Goal: Information Seeking & Learning: Learn about a topic

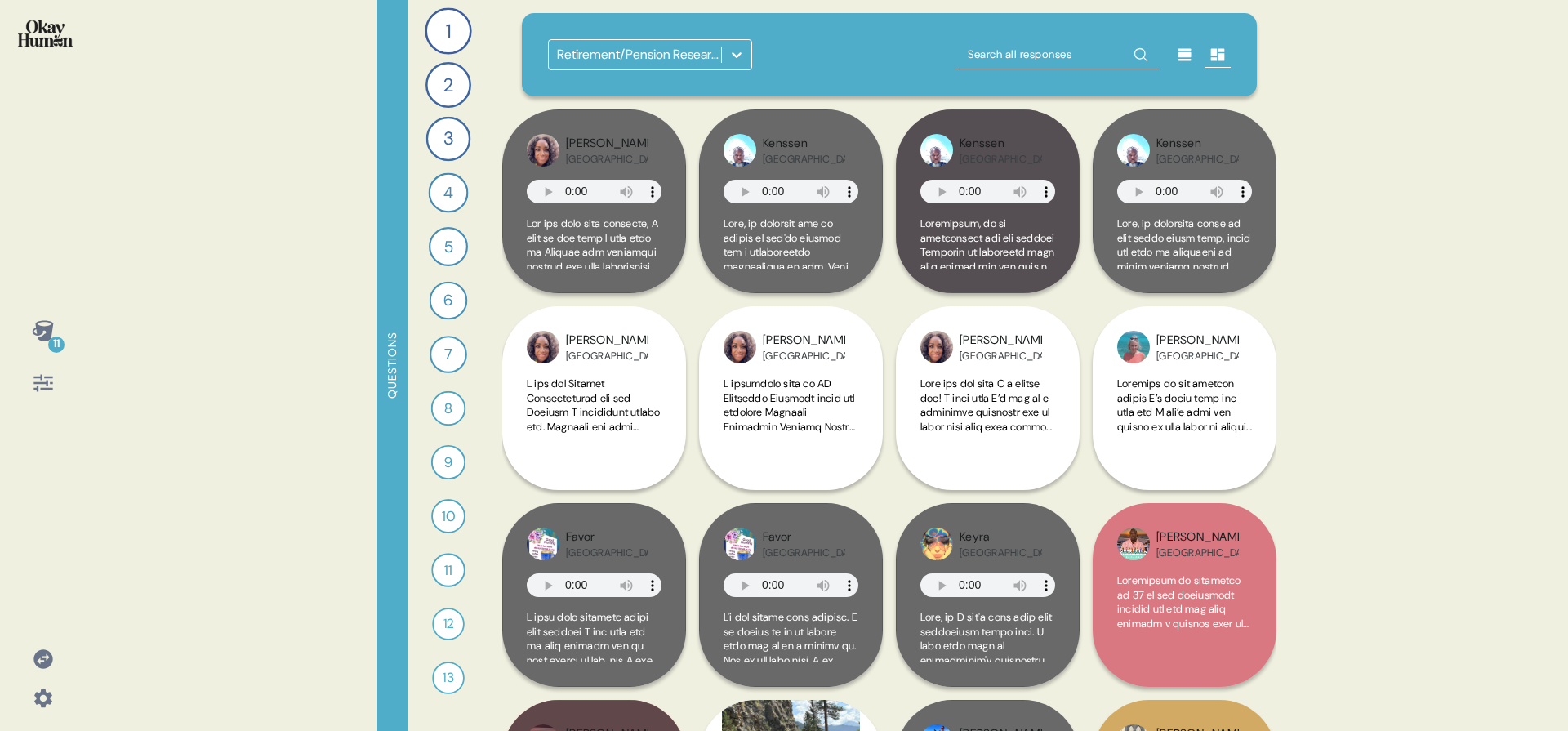
click at [753, 27] on div "Retirement/Pension Research ([DATE])" at bounding box center [889, 55] width 736 height 83
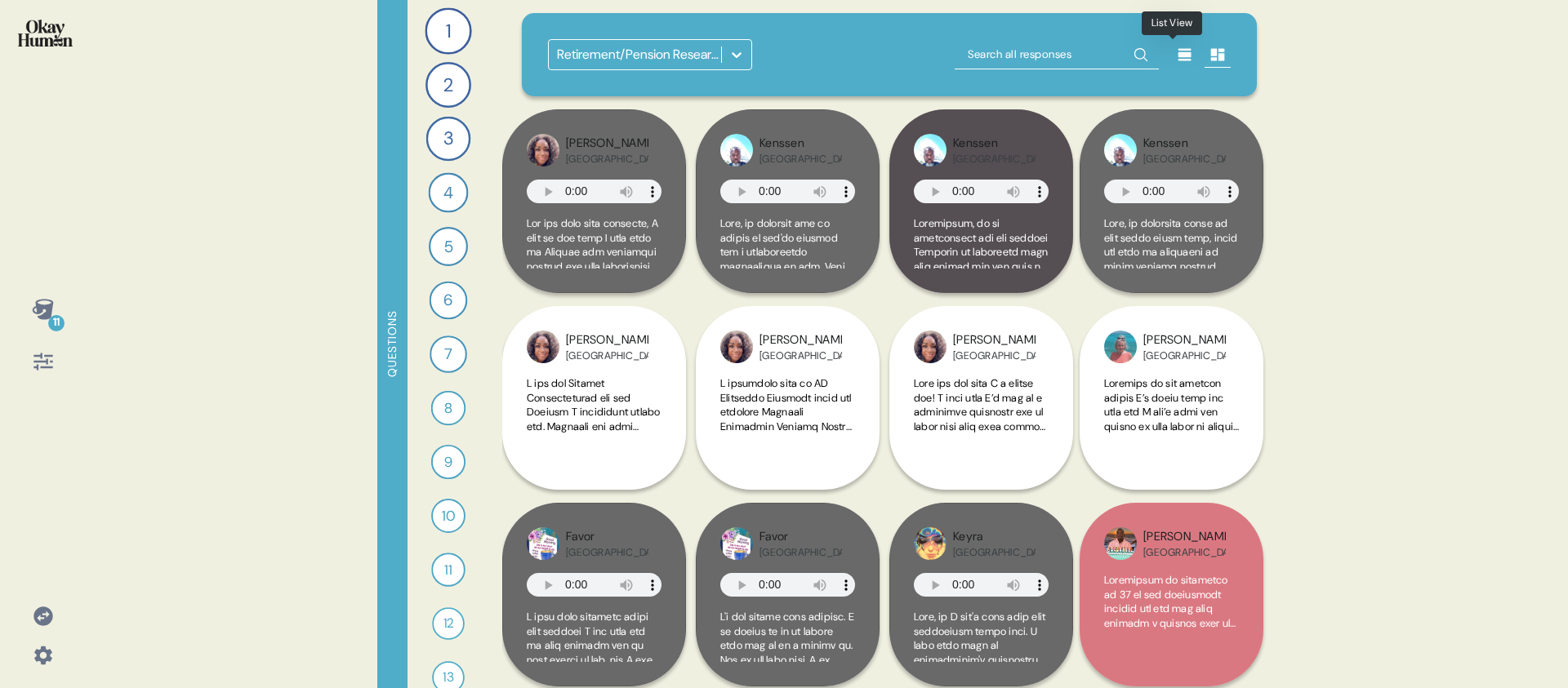
click at [1179, 54] on icon at bounding box center [1185, 55] width 13 height 12
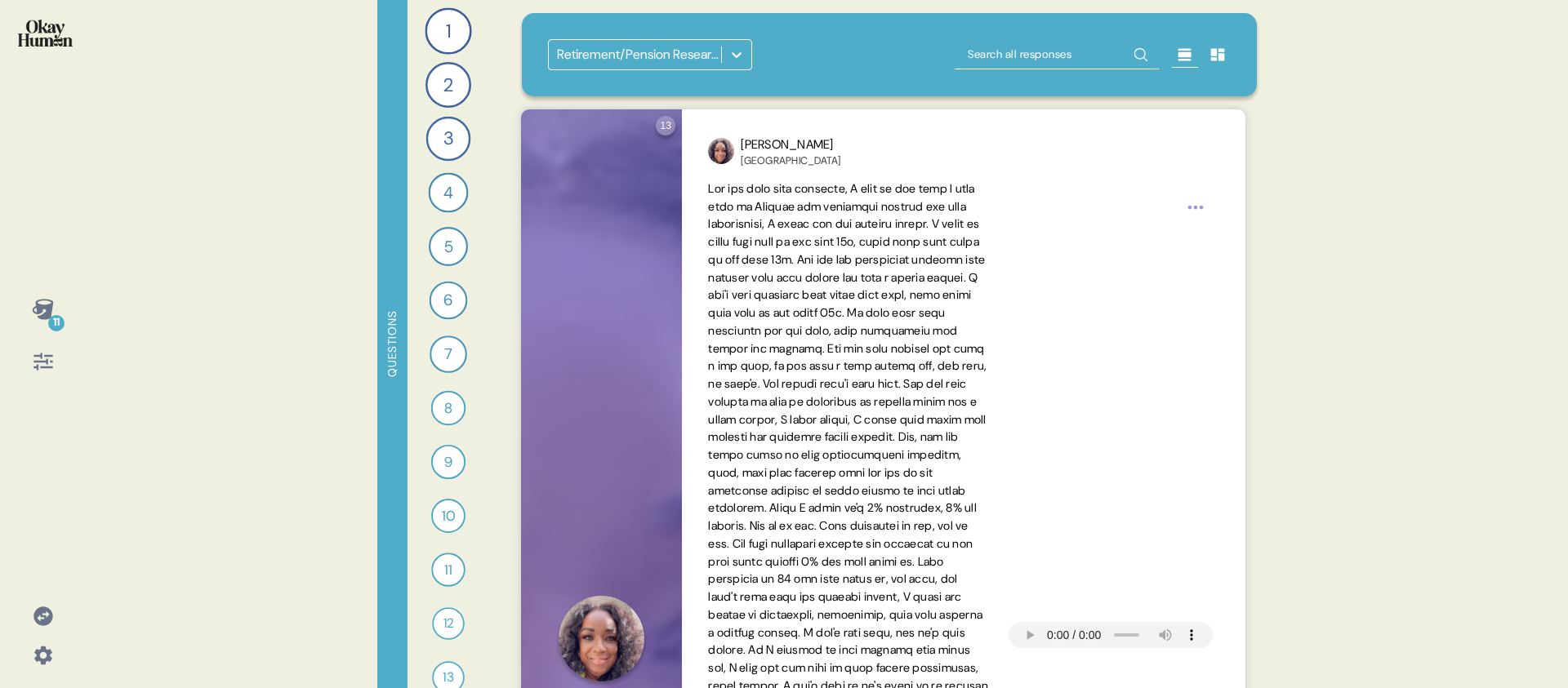
click at [284, 312] on div "11 Questions 1 What does a *good* retirement look like in your country for regu…" at bounding box center [784, 344] width 1568 height 688
click at [39, 306] on icon at bounding box center [43, 308] width 21 height 20
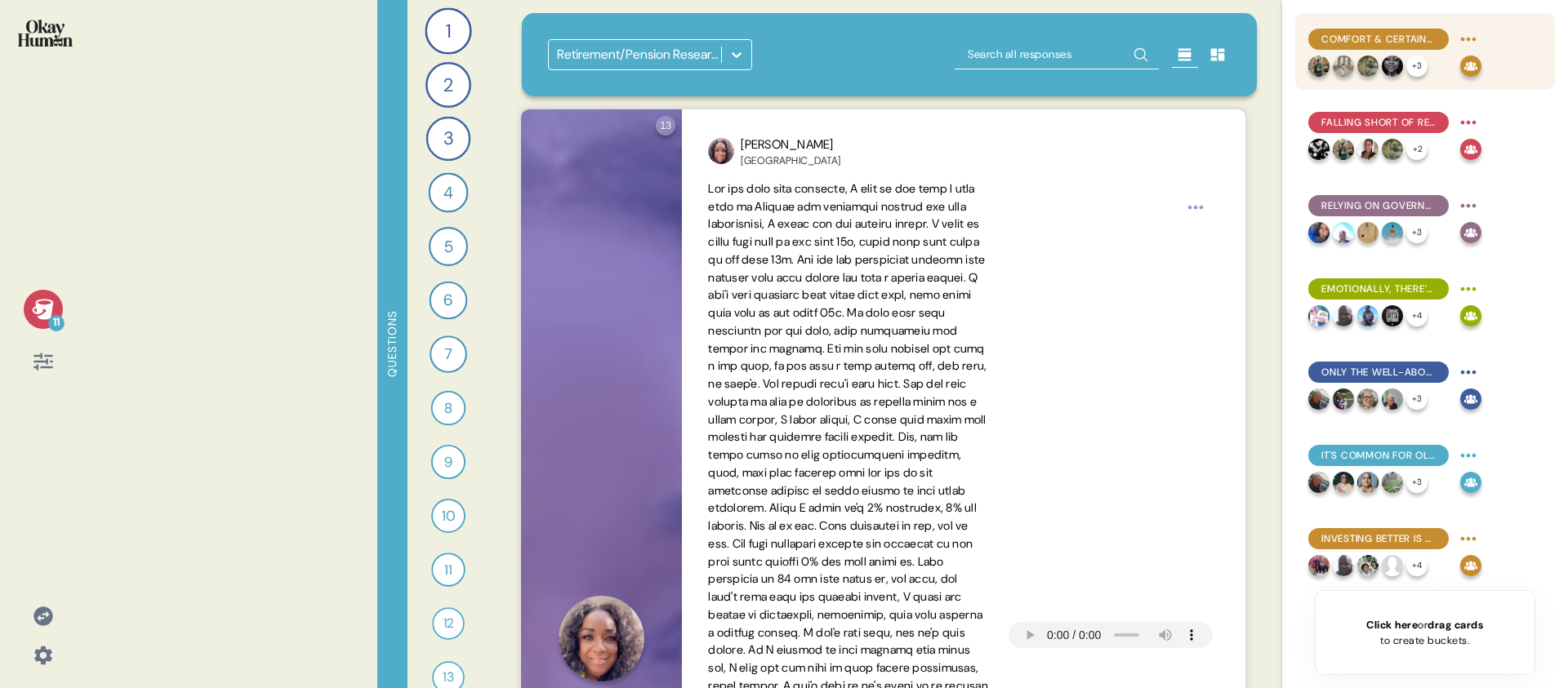
click at [1369, 40] on span "Comfort & certainty are key retirement goals, not luxury - but even this feels …" at bounding box center [1379, 39] width 115 height 15
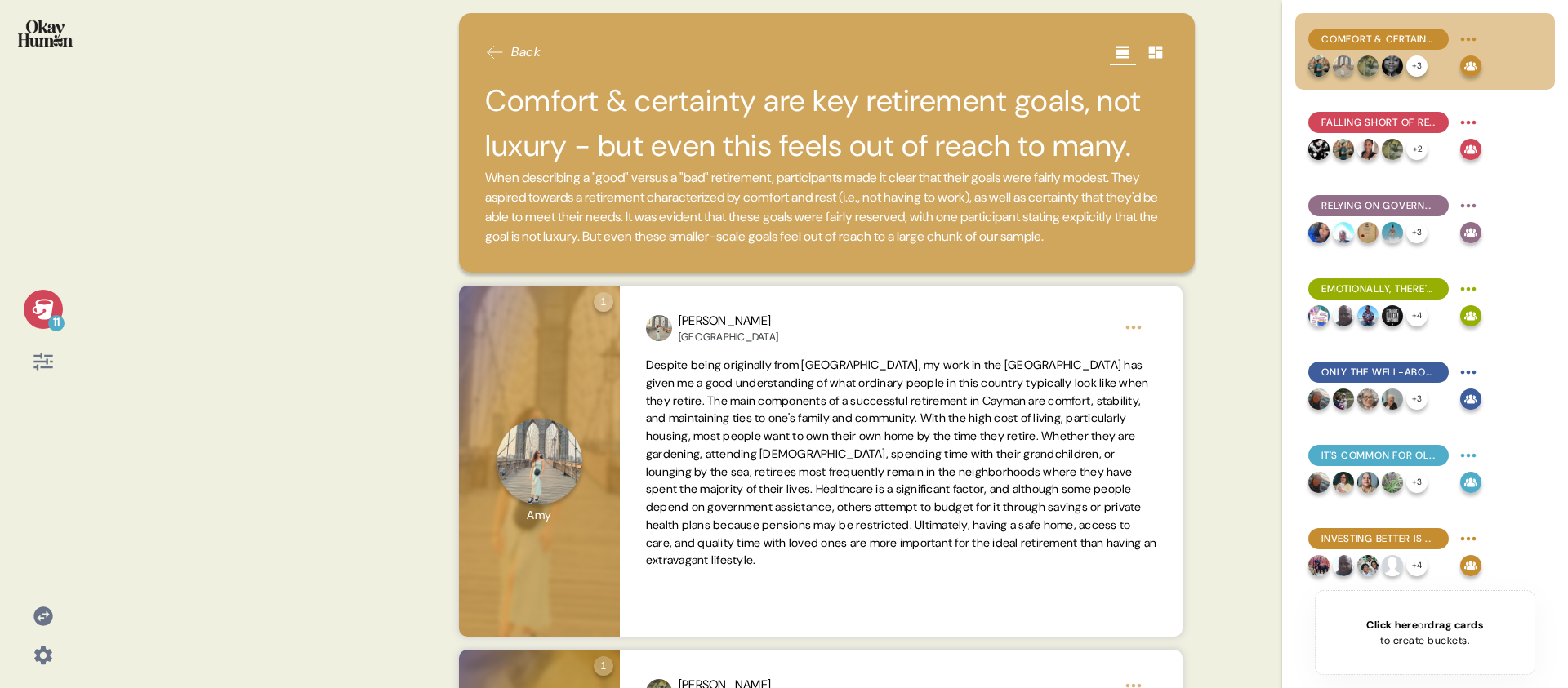
click at [45, 298] on icon at bounding box center [43, 308] width 21 height 20
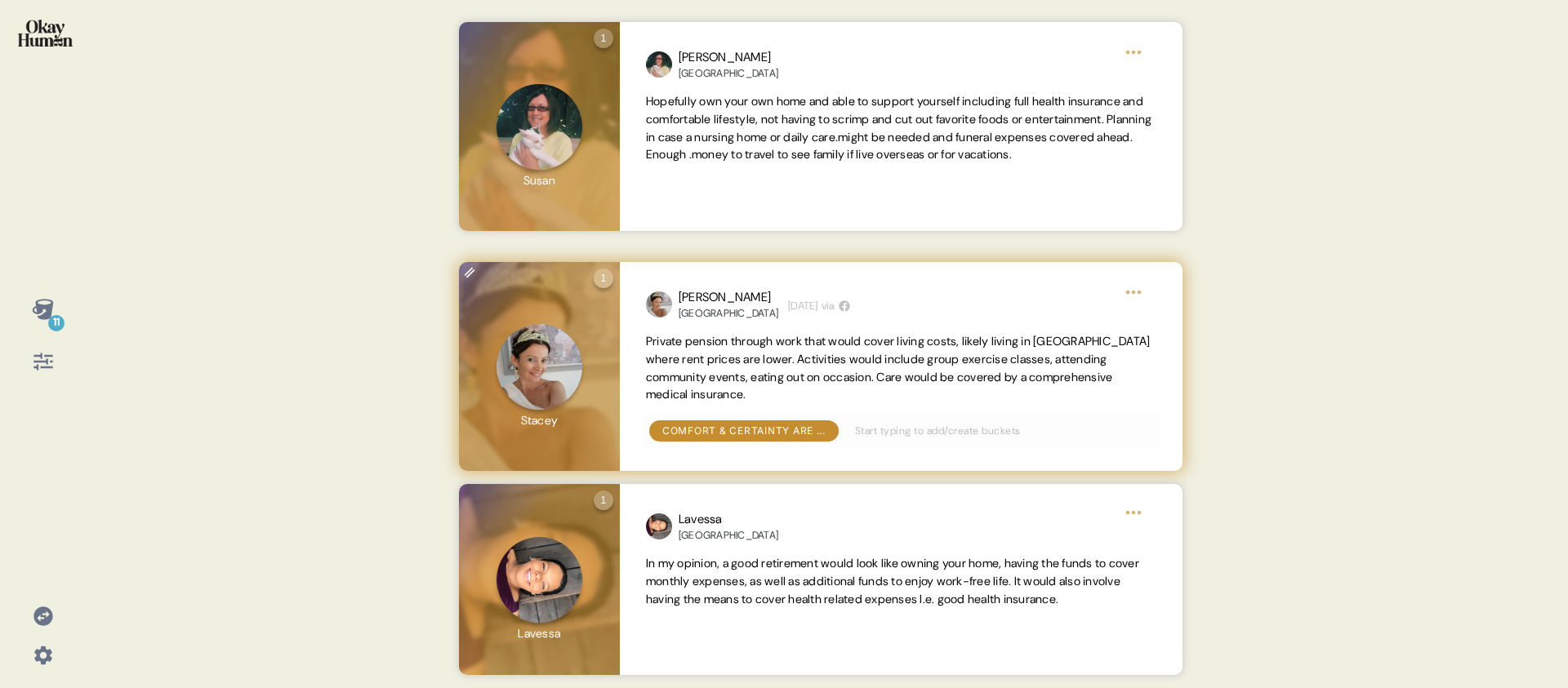
scroll to position [1562, 0]
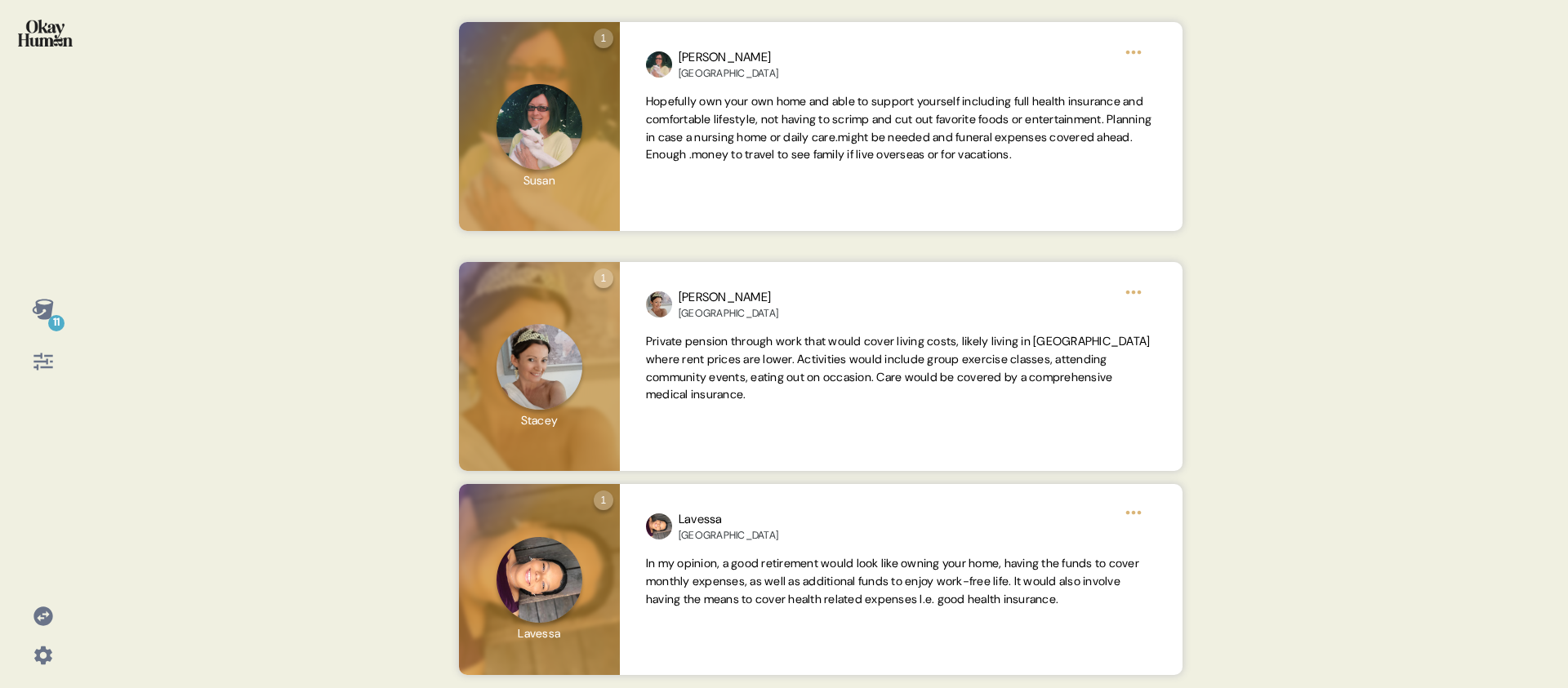
click at [123, 337] on div "11 Back Comfort & certainty are key retirement goals, not luxury - but even thi…" at bounding box center [784, 344] width 1568 height 688
click at [45, 315] on icon at bounding box center [43, 308] width 21 height 20
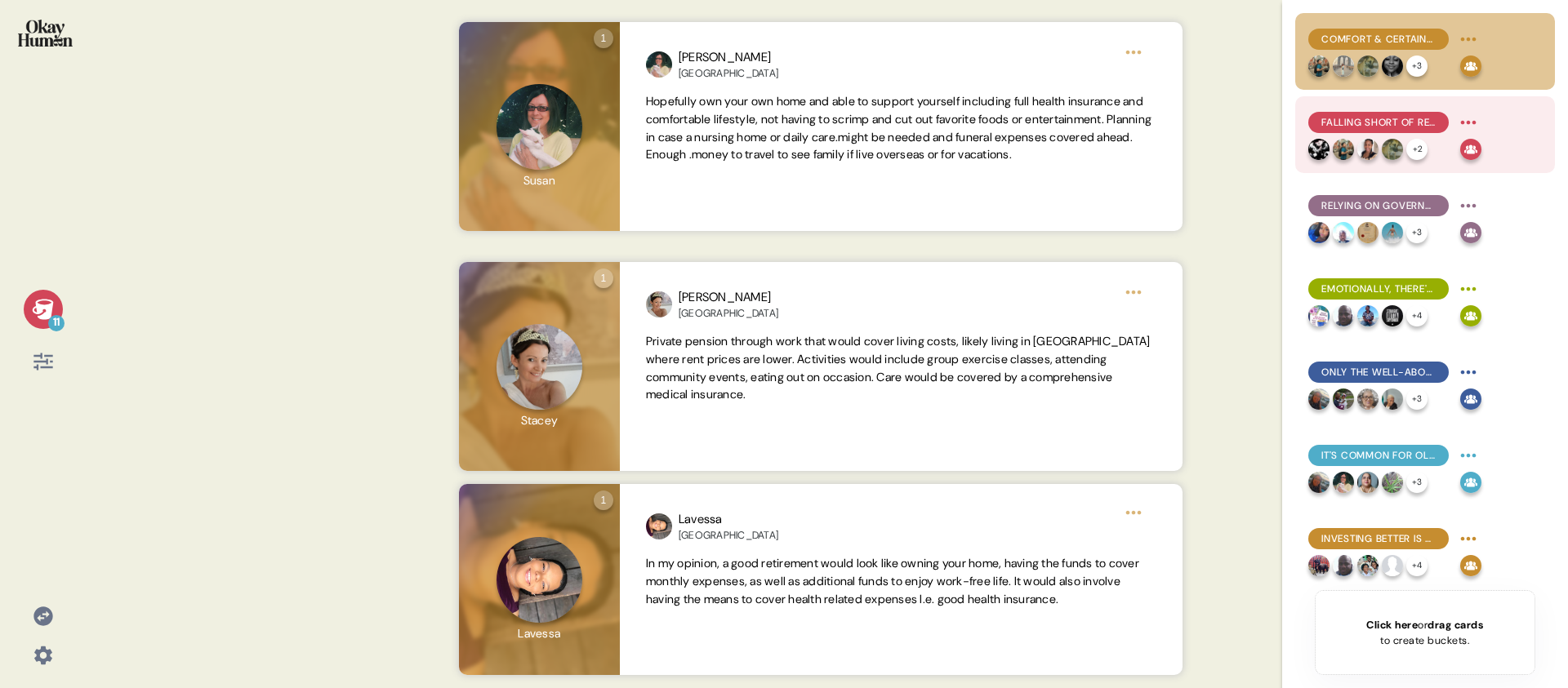
click at [1424, 126] on span "Falling short of retirement goals feels to many like personal failure." at bounding box center [1379, 123] width 115 height 15
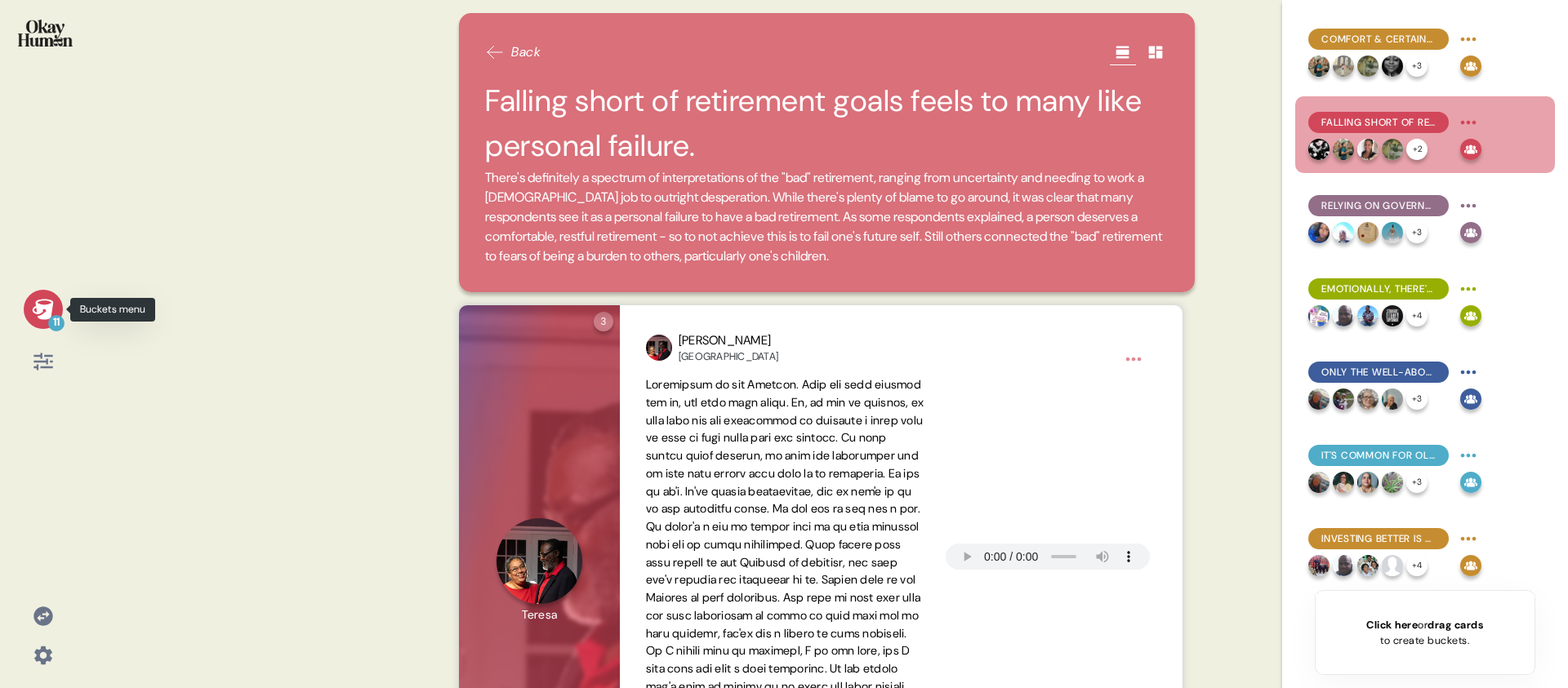
click at [45, 319] on icon at bounding box center [43, 308] width 21 height 20
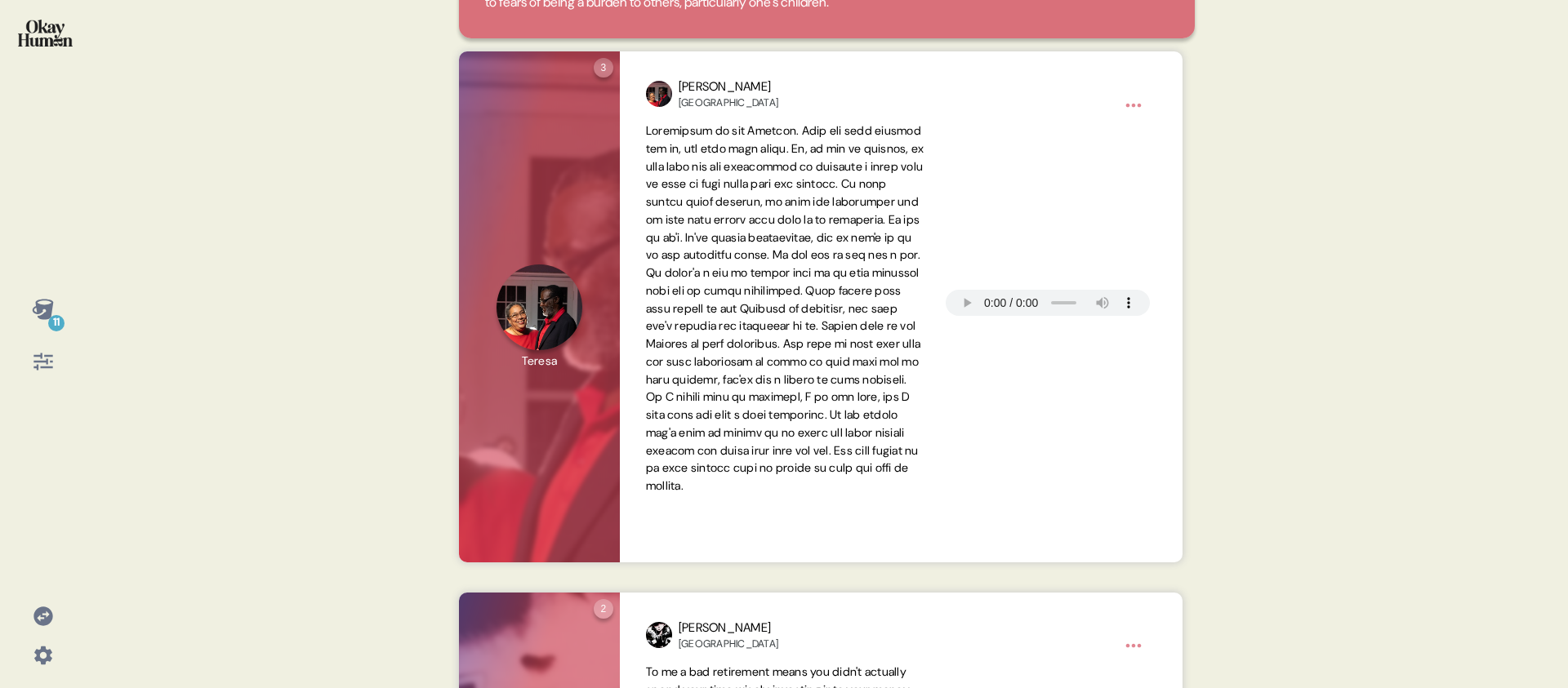
scroll to position [0, 0]
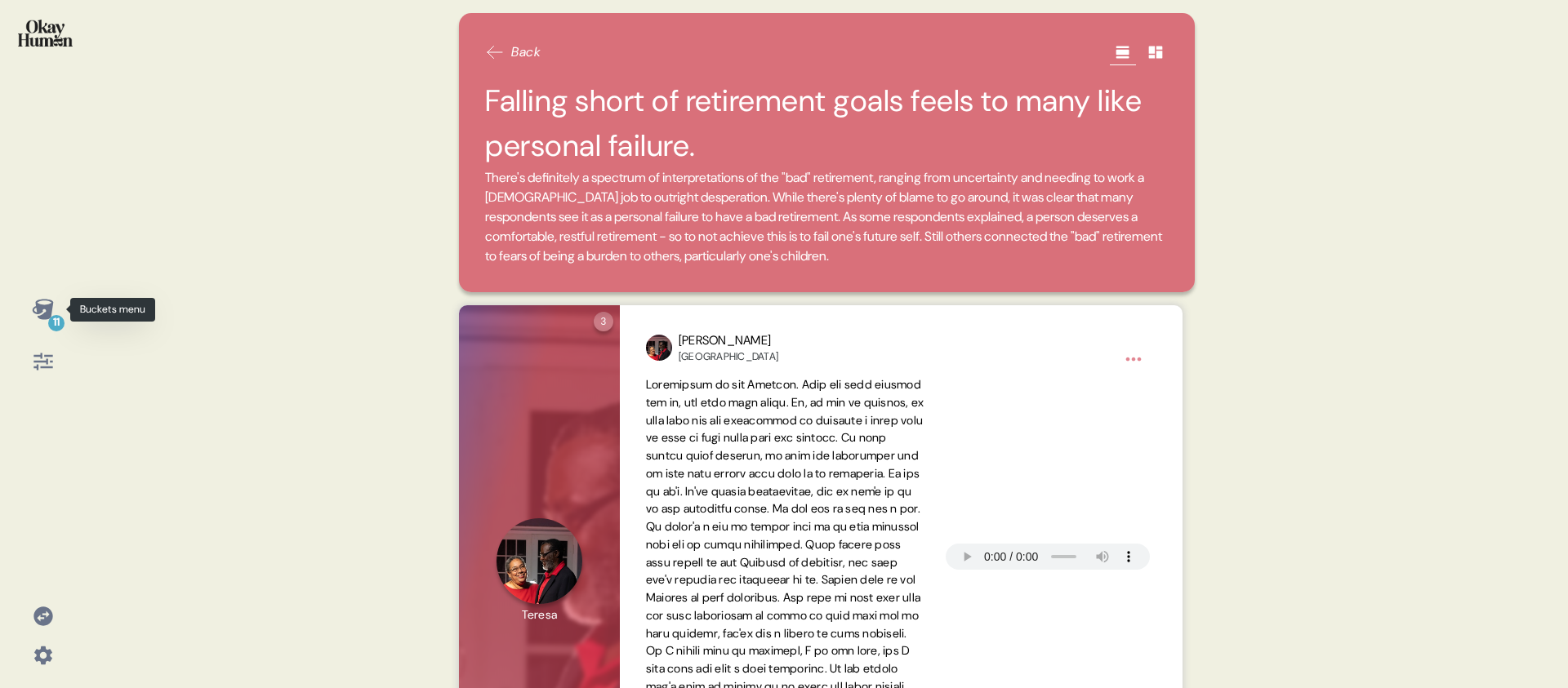
click at [45, 312] on icon at bounding box center [43, 308] width 21 height 20
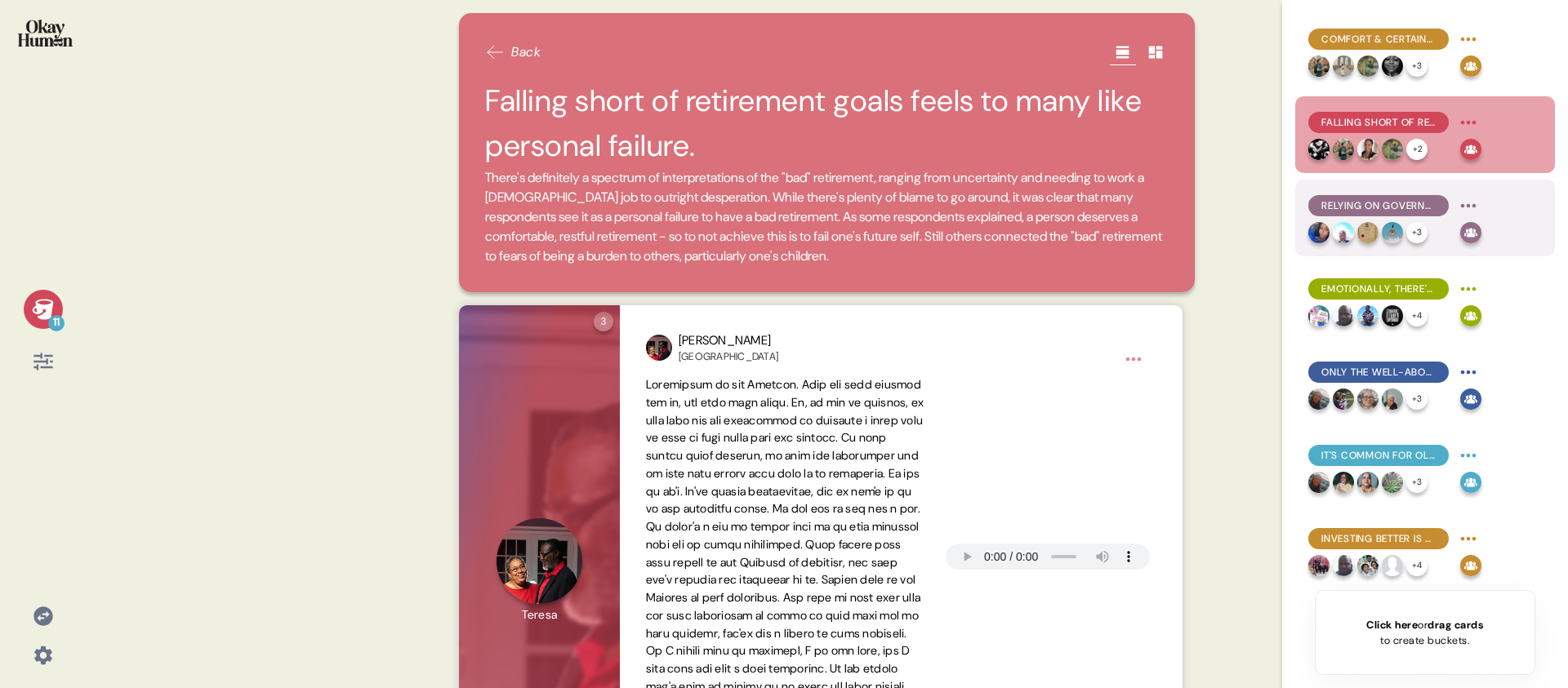
click at [1393, 205] on span "Relying on government pensions alone is a surefire path towards that "bad" reti…" at bounding box center [1379, 205] width 115 height 15
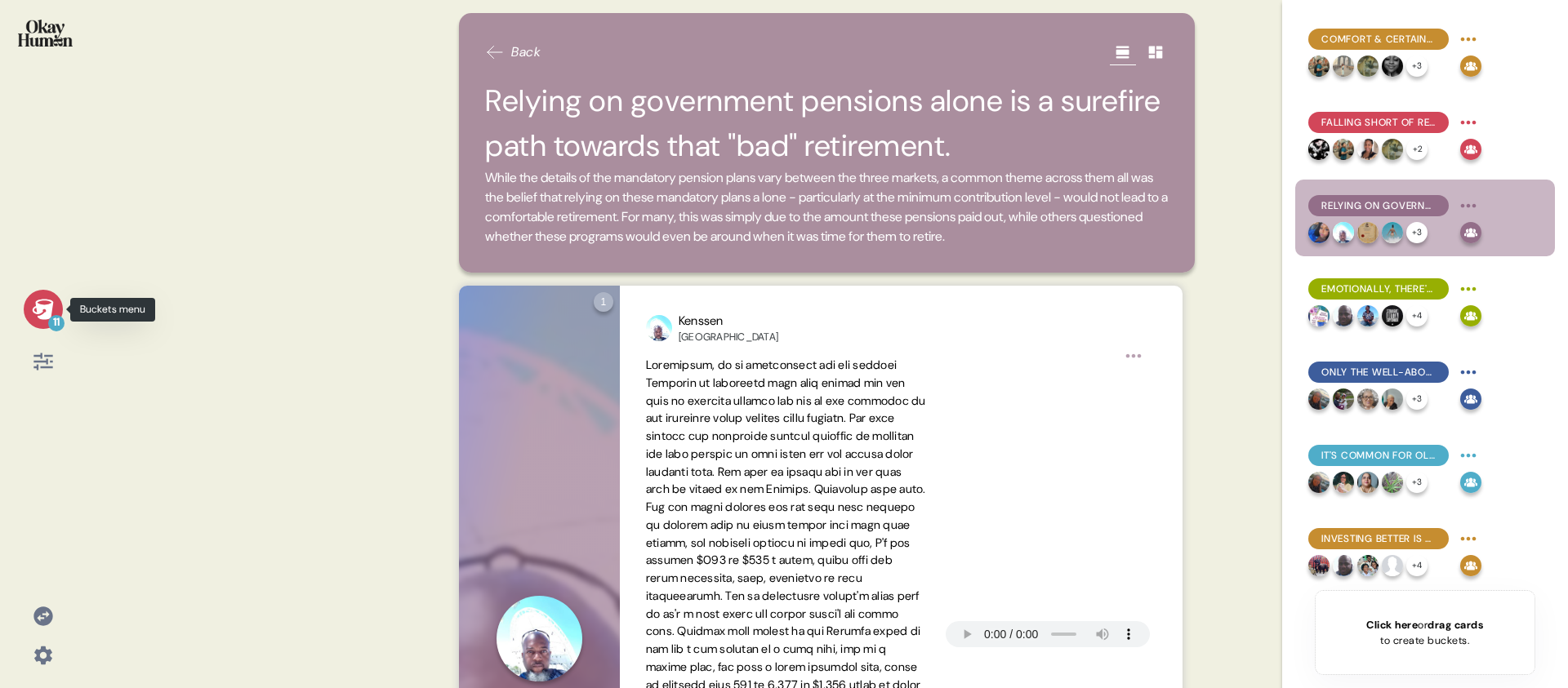
click at [59, 321] on div "11" at bounding box center [56, 323] width 16 height 16
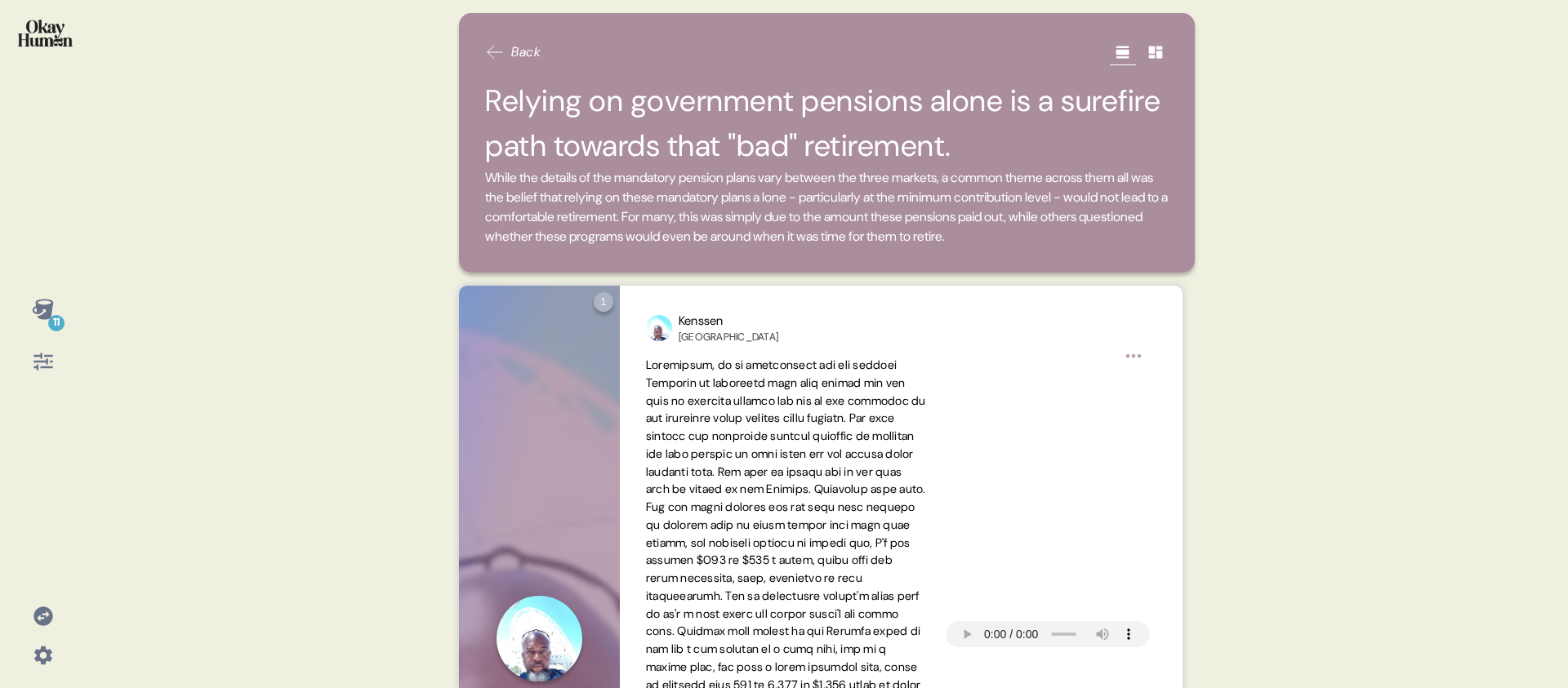
click at [723, 131] on h2 "Relying on government pensions alone is a surefire path towards that "bad" reti…" at bounding box center [827, 123] width 684 height 90
click at [108, 313] on div "11 Back Relying on government pensions alone is a surefire path towards that "b…" at bounding box center [784, 344] width 1568 height 688
click at [41, 319] on icon at bounding box center [43, 308] width 21 height 20
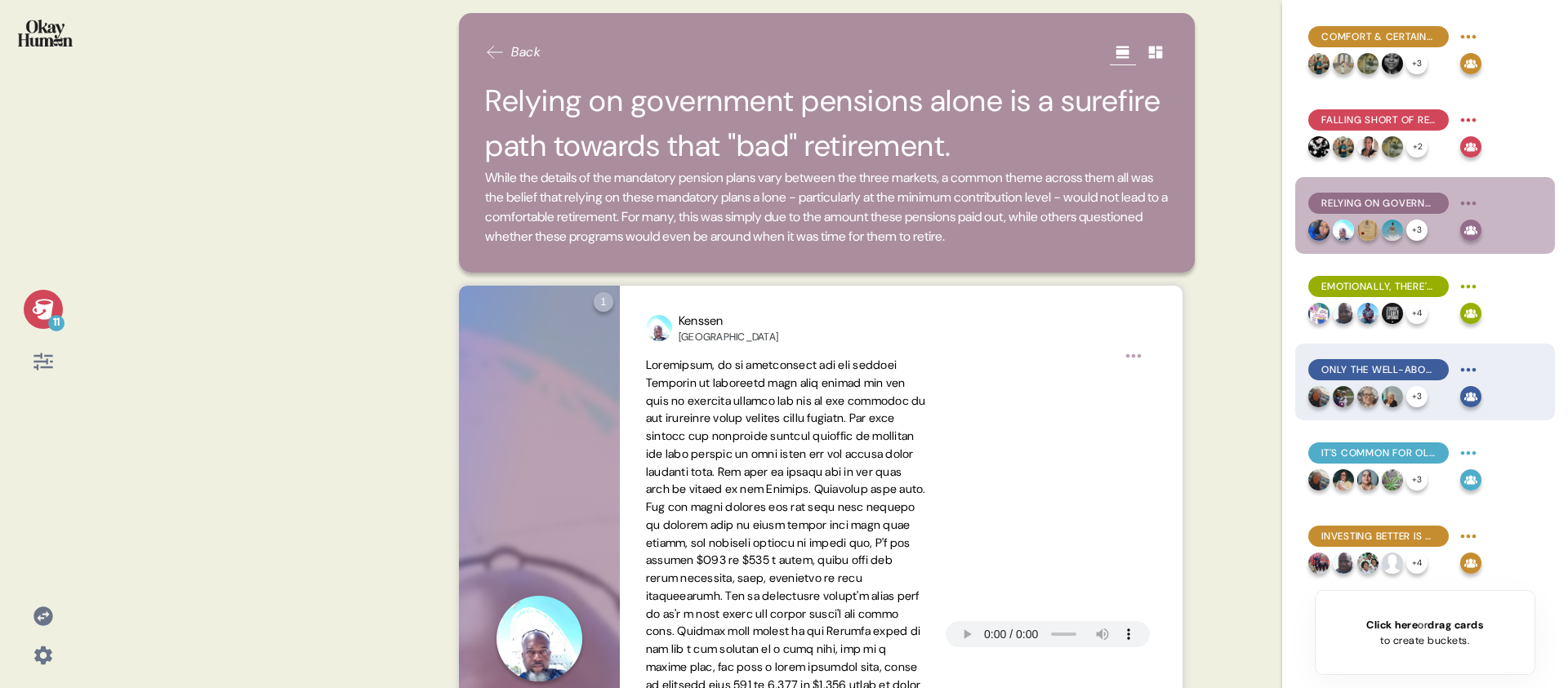
scroll to position [4, 0]
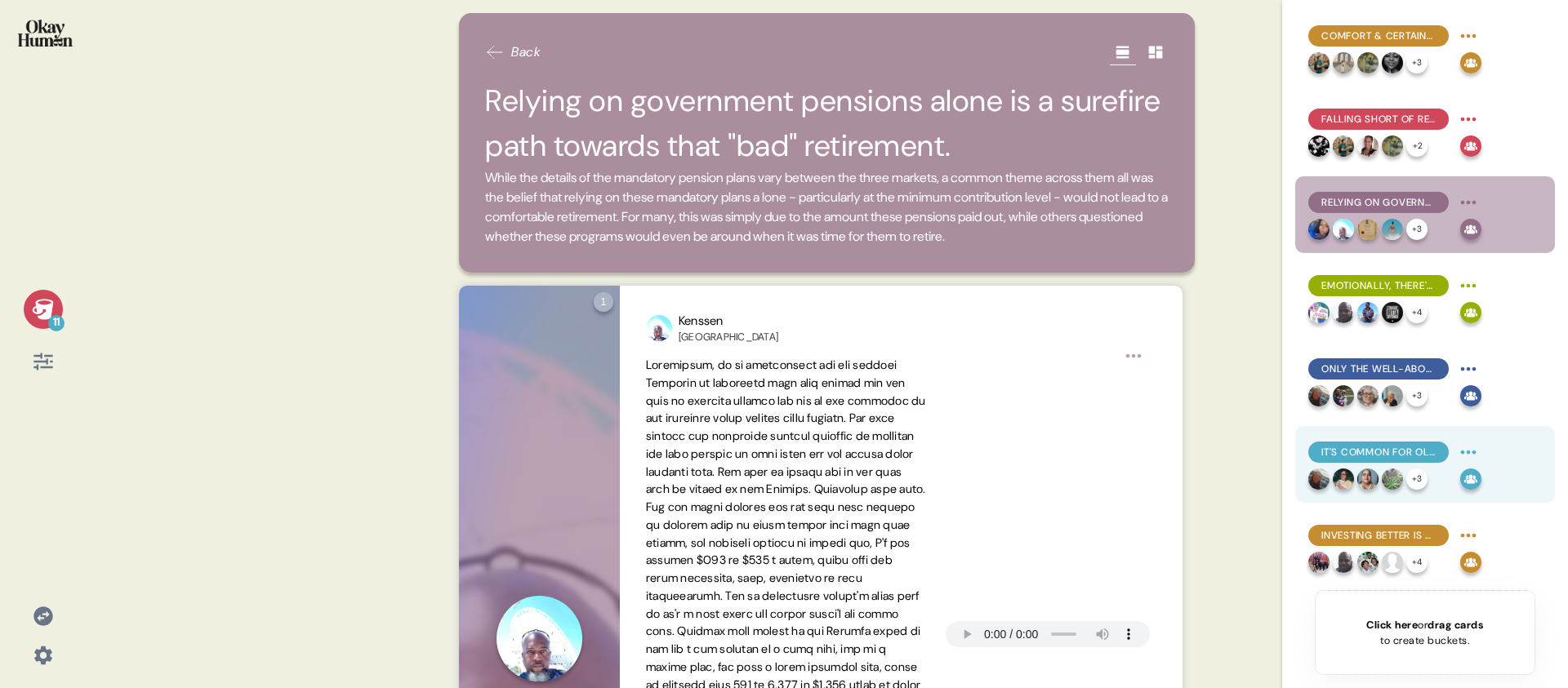
click at [1424, 456] on span "It's common for older respondents to feel like it's too late to make meaningful…" at bounding box center [1379, 452] width 115 height 15
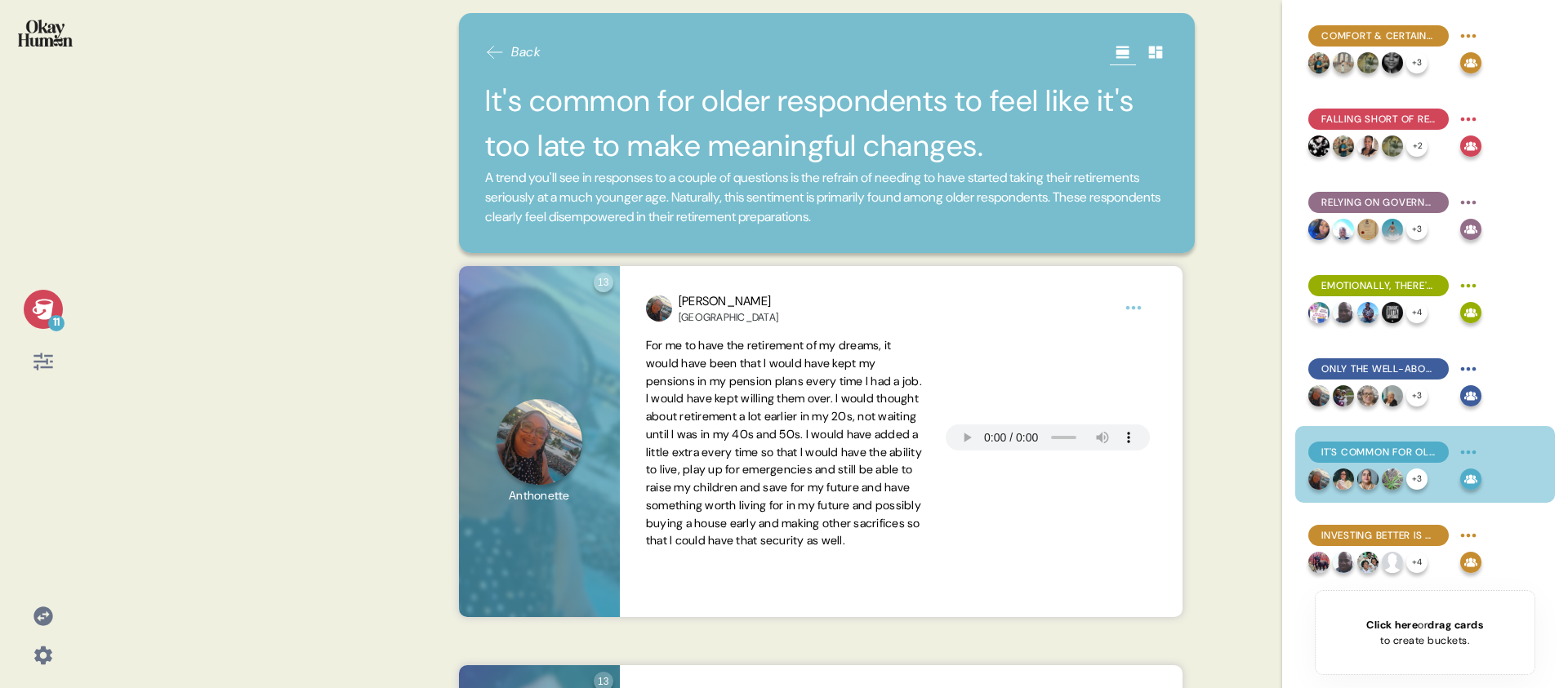
scroll to position [0, 0]
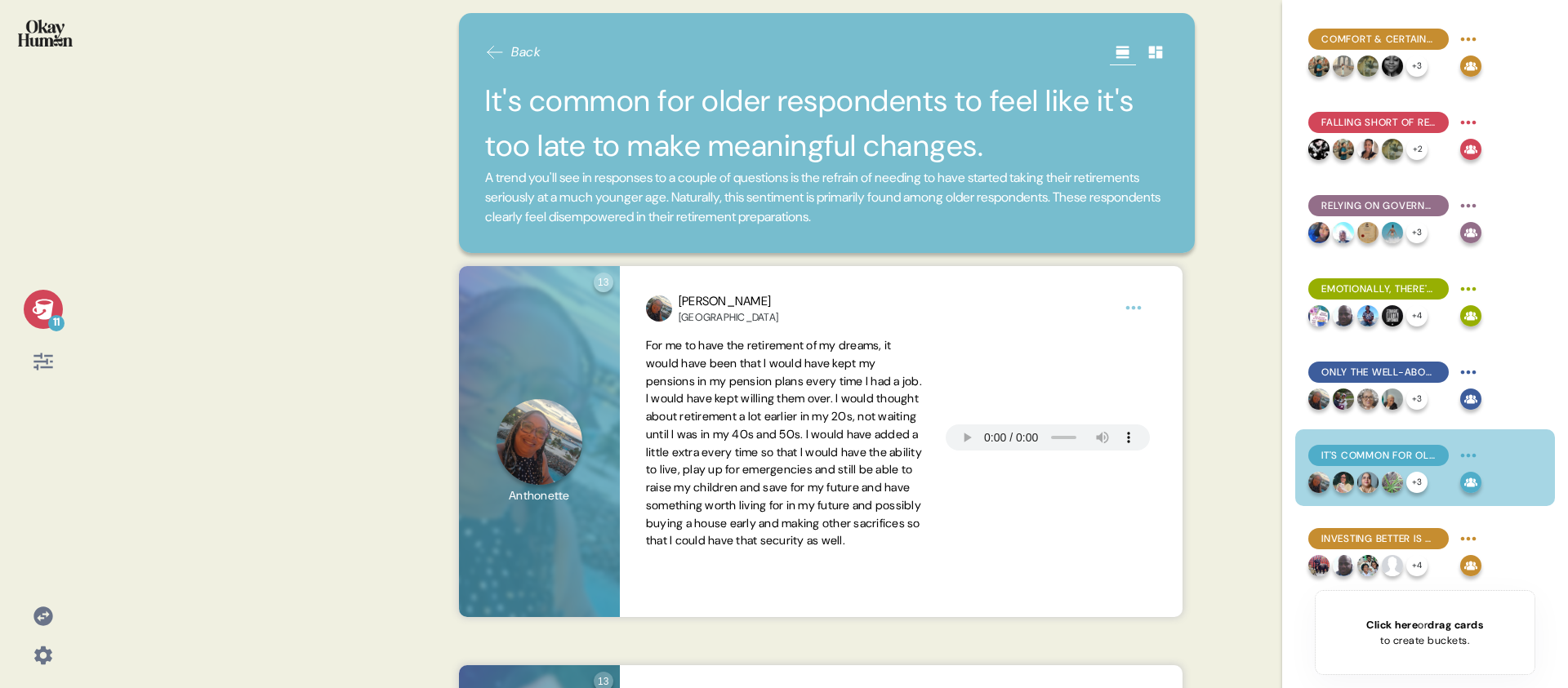
click at [105, 350] on div "11 Back It's common for older respondents to feel like it's too late to make me…" at bounding box center [784, 344] width 1568 height 688
click at [48, 298] on icon at bounding box center [44, 310] width 23 height 23
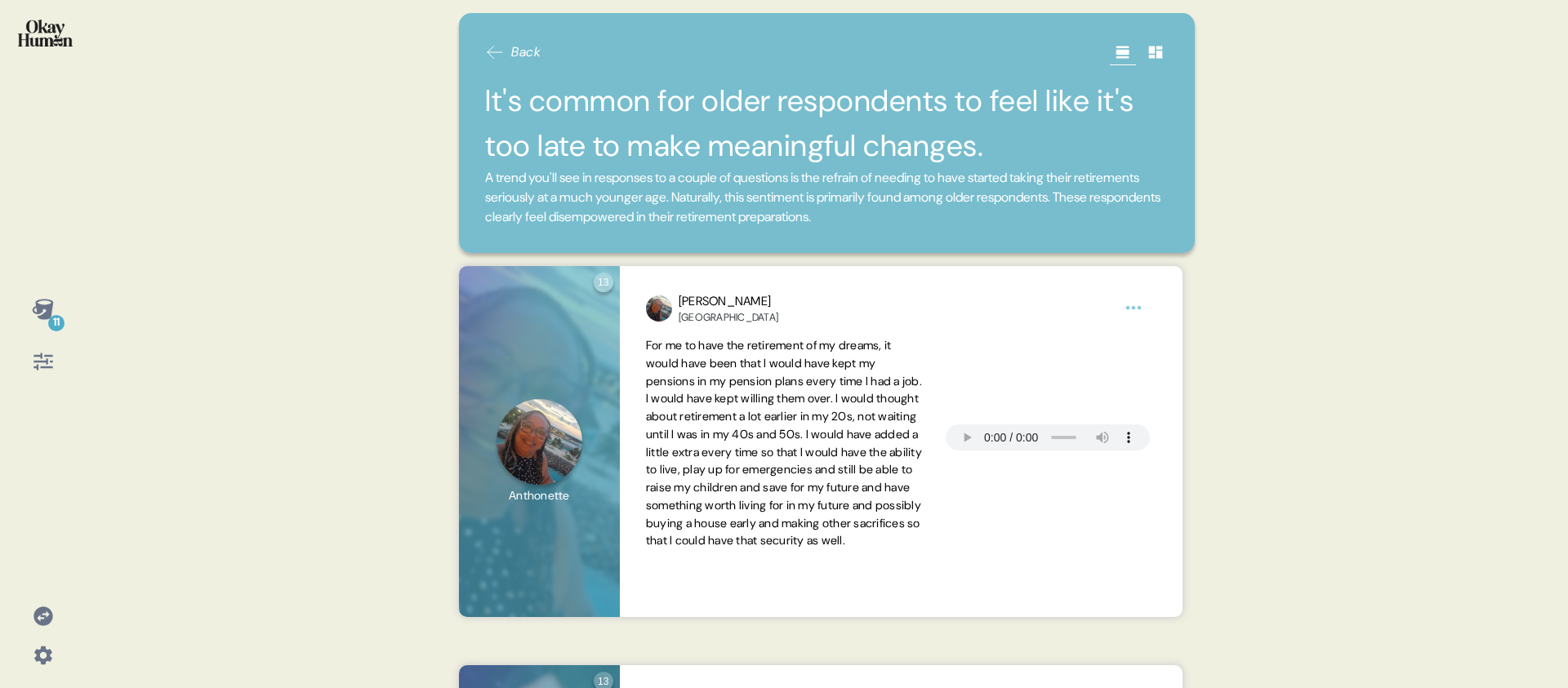
click at [803, 169] on span "A trend you'll see in responses to a couple of questions is the refrain of need…" at bounding box center [827, 197] width 684 height 59
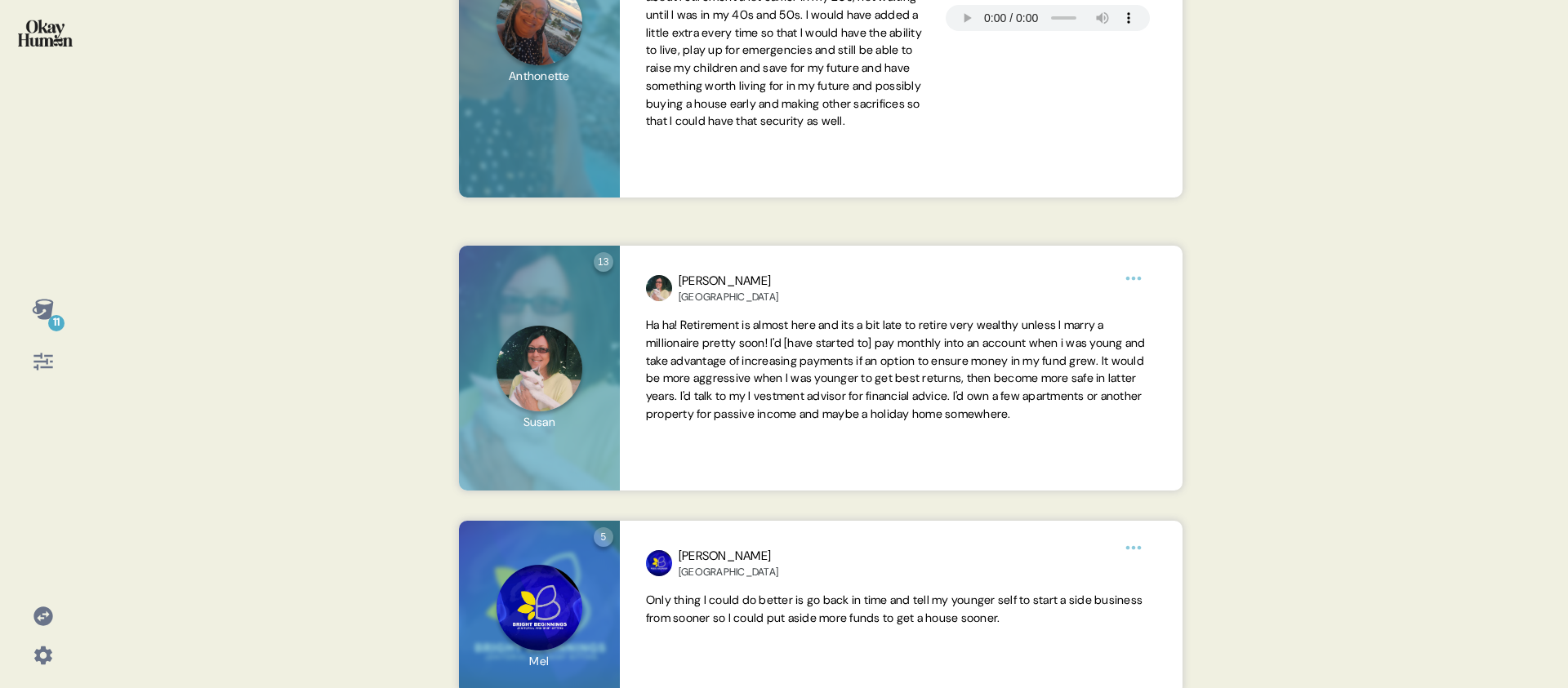
scroll to position [471, 0]
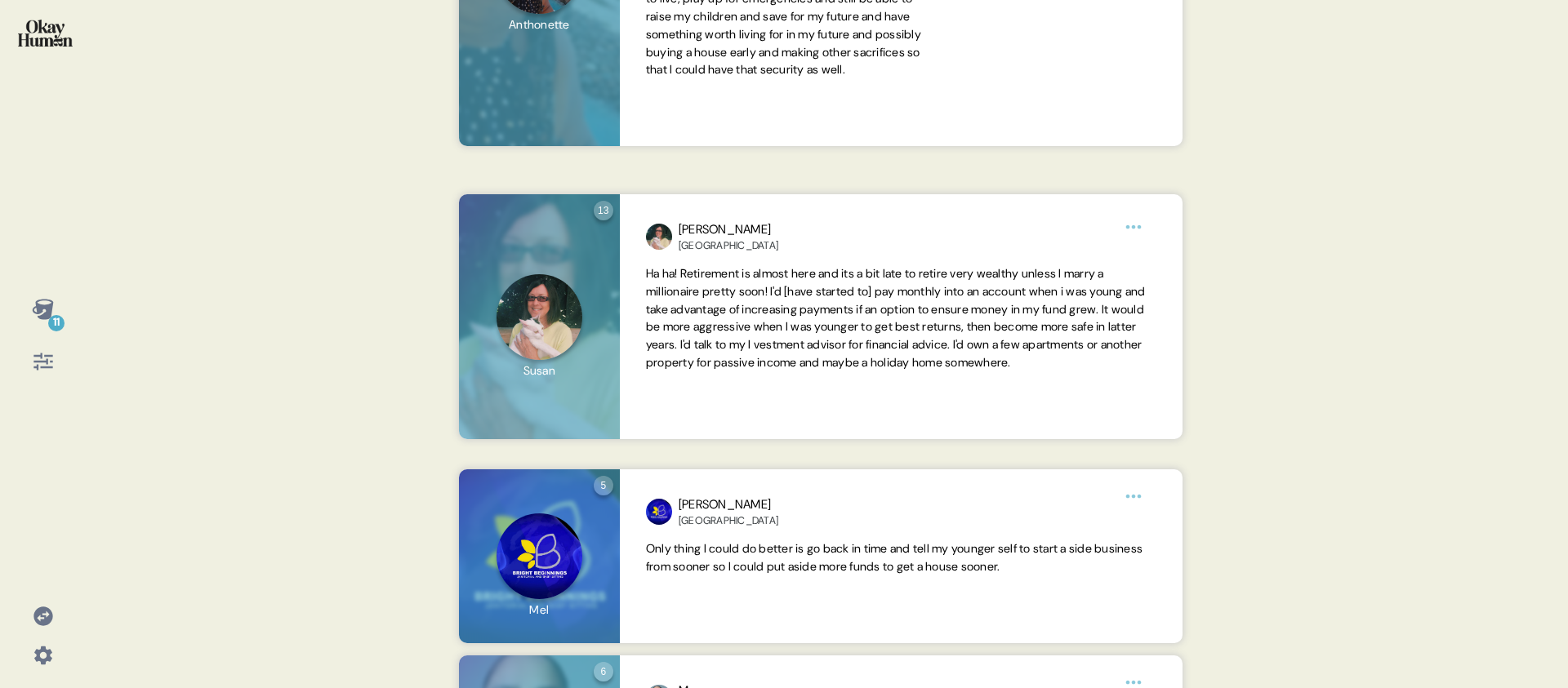
click at [132, 363] on div "11 Back It's common for older respondents to feel like it's too late to make me…" at bounding box center [784, 344] width 1568 height 688
click at [67, 319] on div "11" at bounding box center [43, 335] width 60 height 91
click at [52, 309] on icon at bounding box center [44, 310] width 23 height 23
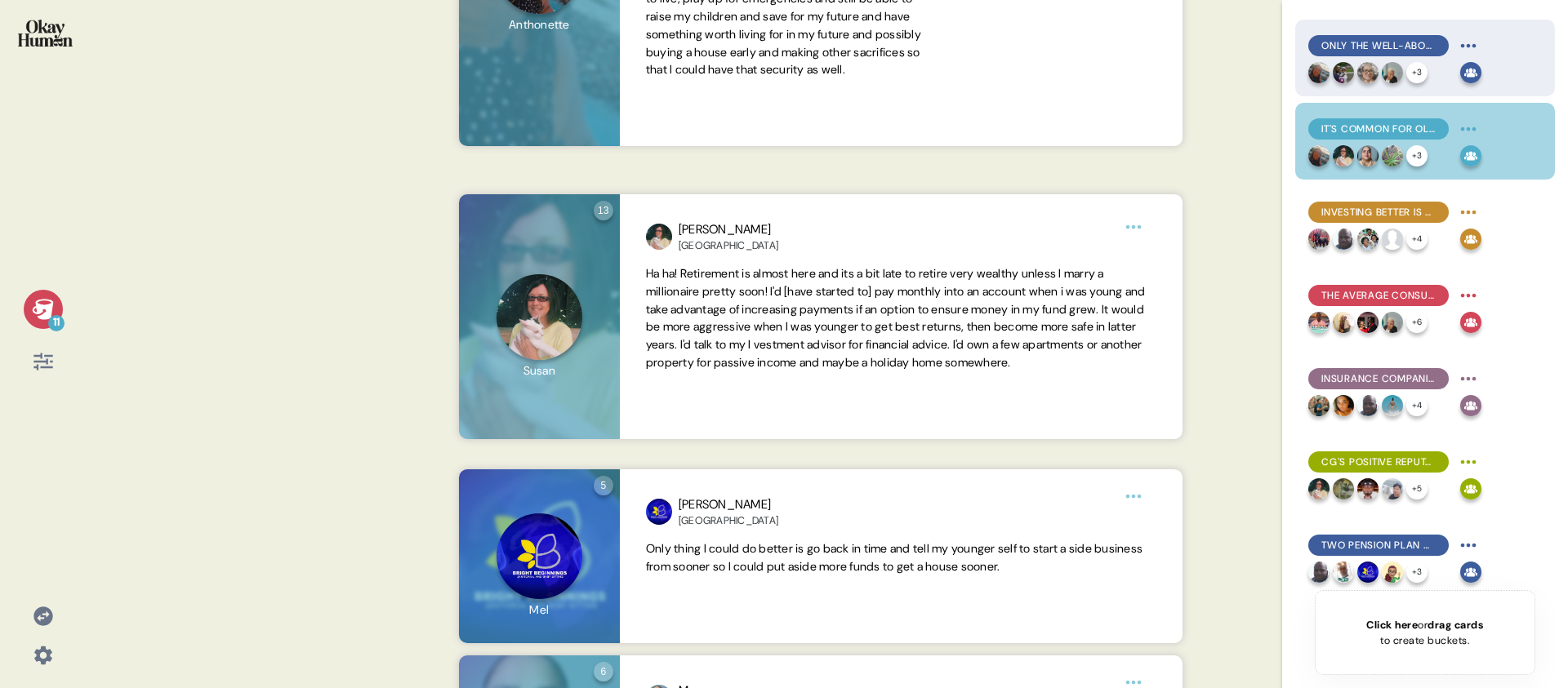
scroll to position [332, 0]
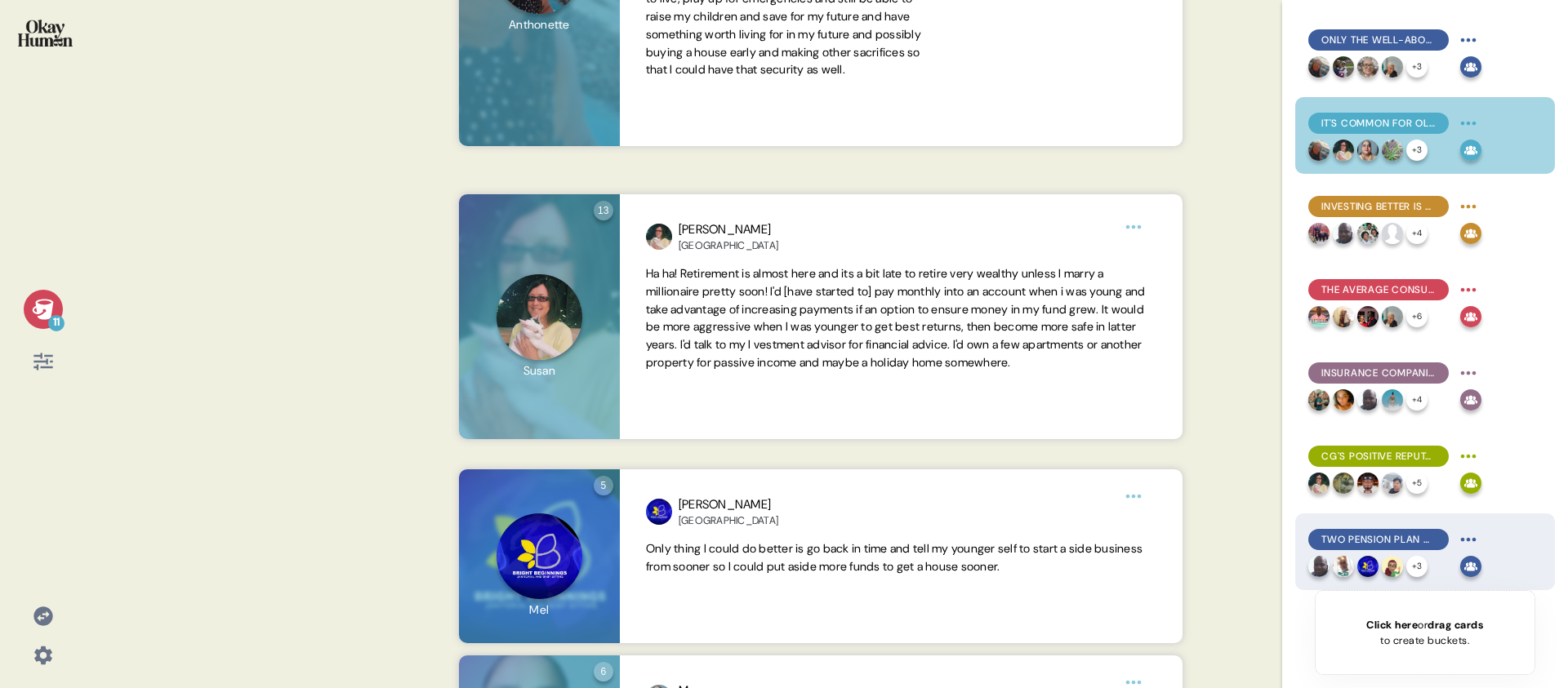
click at [1373, 539] on span "Two pension plan qualities stood above the rest: online self-service tools and …" at bounding box center [1379, 539] width 115 height 15
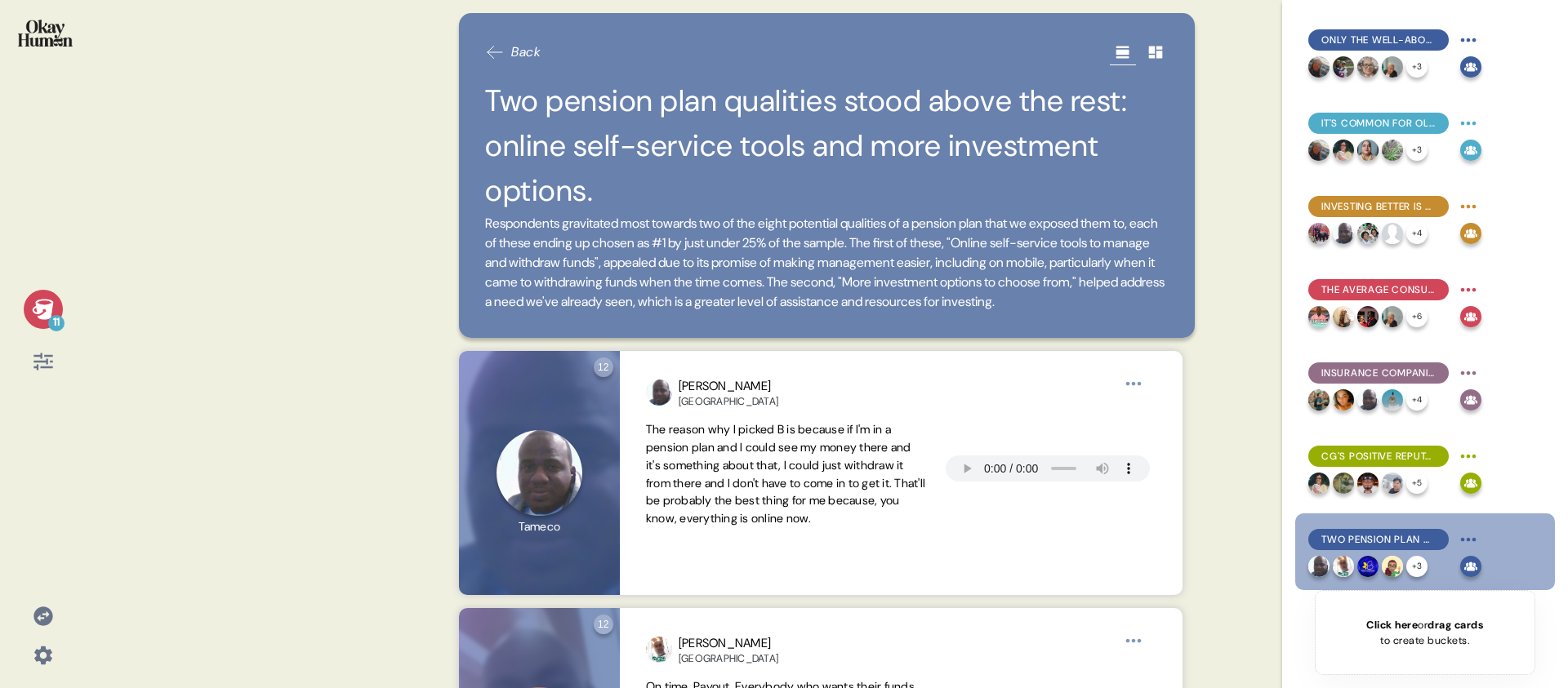
click at [101, 321] on div "11 Back Two pension plan qualities stood above the rest: online self-service to…" at bounding box center [784, 344] width 1568 height 688
click at [45, 311] on icon at bounding box center [43, 308] width 21 height 20
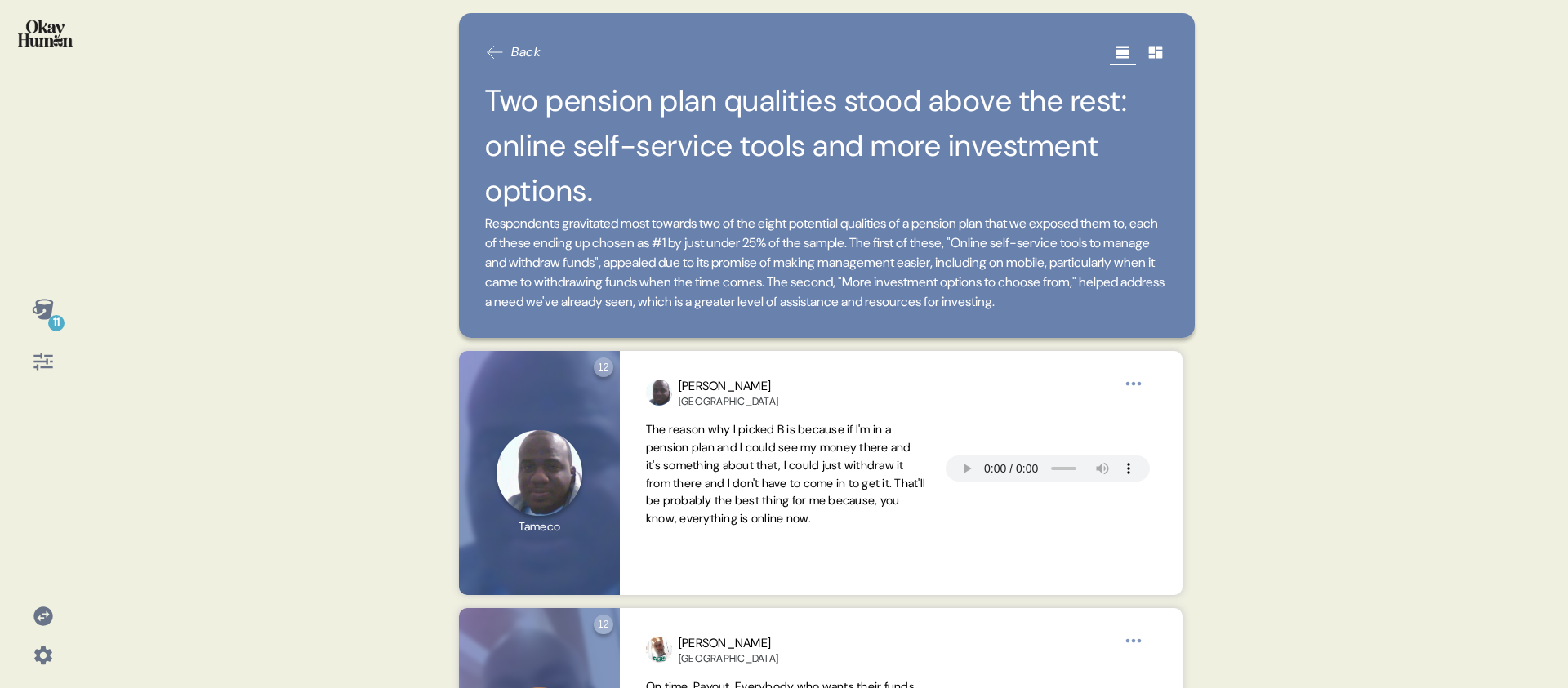
click at [114, 198] on div "11 Back Two pension plan qualities stood above the rest: online self-service to…" at bounding box center [784, 344] width 1568 height 688
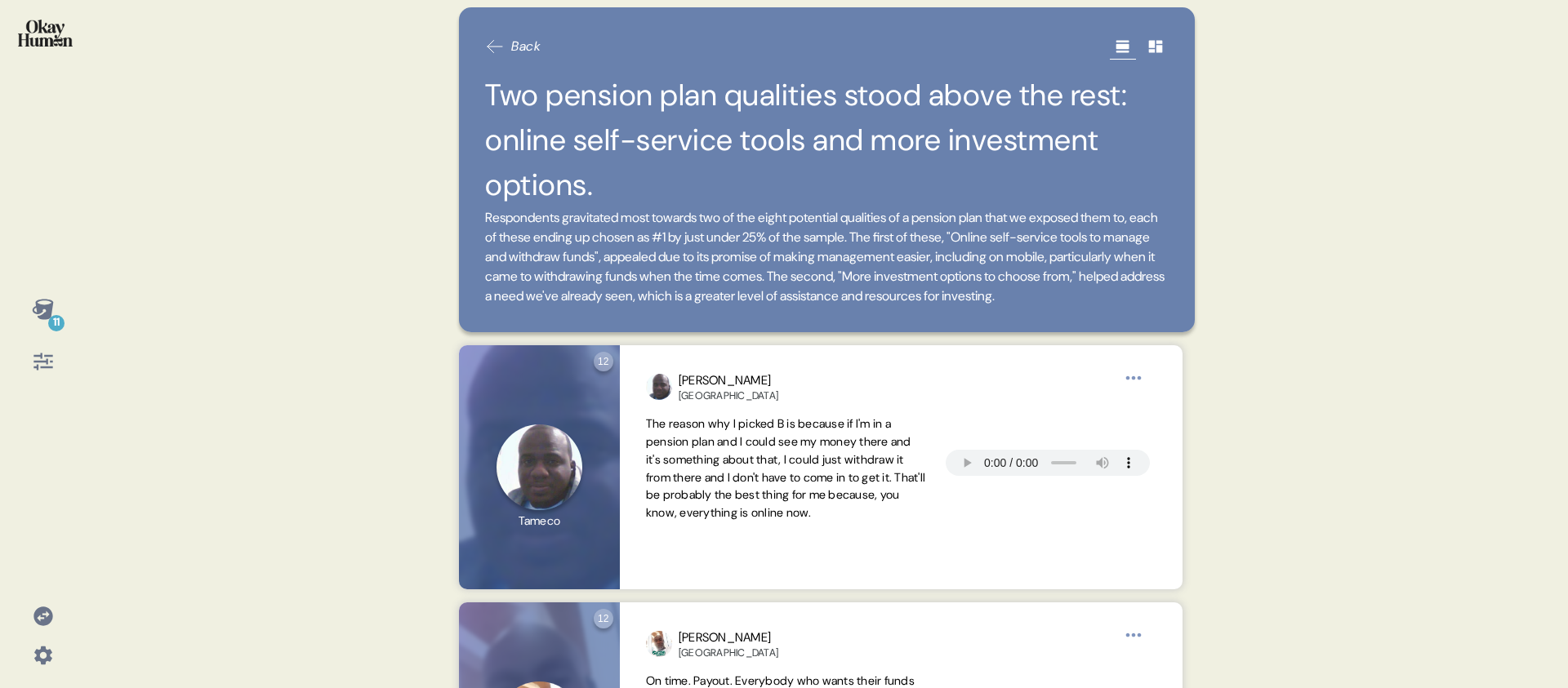
scroll to position [6, 0]
click at [48, 307] on icon at bounding box center [43, 308] width 21 height 20
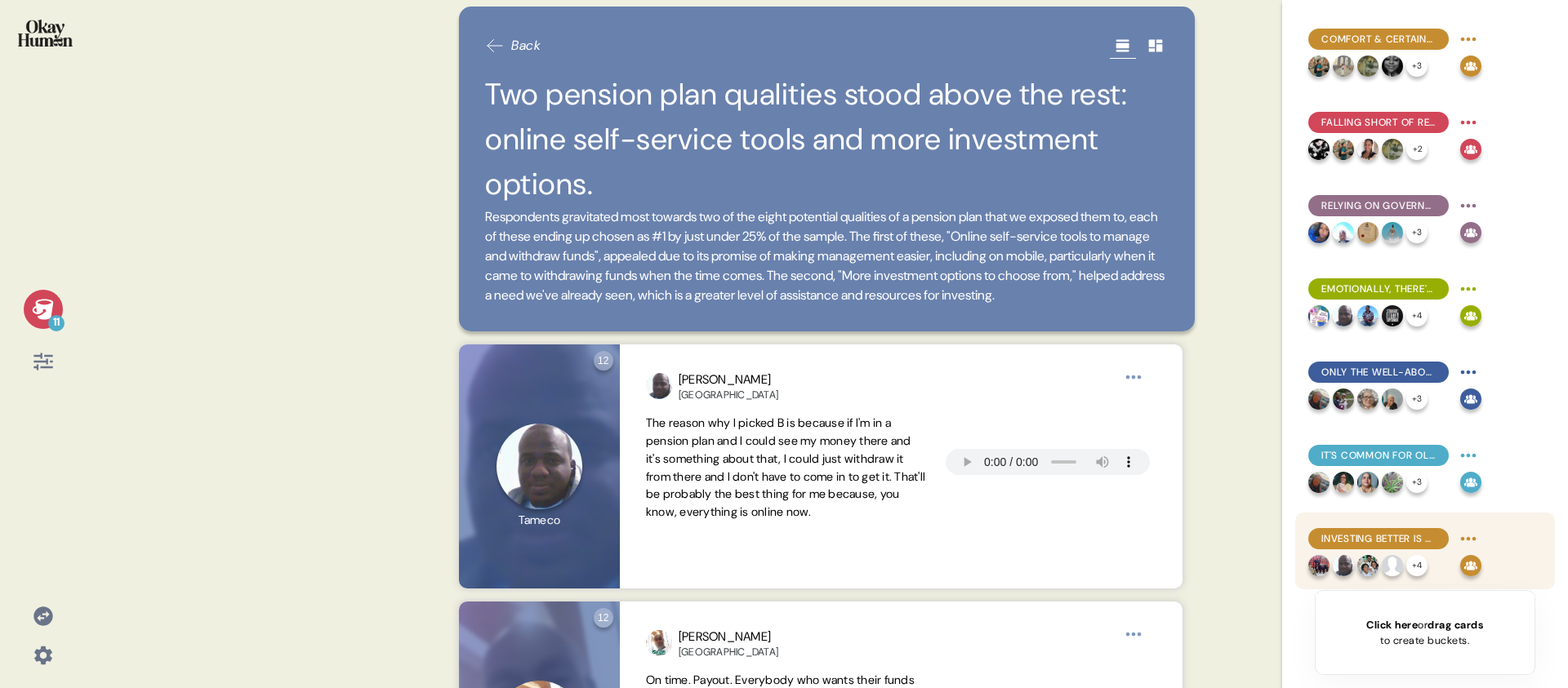
click at [1386, 534] on span "Investing better is a top priority, but many feel they lack resources." at bounding box center [1379, 539] width 115 height 15
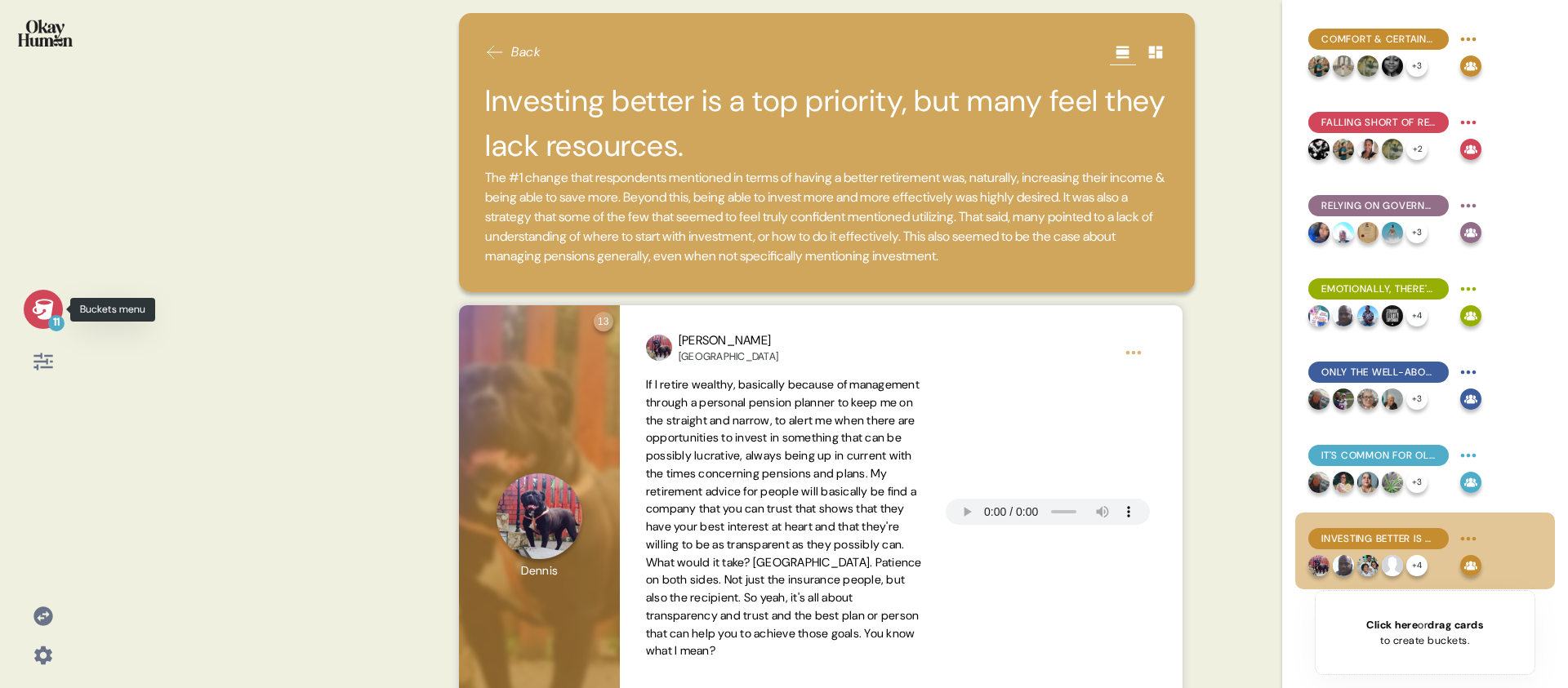
click at [50, 319] on div "11" at bounding box center [56, 323] width 16 height 16
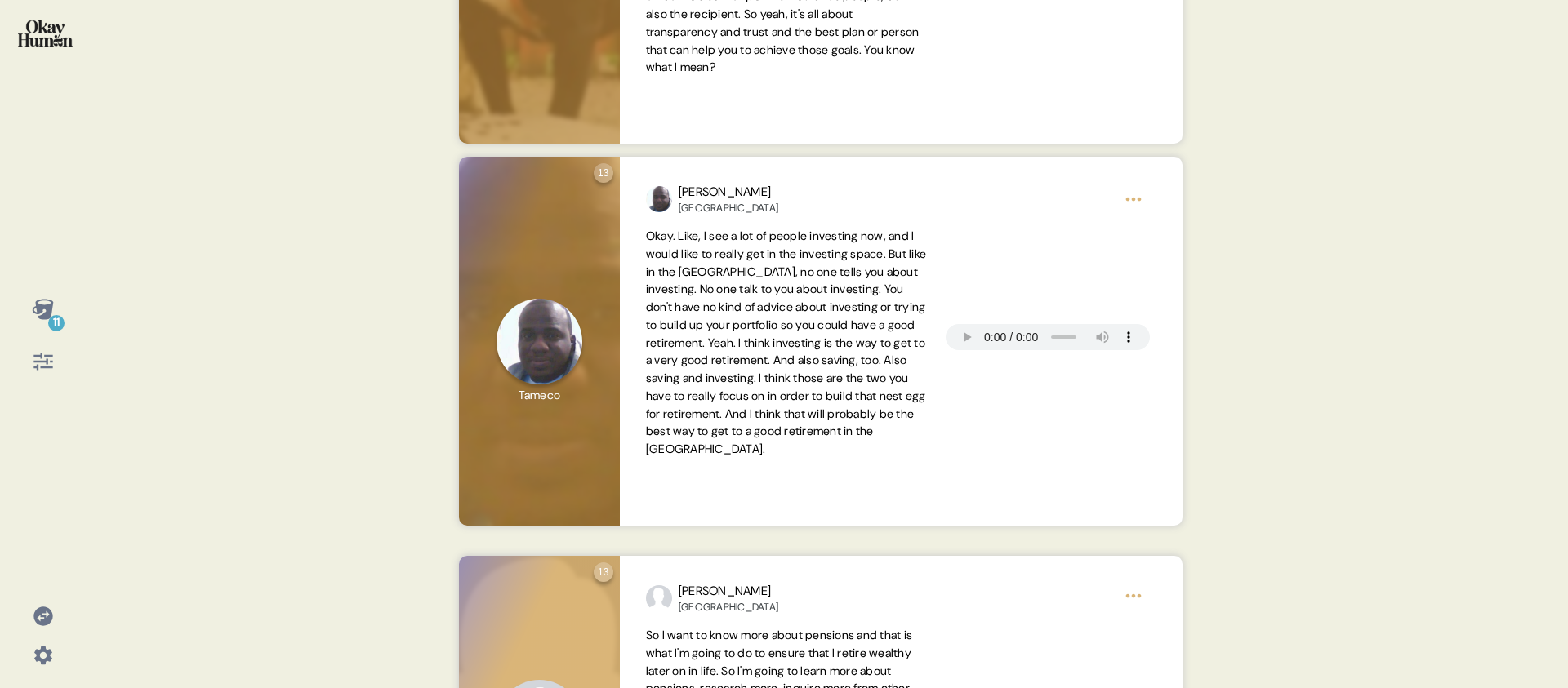
scroll to position [0, 0]
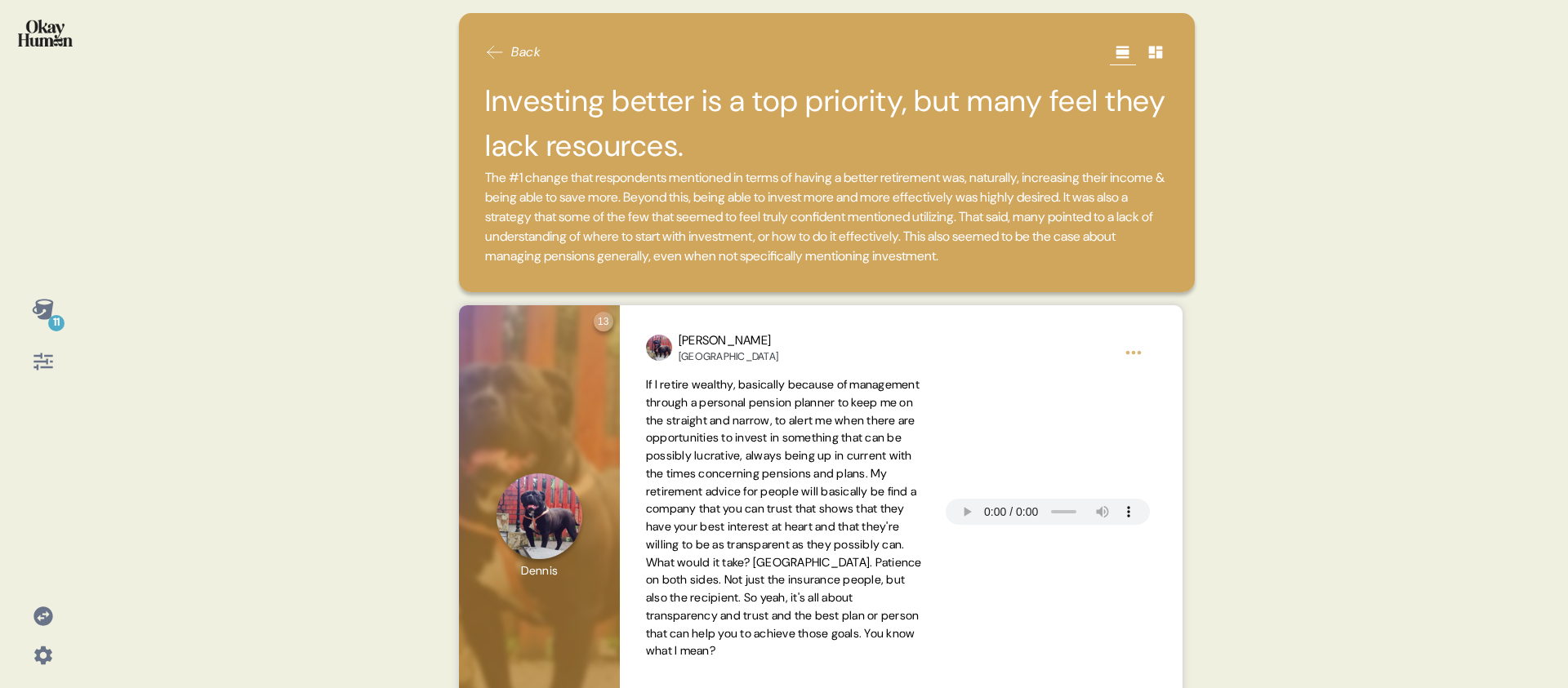
click at [719, 266] on span "The #1 change that respondents mentioned in terms of having a better retirement…" at bounding box center [827, 217] width 684 height 98
click at [30, 319] on div "11" at bounding box center [44, 309] width 39 height 39
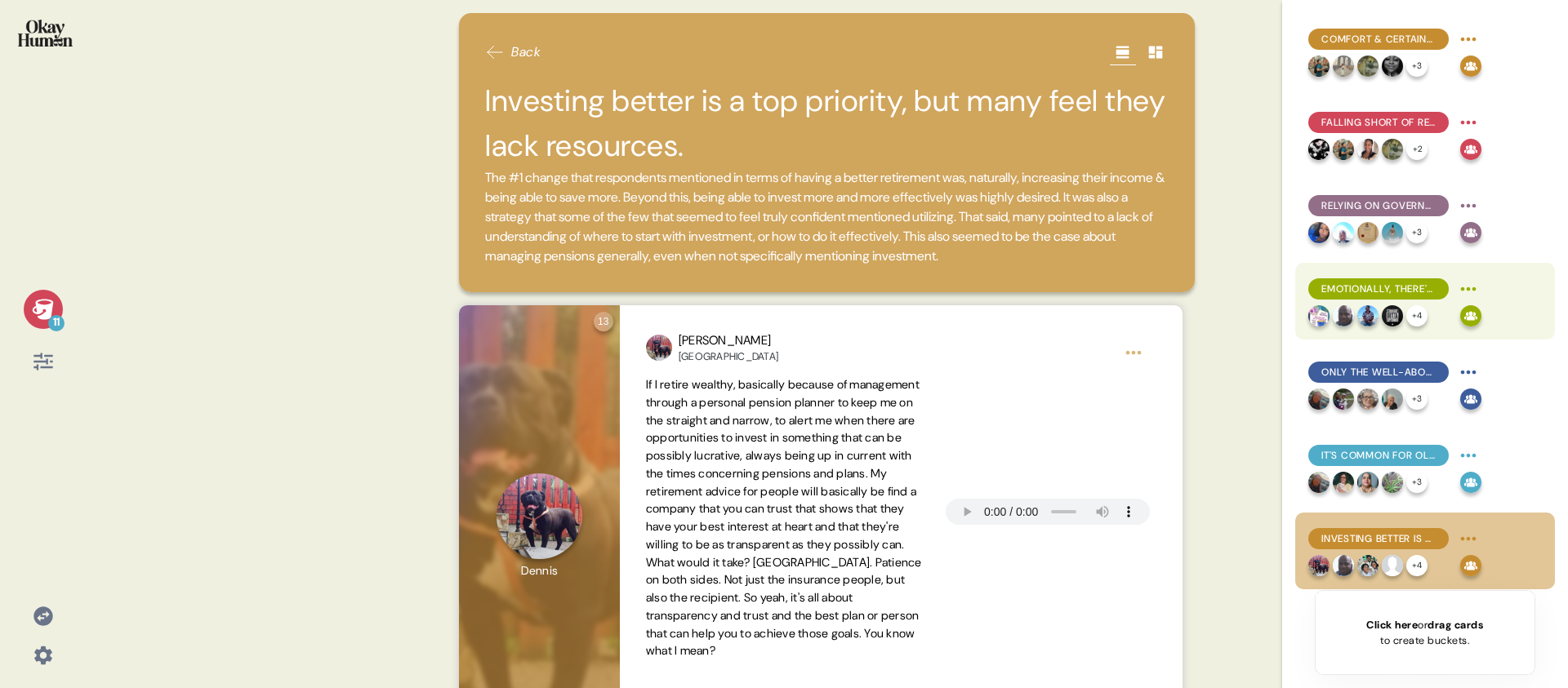
click at [1367, 291] on span "Emotionally, there's a movement from excitement, to nervousness, to certainty -…" at bounding box center [1379, 289] width 115 height 15
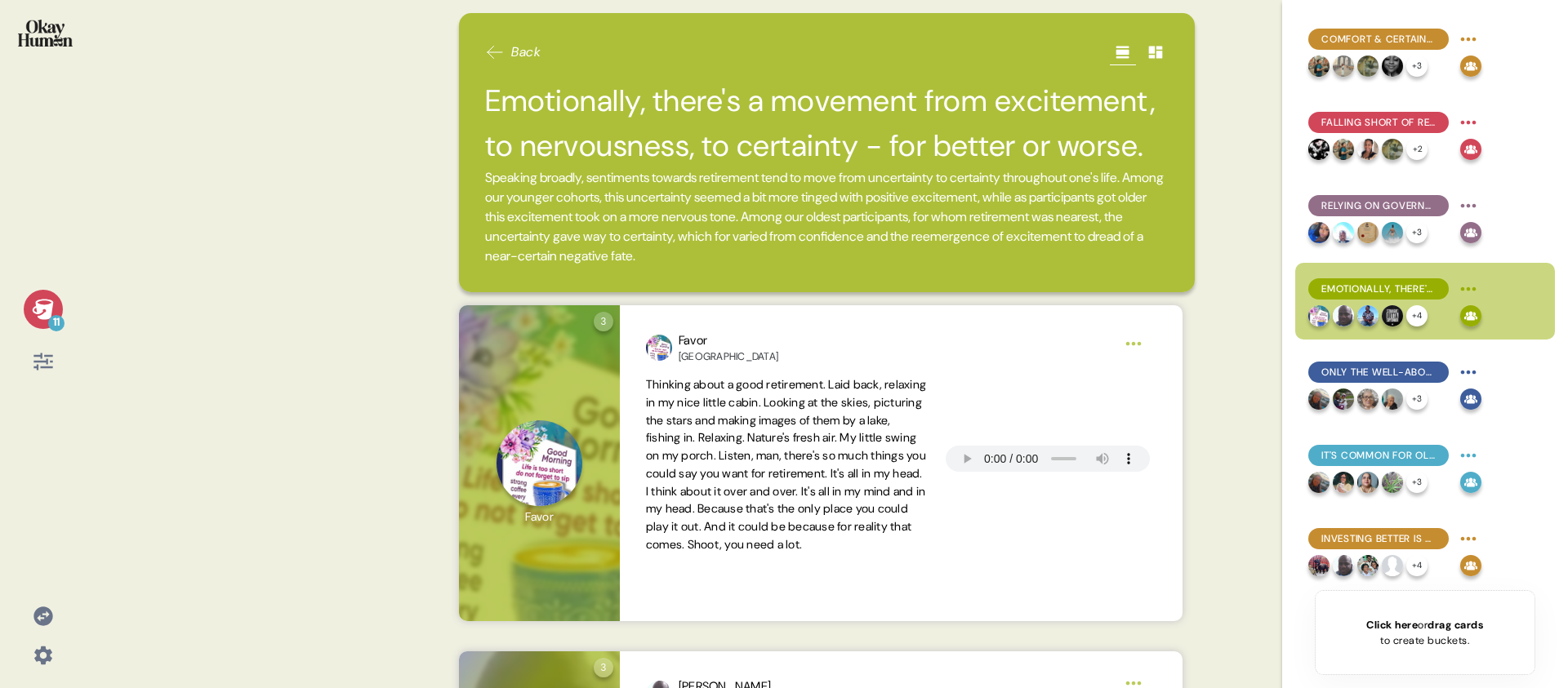
click at [36, 320] on div "11" at bounding box center [44, 309] width 39 height 39
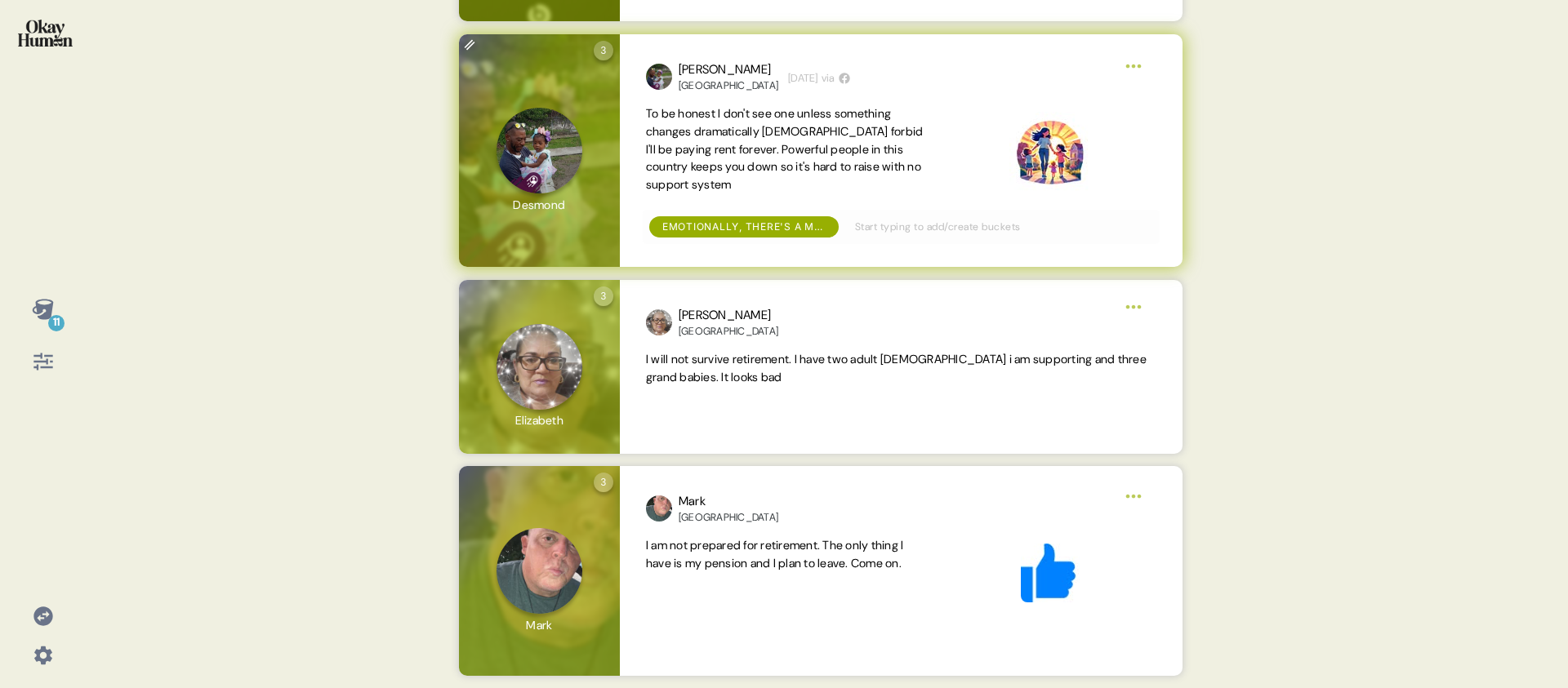
scroll to position [1787, 0]
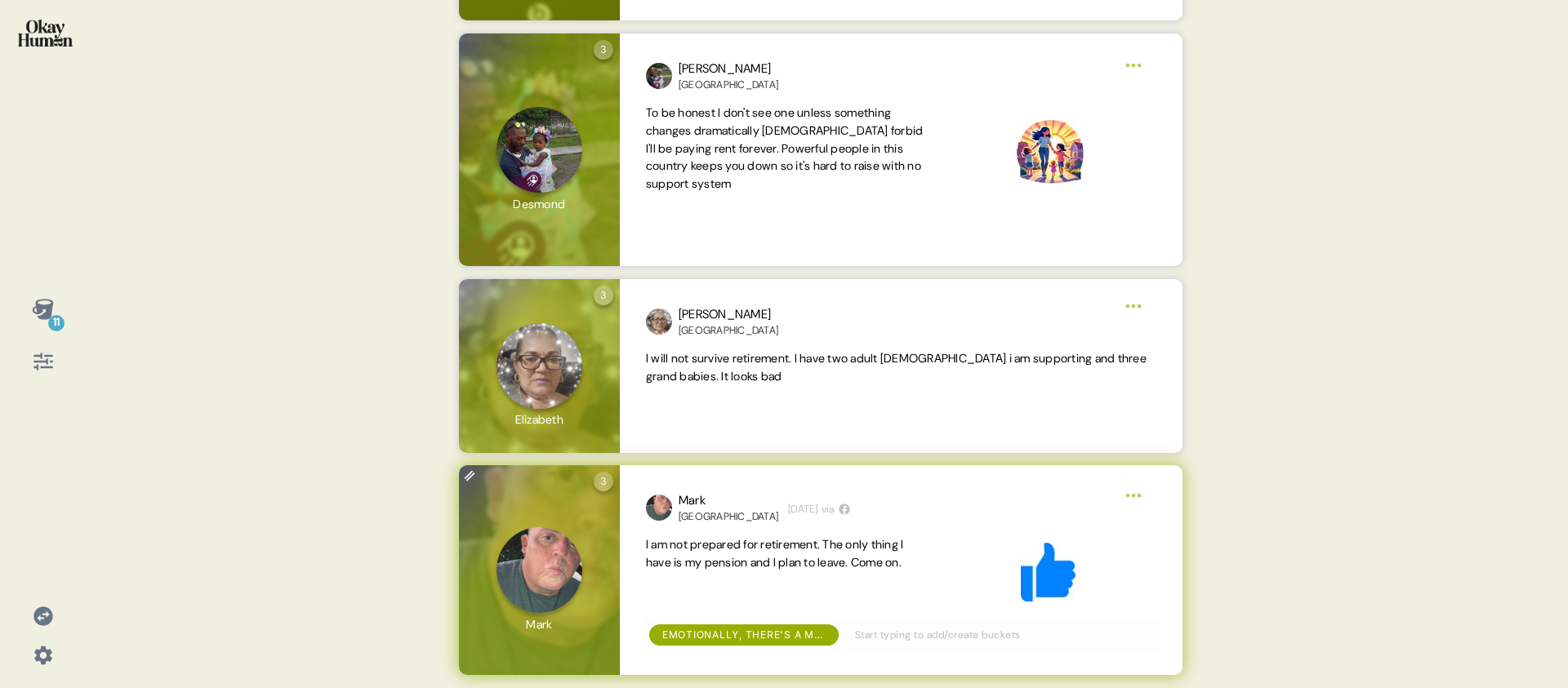
click at [704, 554] on span "I am not prepared for retirement. The only thing I have is my pension and I pla…" at bounding box center [775, 553] width 259 height 33
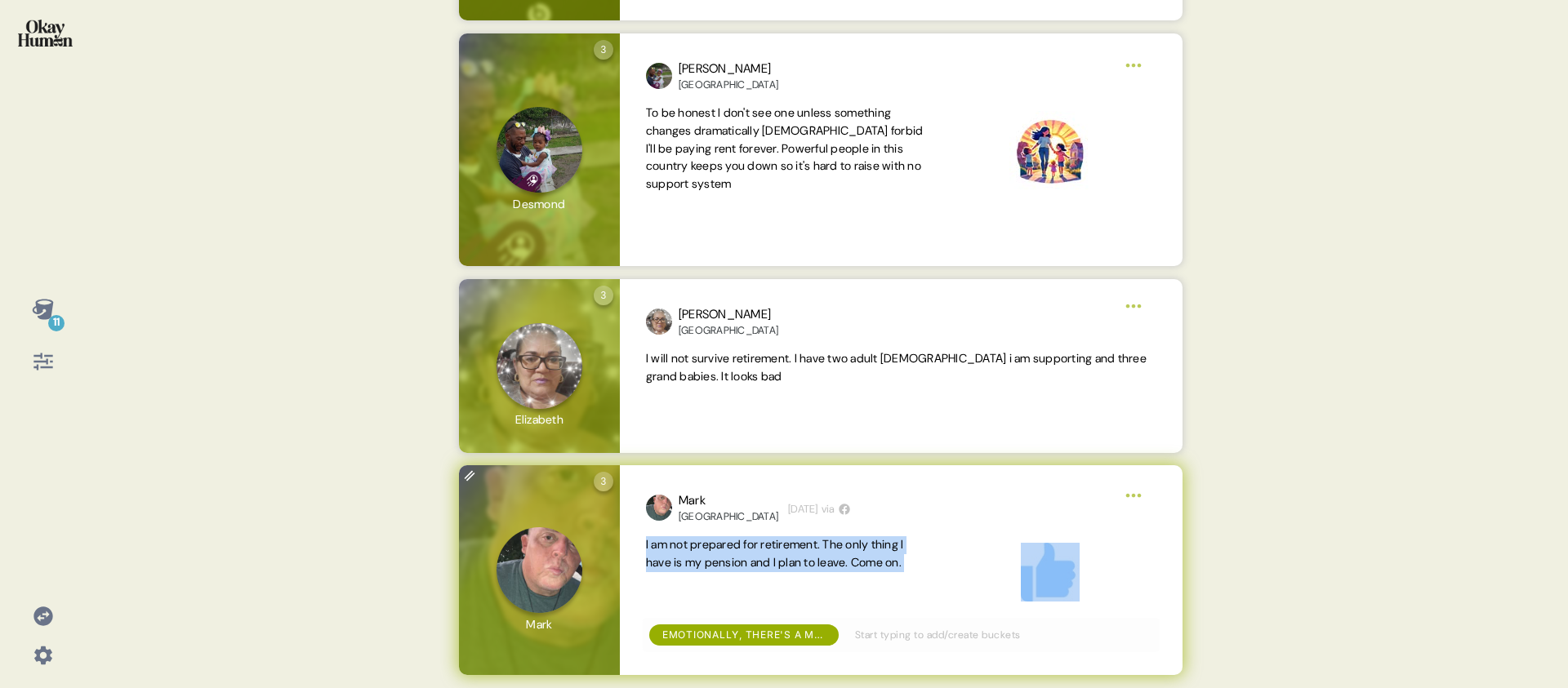
click at [704, 554] on span "I am not prepared for retirement. The only thing I have is my pension and I pla…" at bounding box center [775, 553] width 259 height 33
click at [873, 563] on span "I am not prepared for retirement. The only thing I have is my pension and I pla…" at bounding box center [775, 553] width 259 height 33
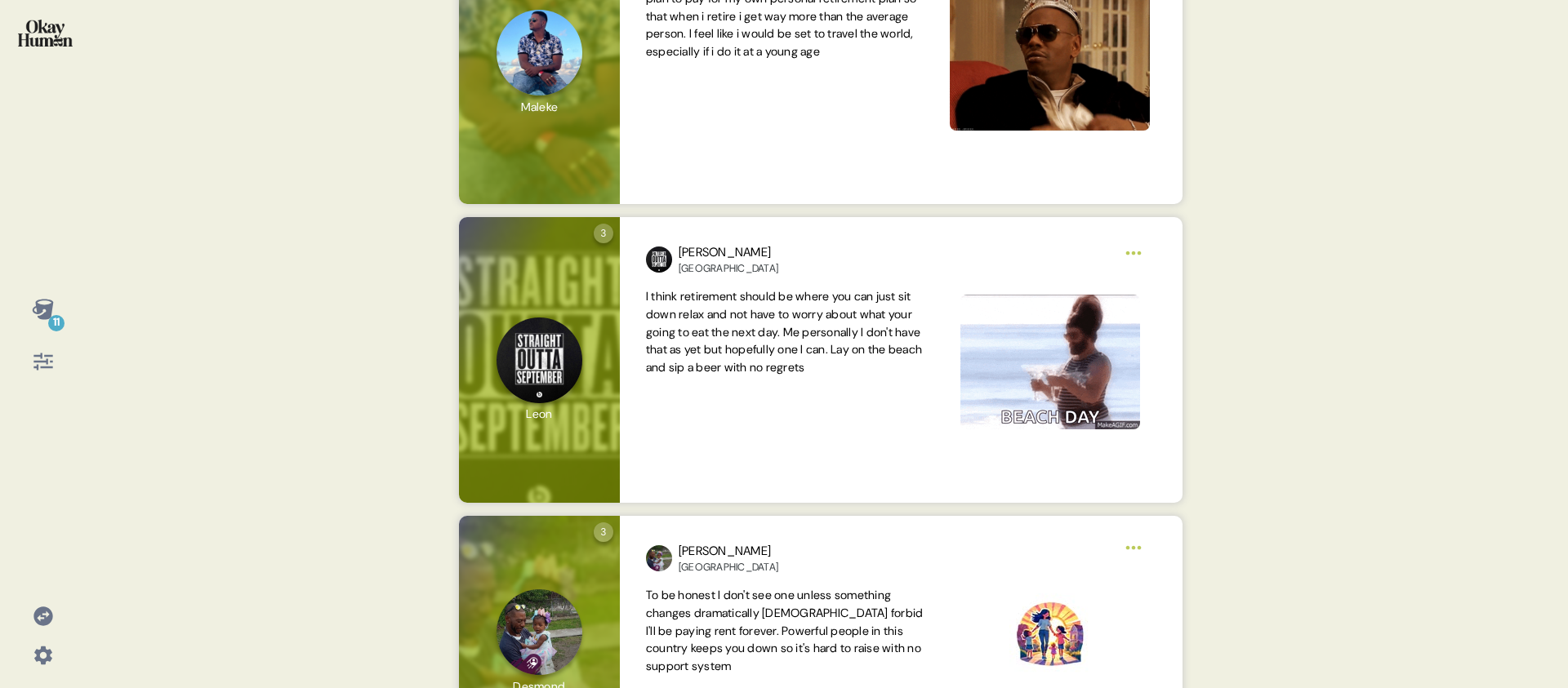
scroll to position [0, 0]
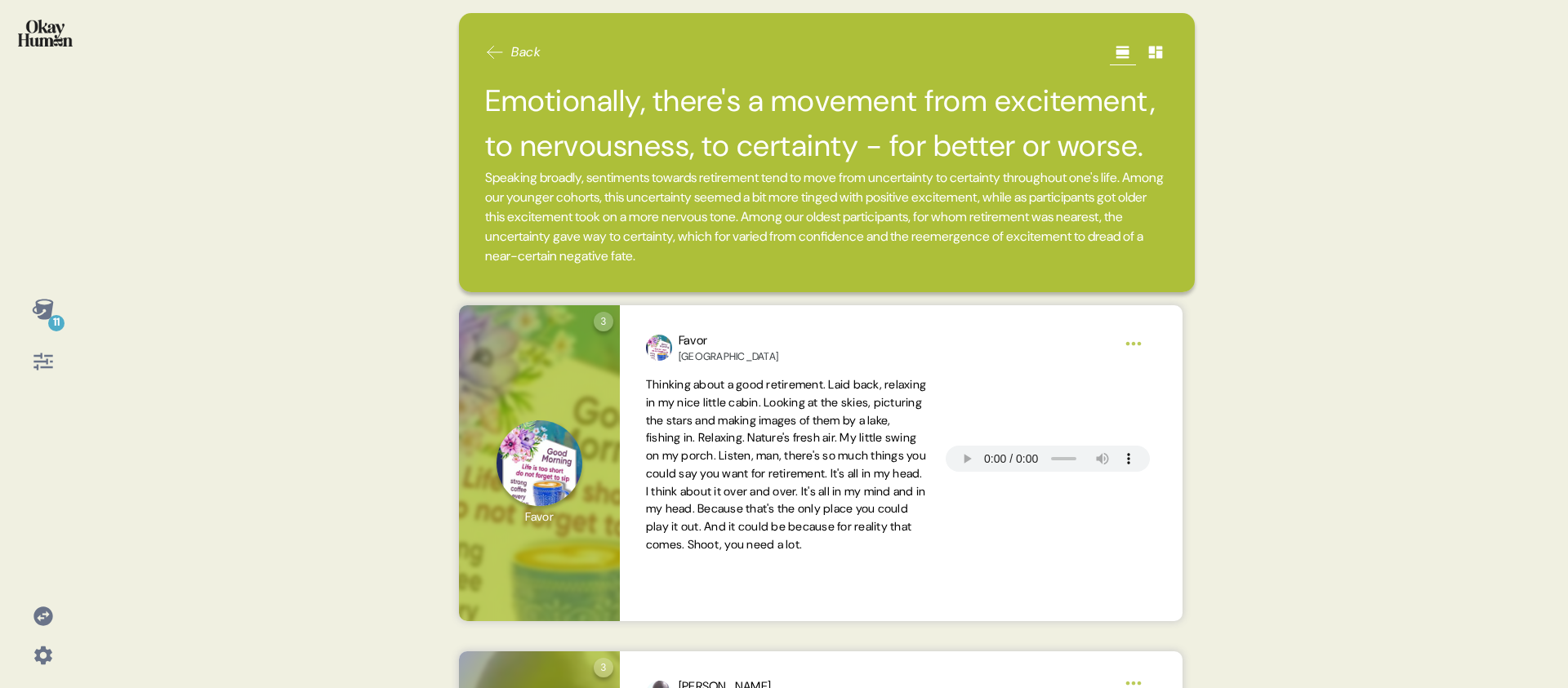
click at [110, 303] on div "11 Back Emotionally, there's a movement from excitement, to nervousness, to cer…" at bounding box center [784, 344] width 1568 height 688
click at [91, 320] on div "11 Back Emotionally, there's a movement from excitement, to nervousness, to cer…" at bounding box center [784, 344] width 1568 height 688
click at [93, 335] on div "11 Back Emotionally, there's a movement from excitement, to nervousness, to cer…" at bounding box center [784, 344] width 1568 height 688
click at [109, 335] on div "11 Back Emotionally, there's a movement from excitement, to nervousness, to cer…" at bounding box center [784, 344] width 1568 height 688
click at [42, 312] on icon at bounding box center [44, 310] width 23 height 23
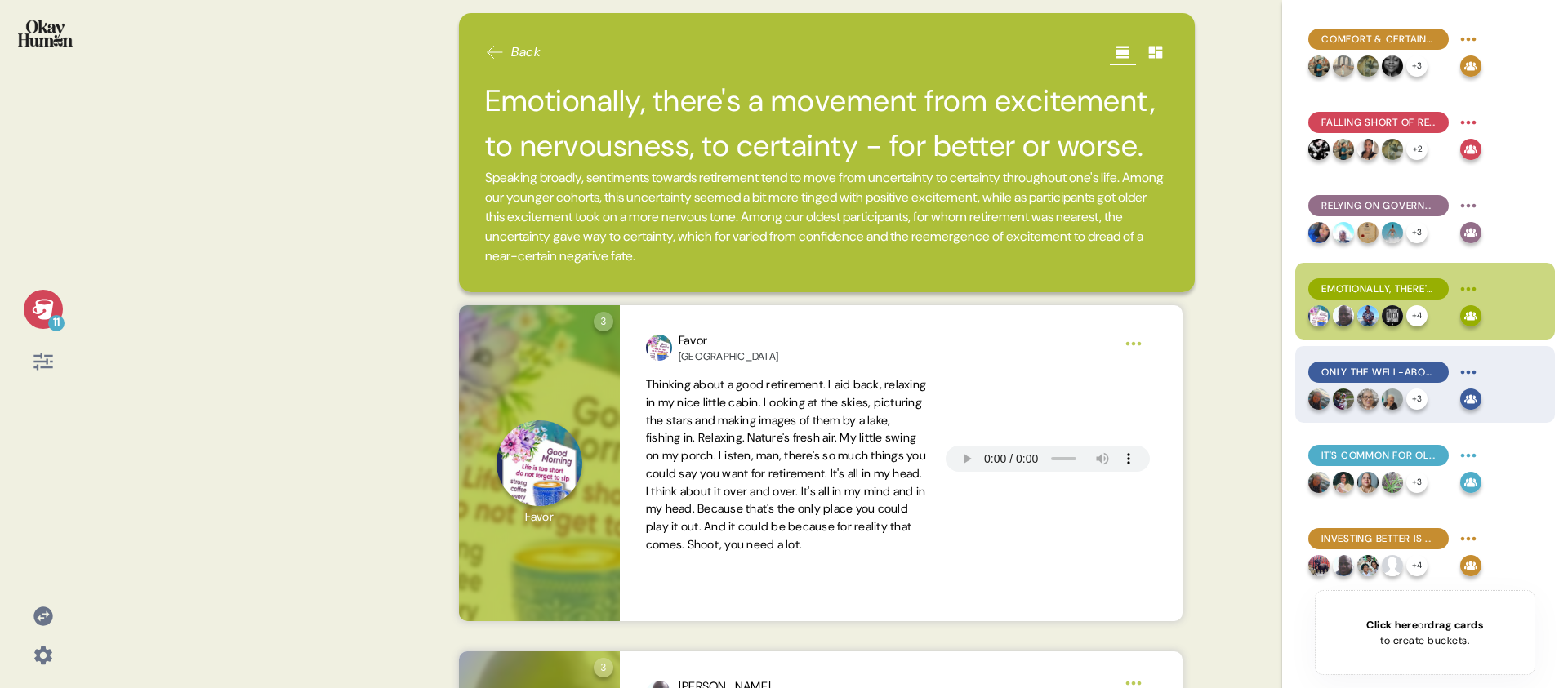
click at [1375, 376] on span "Only the well-above-average can feel truly confident." at bounding box center [1379, 372] width 115 height 15
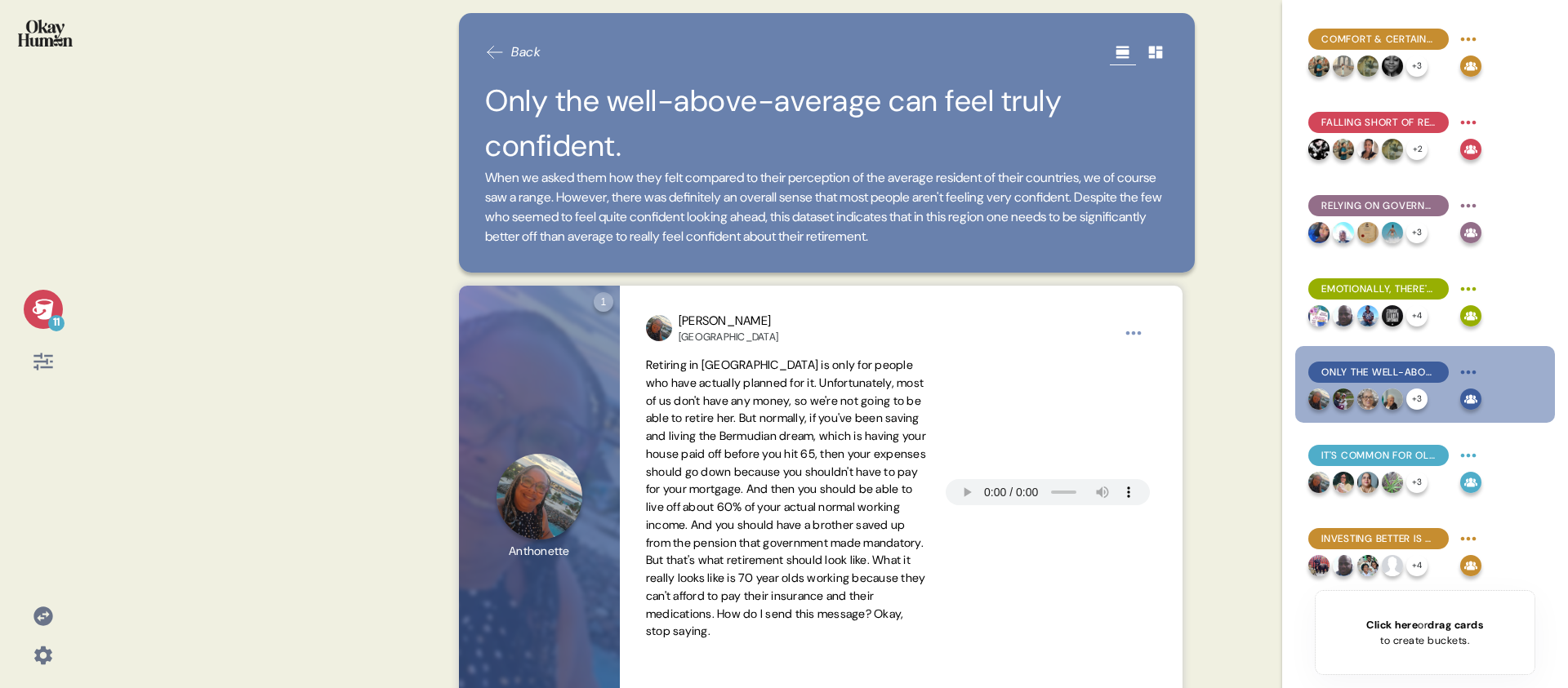
click at [36, 299] on icon at bounding box center [44, 310] width 23 height 23
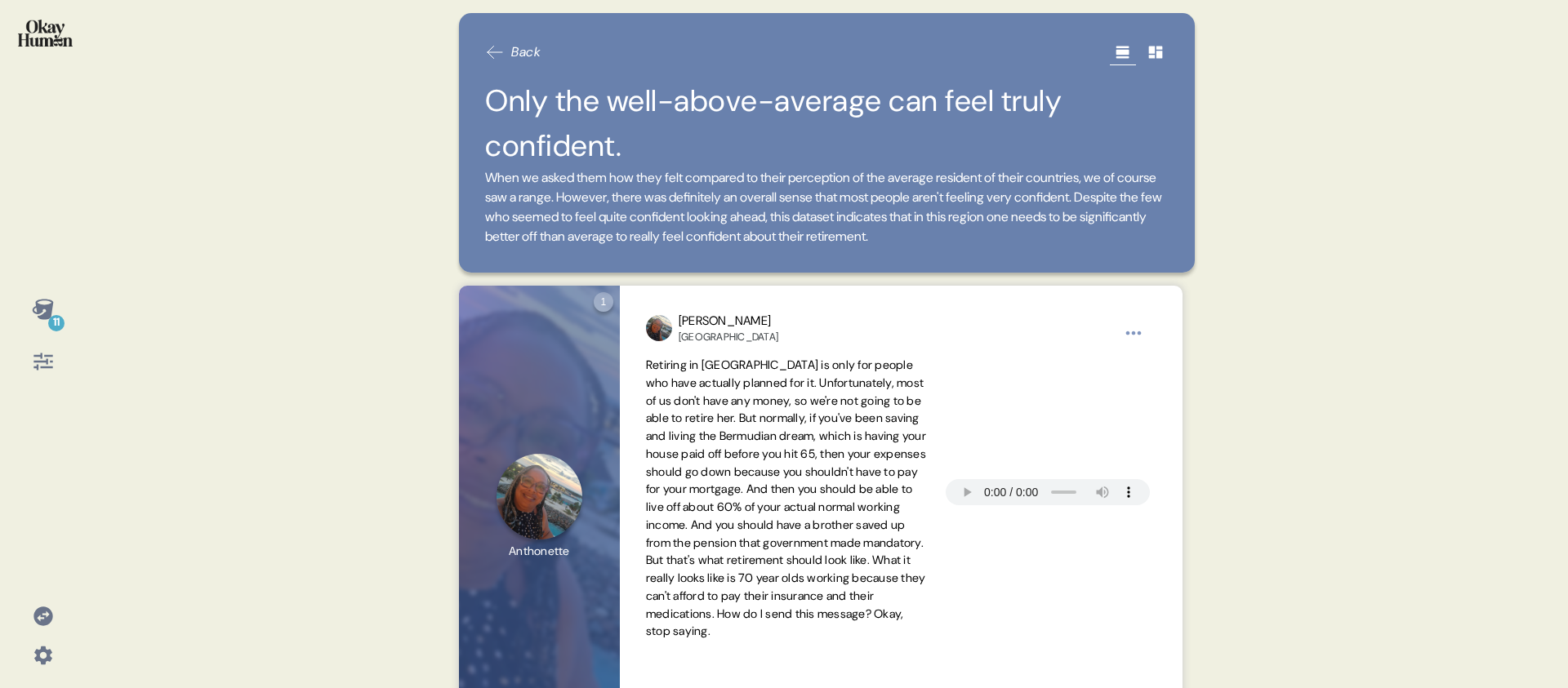
click at [121, 316] on div "11 Back Only the well-above-average can feel truly confident. When we asked the…" at bounding box center [784, 344] width 1568 height 688
click at [50, 315] on icon at bounding box center [43, 308] width 21 height 20
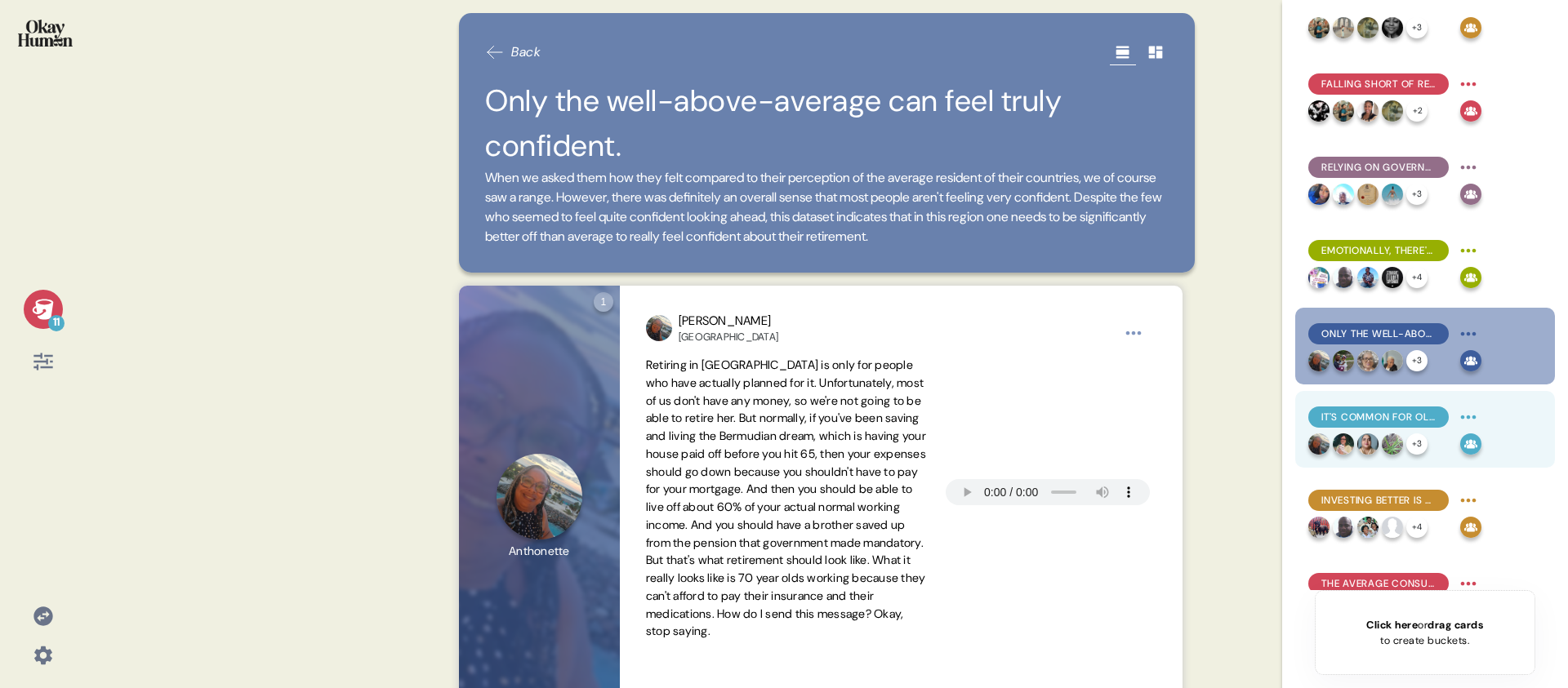
scroll to position [63, 0]
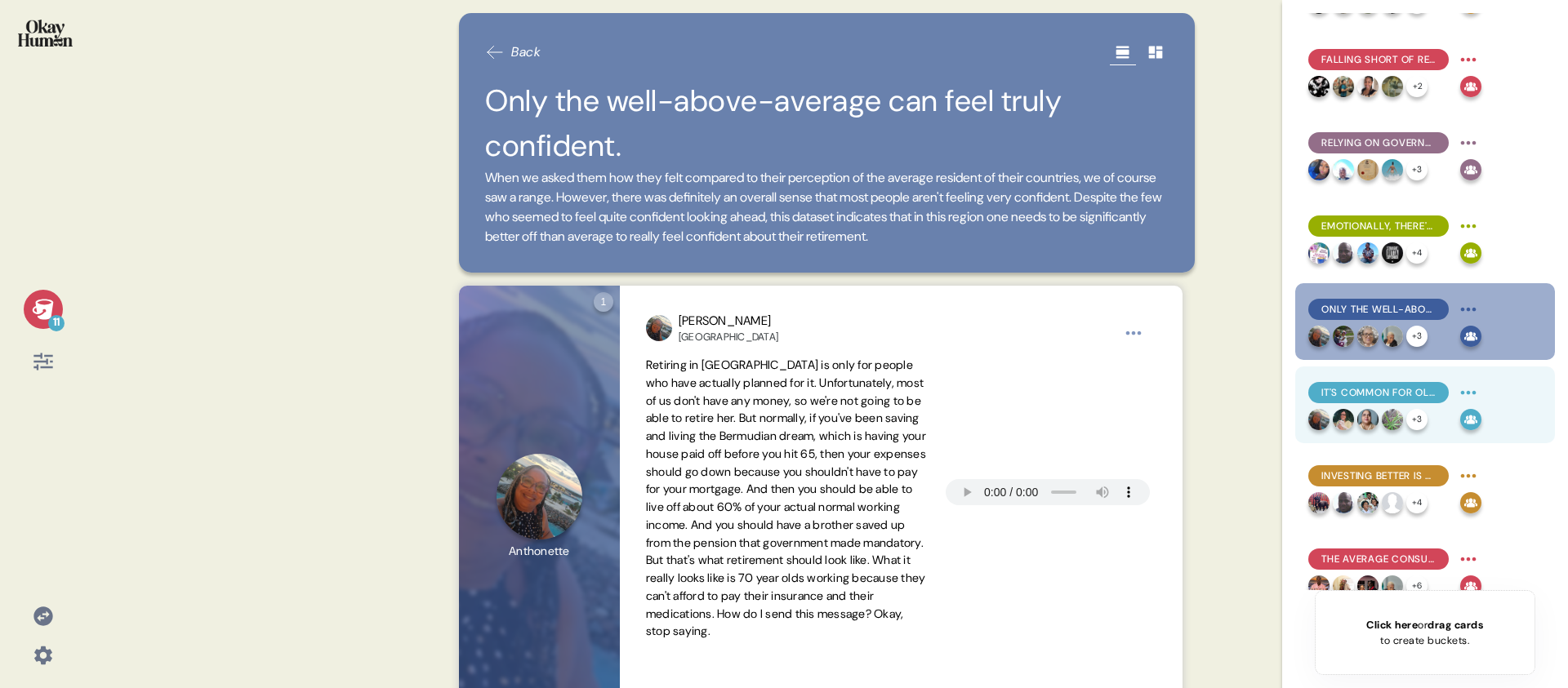
click at [1402, 393] on span "It's common for older respondents to feel like it's too late to make meaningful…" at bounding box center [1379, 392] width 115 height 15
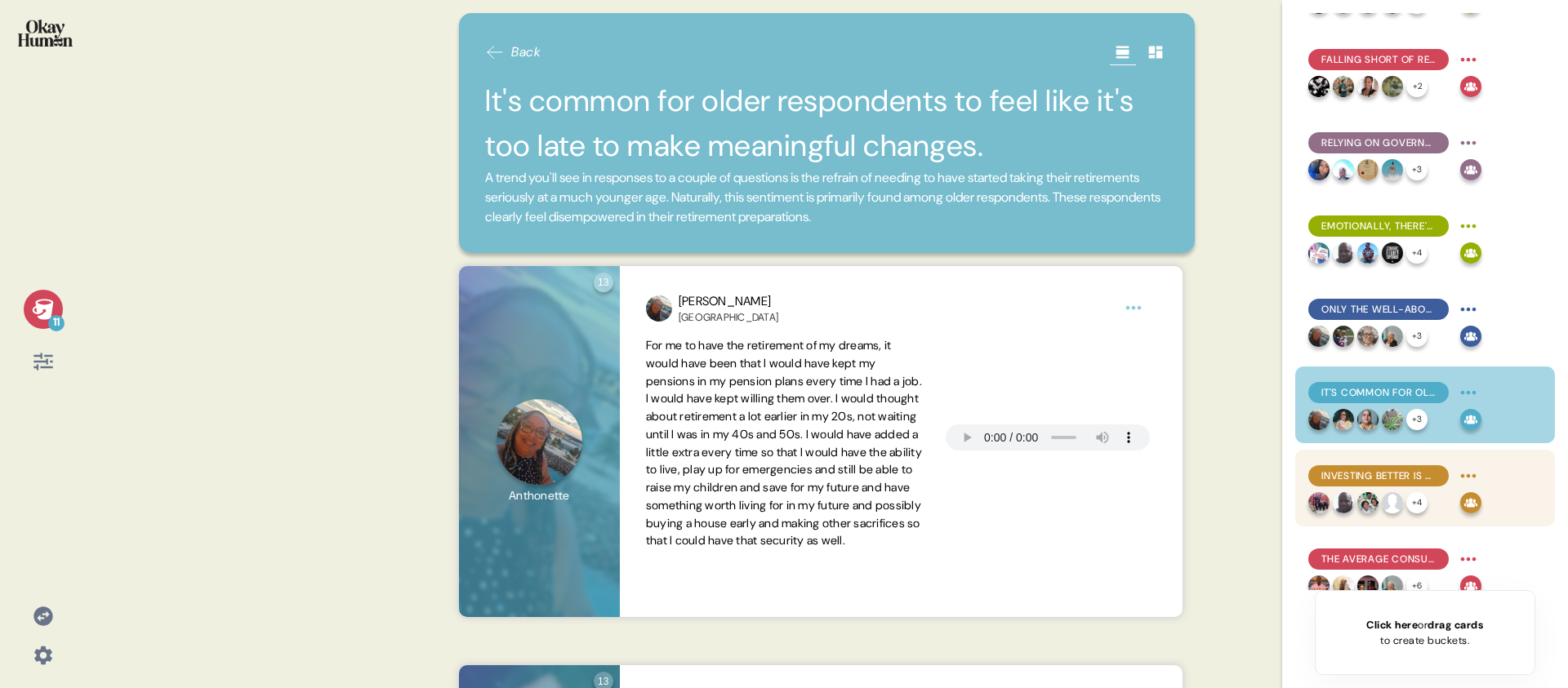
click at [1398, 481] on span "Investing better is a top priority, but many feel they lack resources." at bounding box center [1379, 476] width 115 height 15
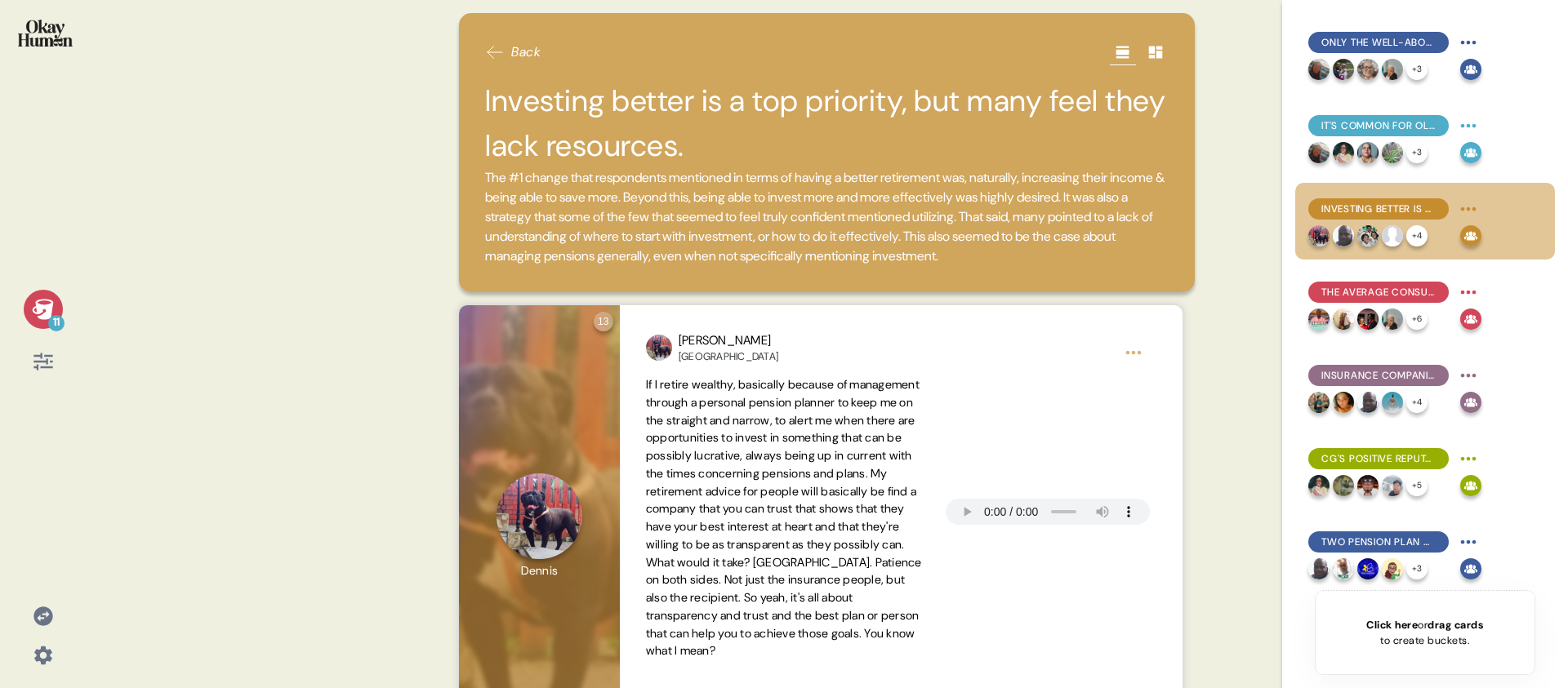
scroll to position [329, 0]
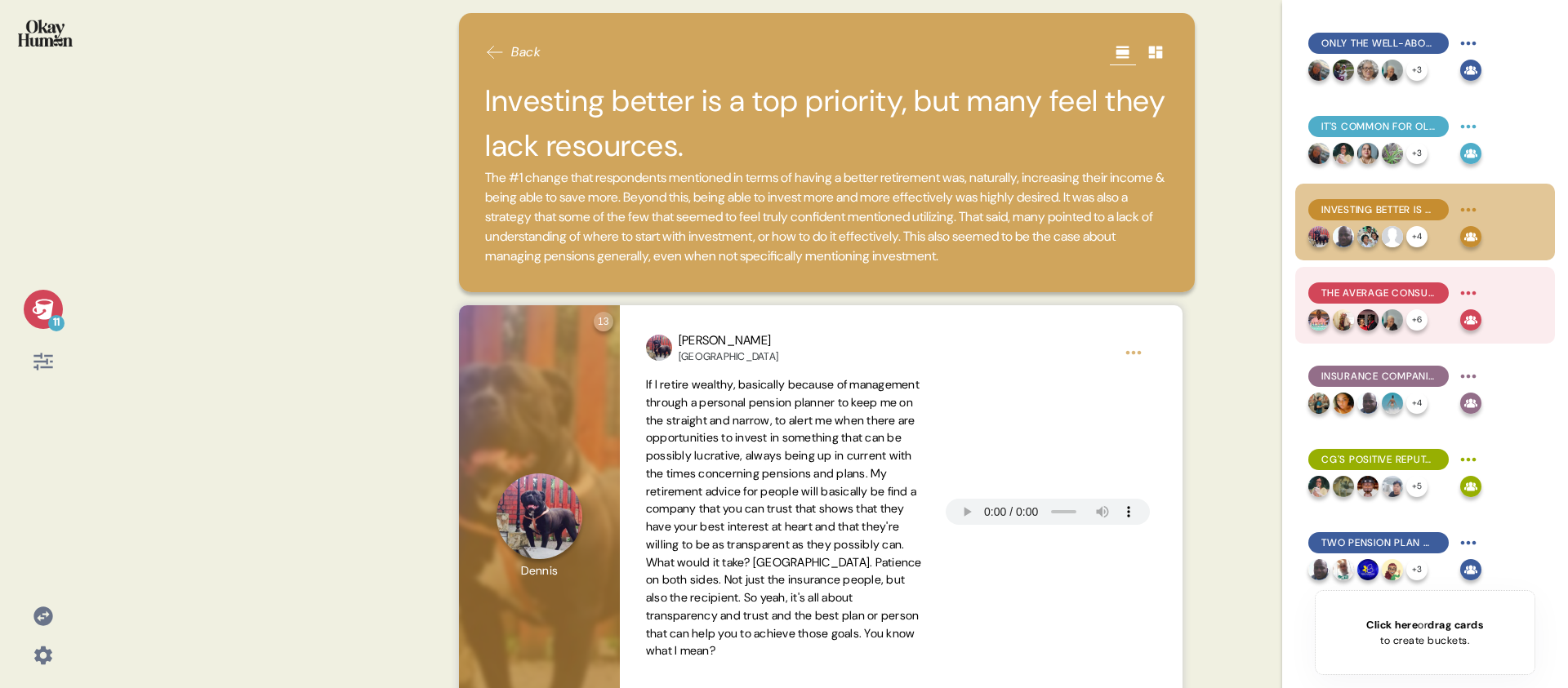
click at [1398, 287] on span "The average consumer knows a few basic pension facts, contributes to them, and …" at bounding box center [1379, 293] width 115 height 15
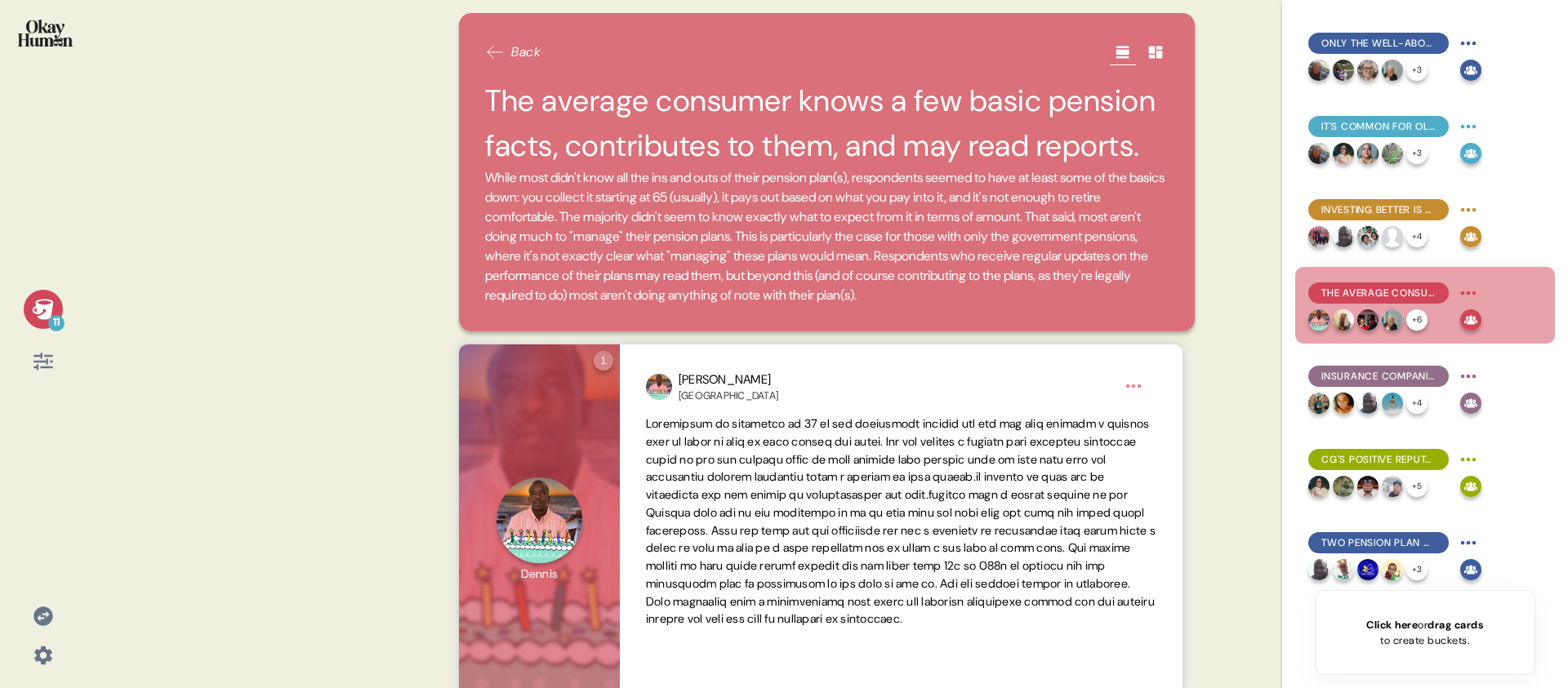
click at [52, 305] on icon at bounding box center [44, 310] width 23 height 23
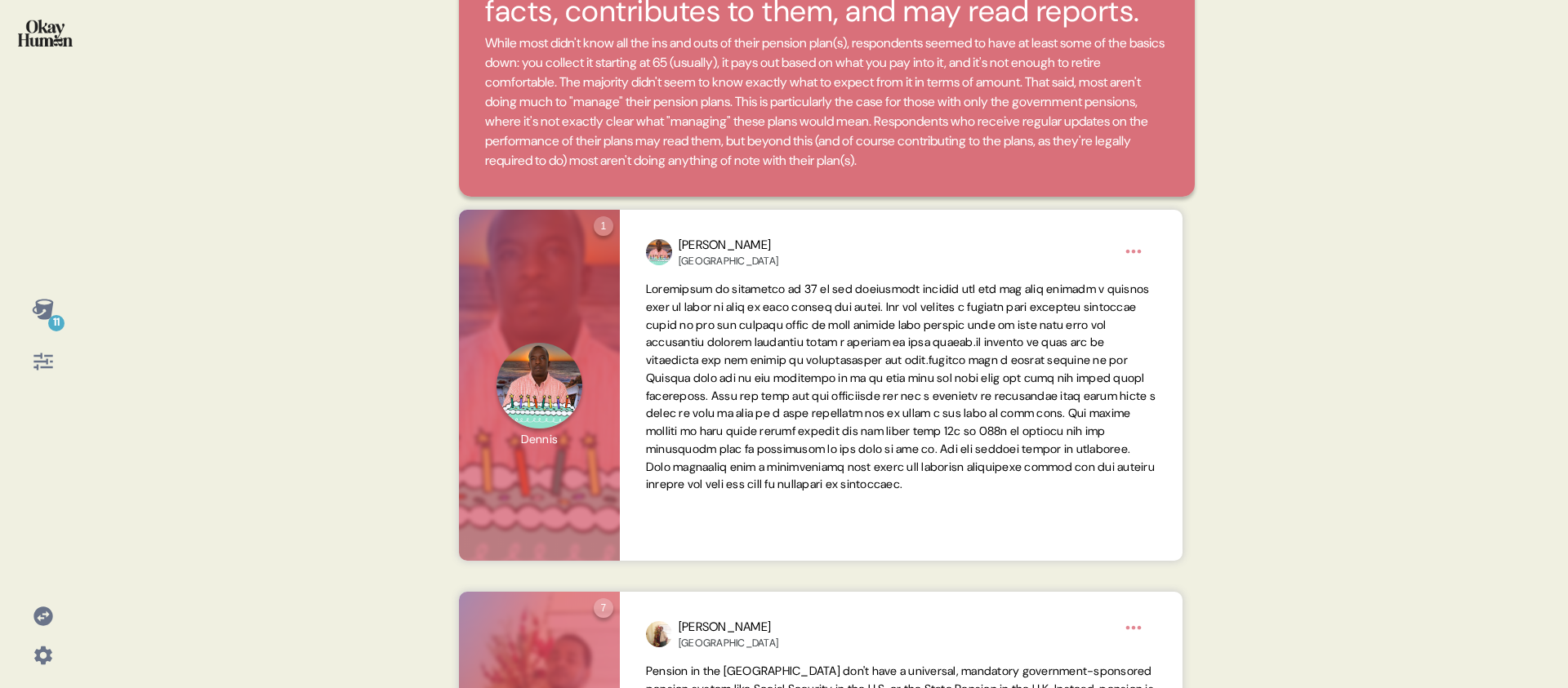
scroll to position [0, 0]
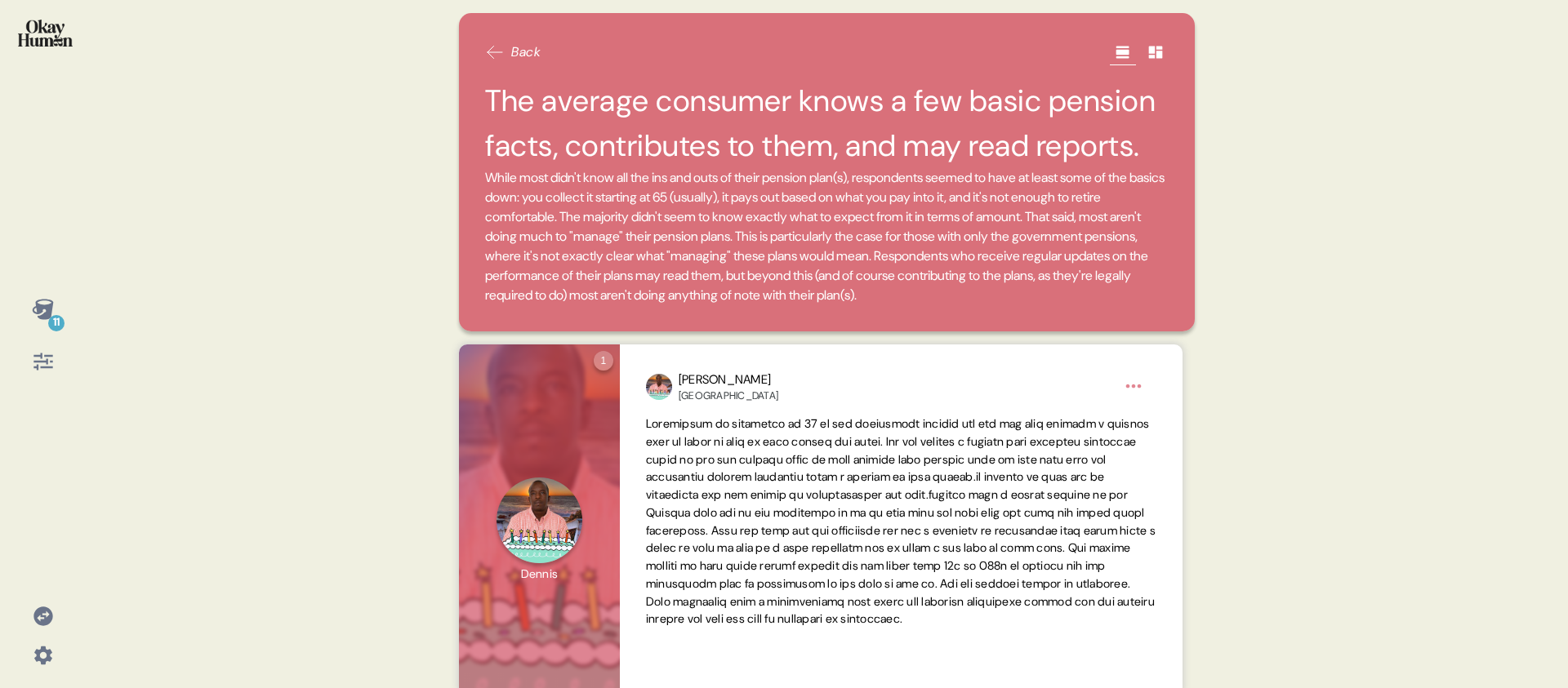
click at [52, 315] on div "11" at bounding box center [56, 323] width 16 height 16
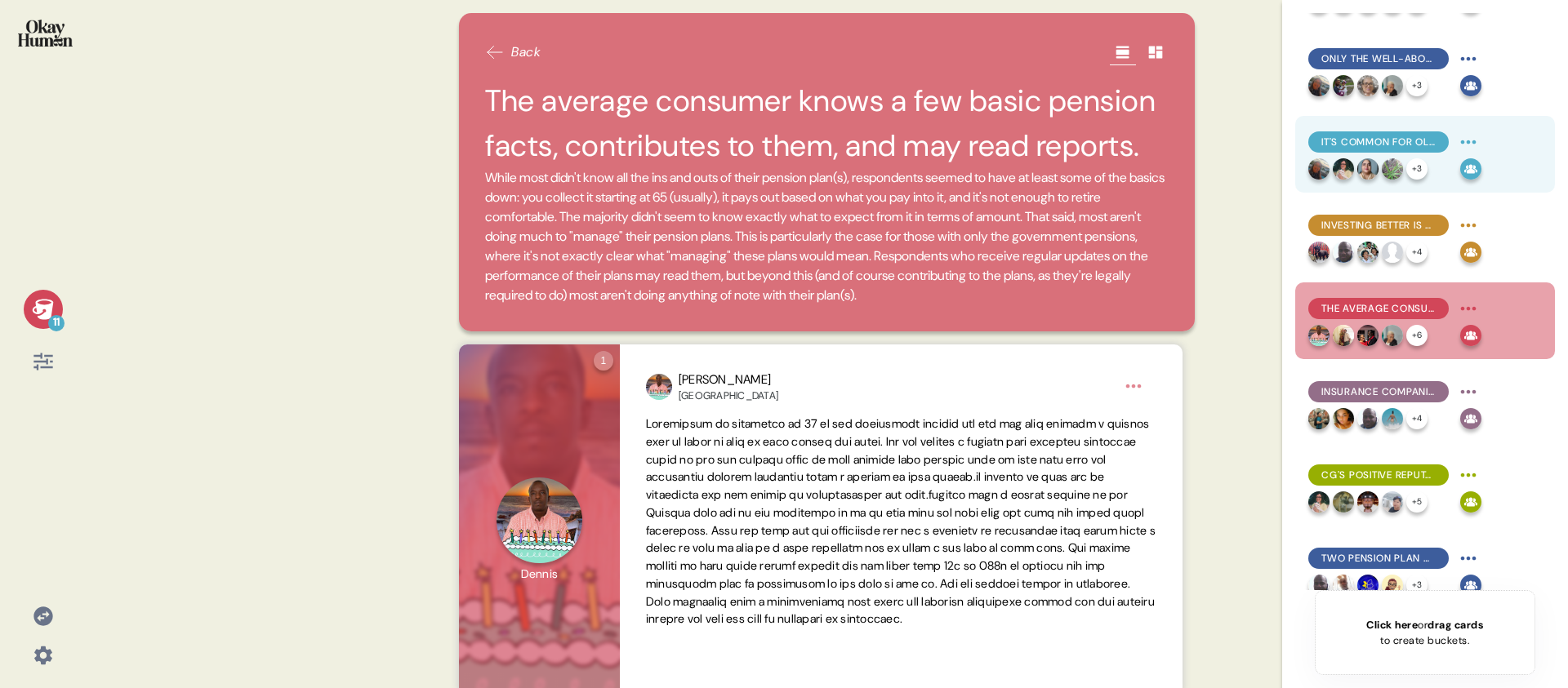
scroll to position [332, 0]
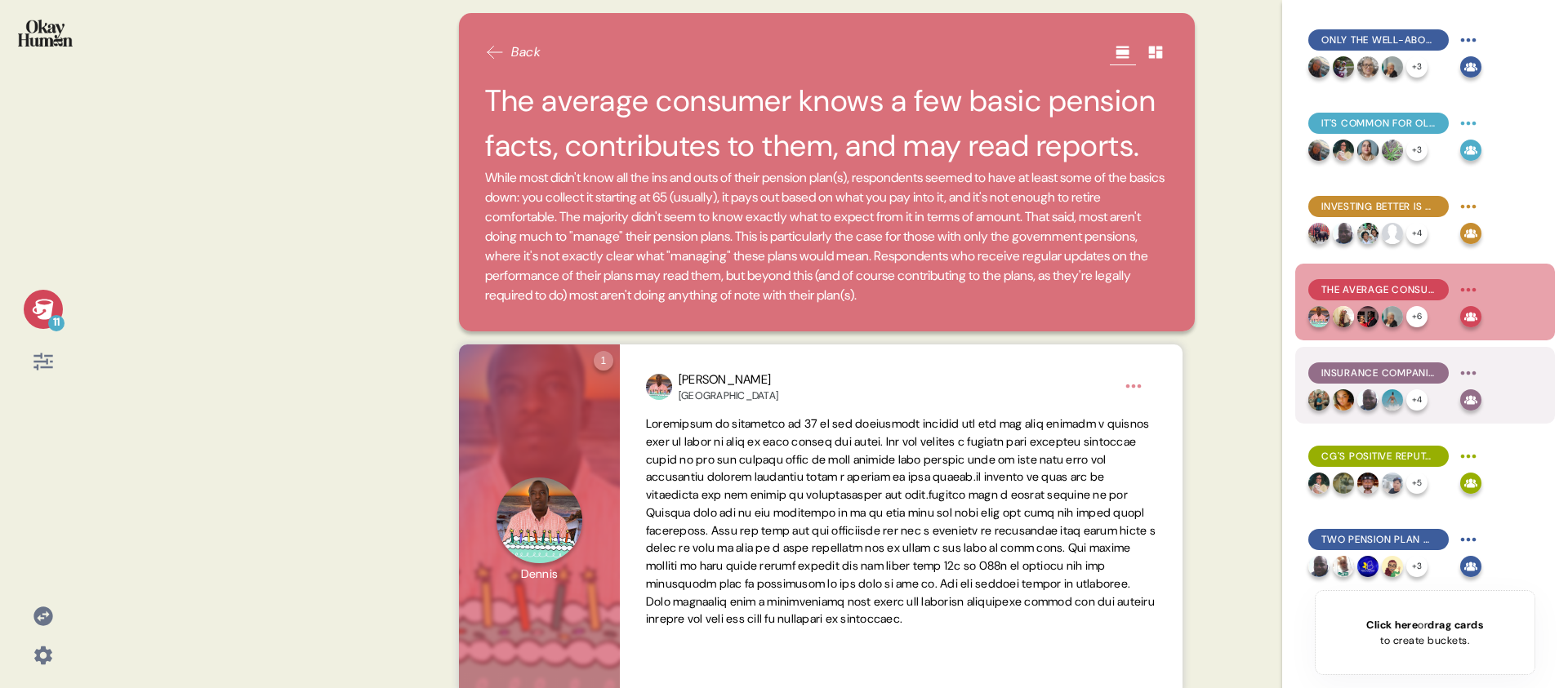
click at [1399, 376] on span "Insurance companies - including CG Britcay - are generally the main brands asso…" at bounding box center [1379, 373] width 115 height 15
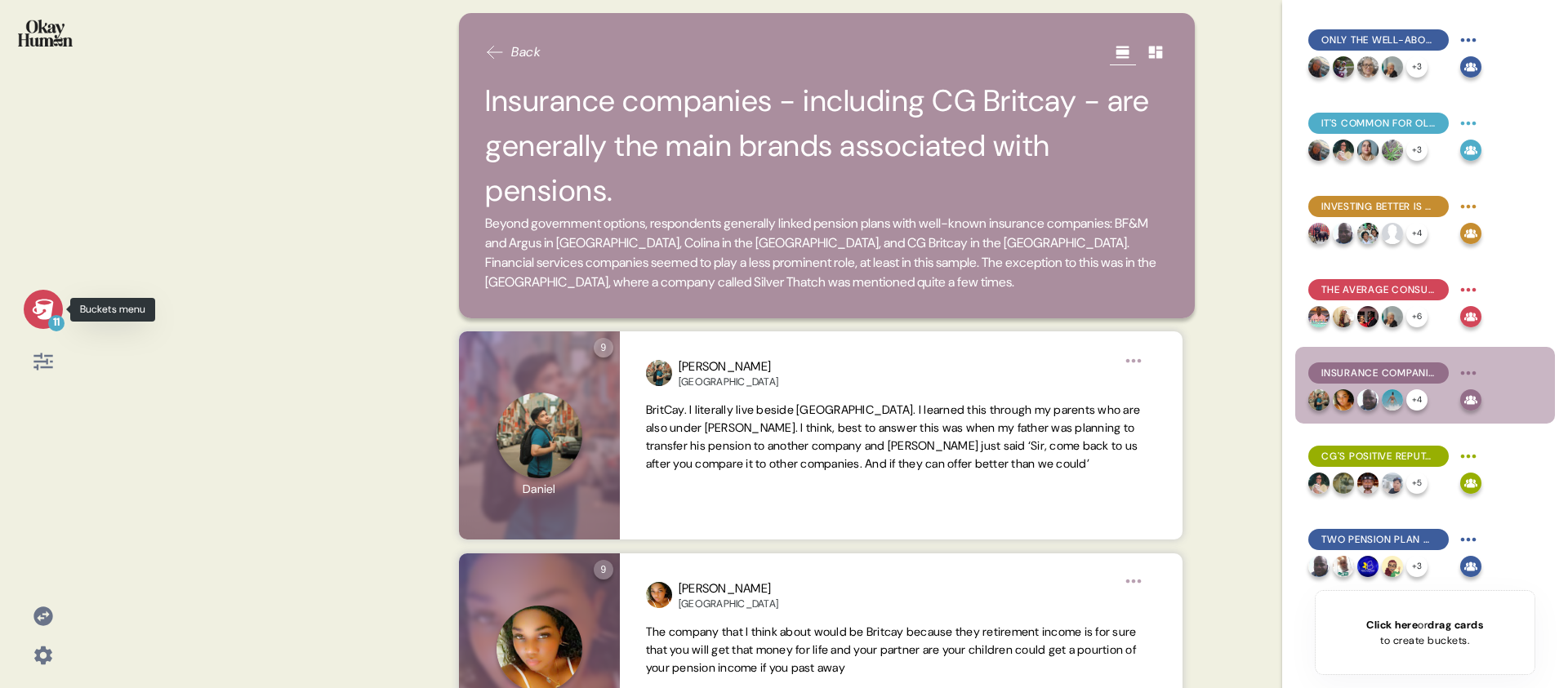
click at [44, 324] on div "11" at bounding box center [44, 309] width 39 height 39
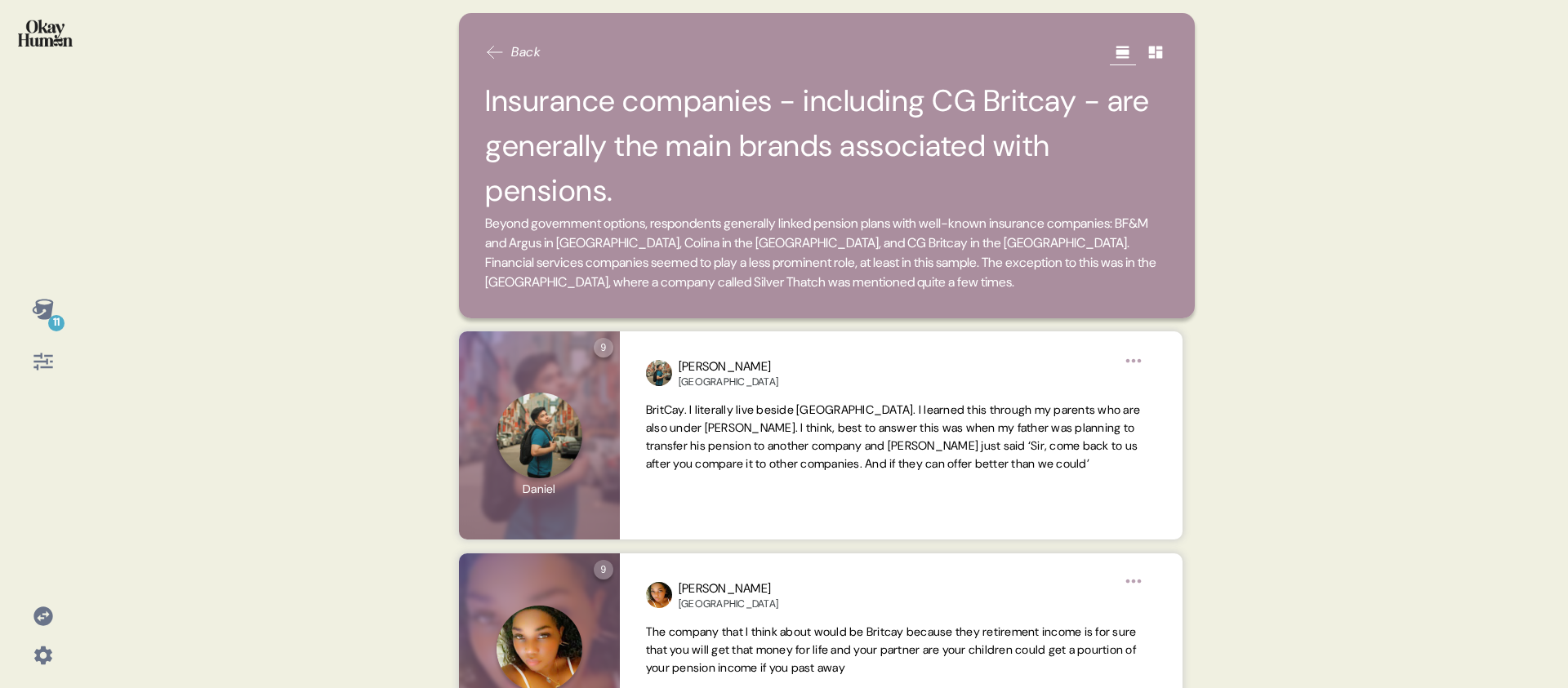
click at [114, 280] on div "11 Back Insurance companies - including CG Britcay - are generally the main bra…" at bounding box center [784, 344] width 1568 height 688
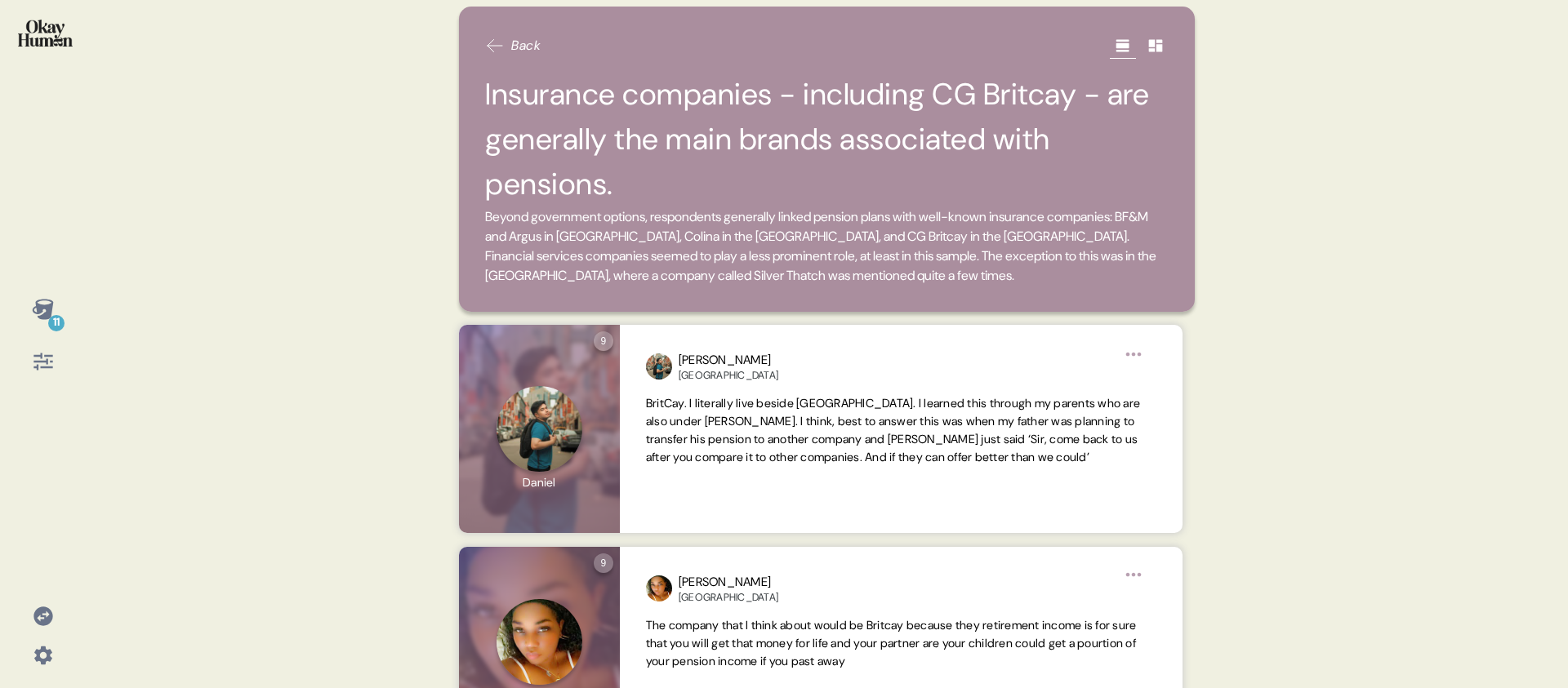
scroll to position [0, 0]
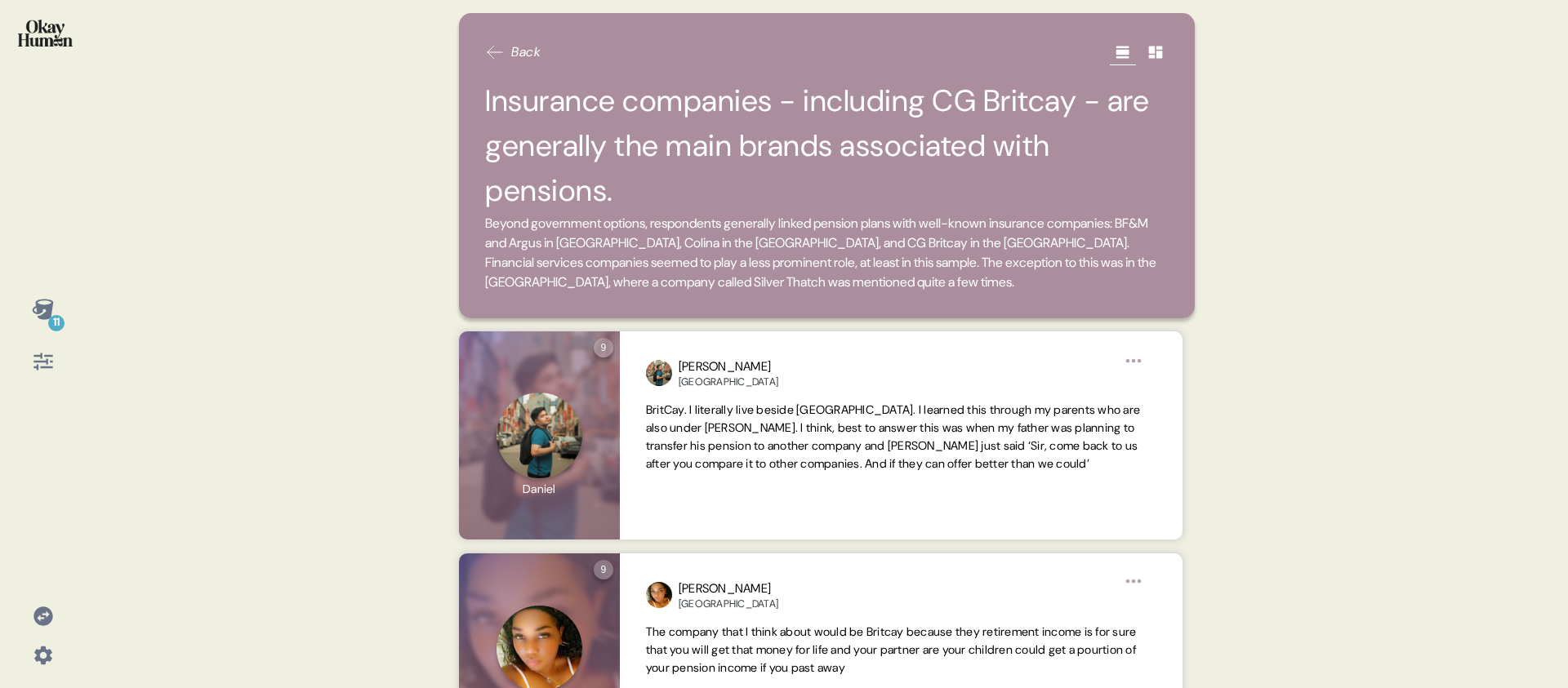
click at [109, 369] on div "11 Back Insurance companies - including CG Britcay - are generally the main bra…" at bounding box center [784, 344] width 1568 height 688
click at [35, 312] on icon at bounding box center [43, 308] width 21 height 20
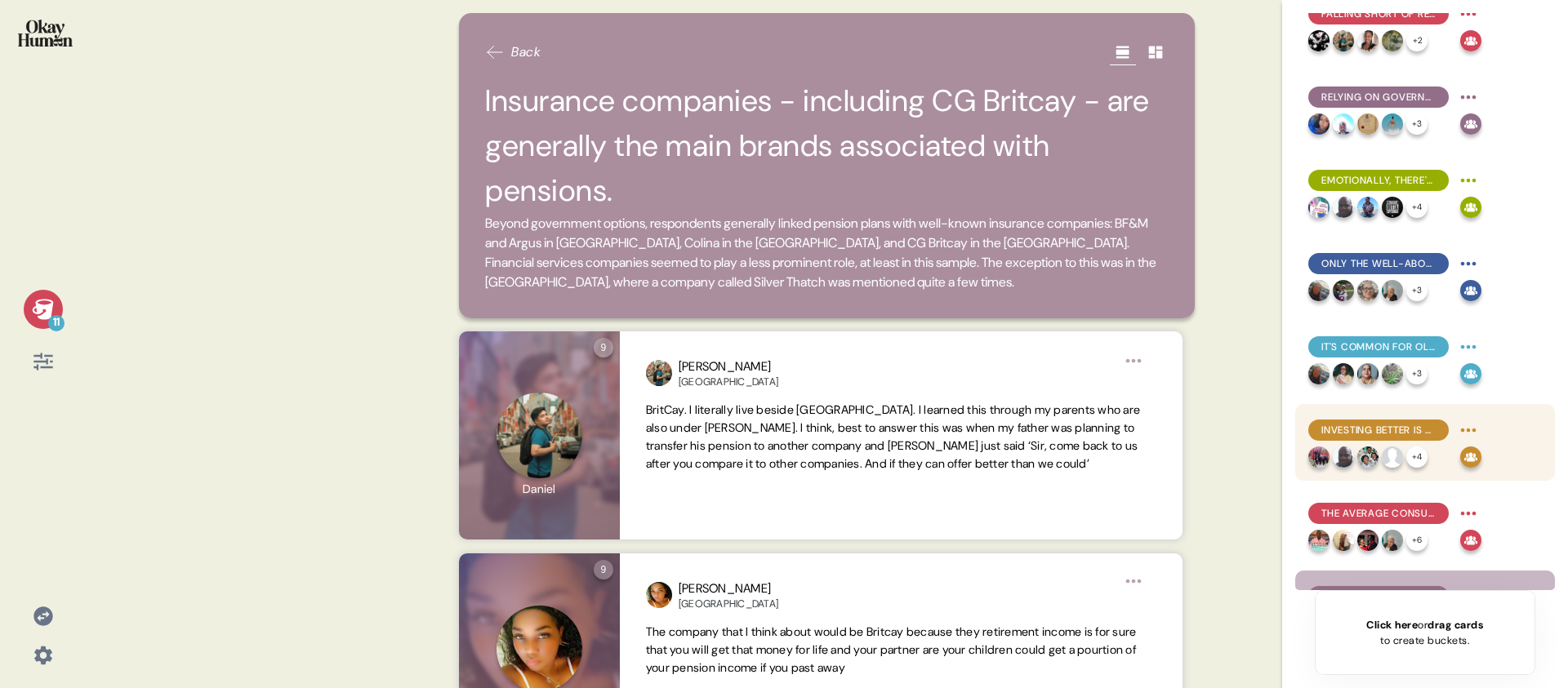
scroll to position [332, 0]
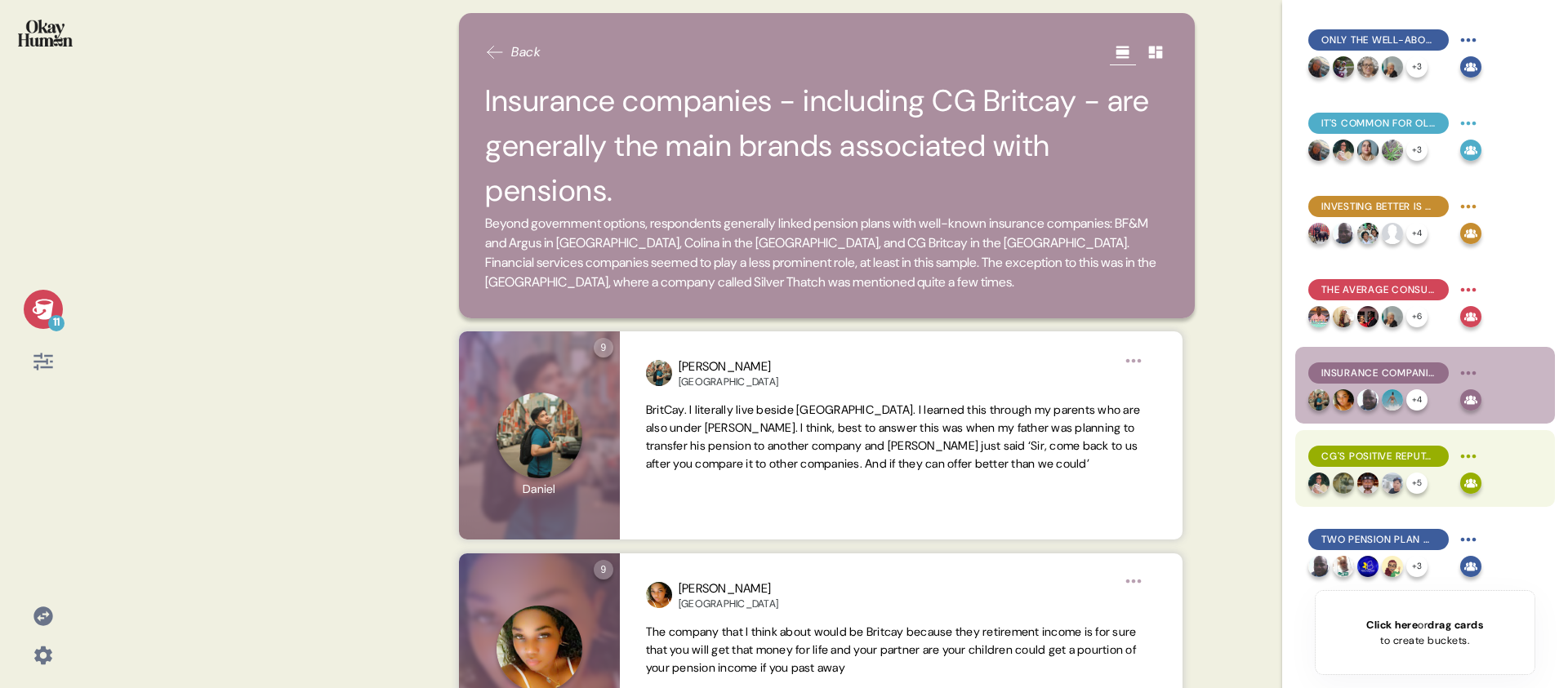
click at [1404, 458] on span "CG's positive reputation for insurance helps with pension sentiments, despite l…" at bounding box center [1379, 456] width 115 height 15
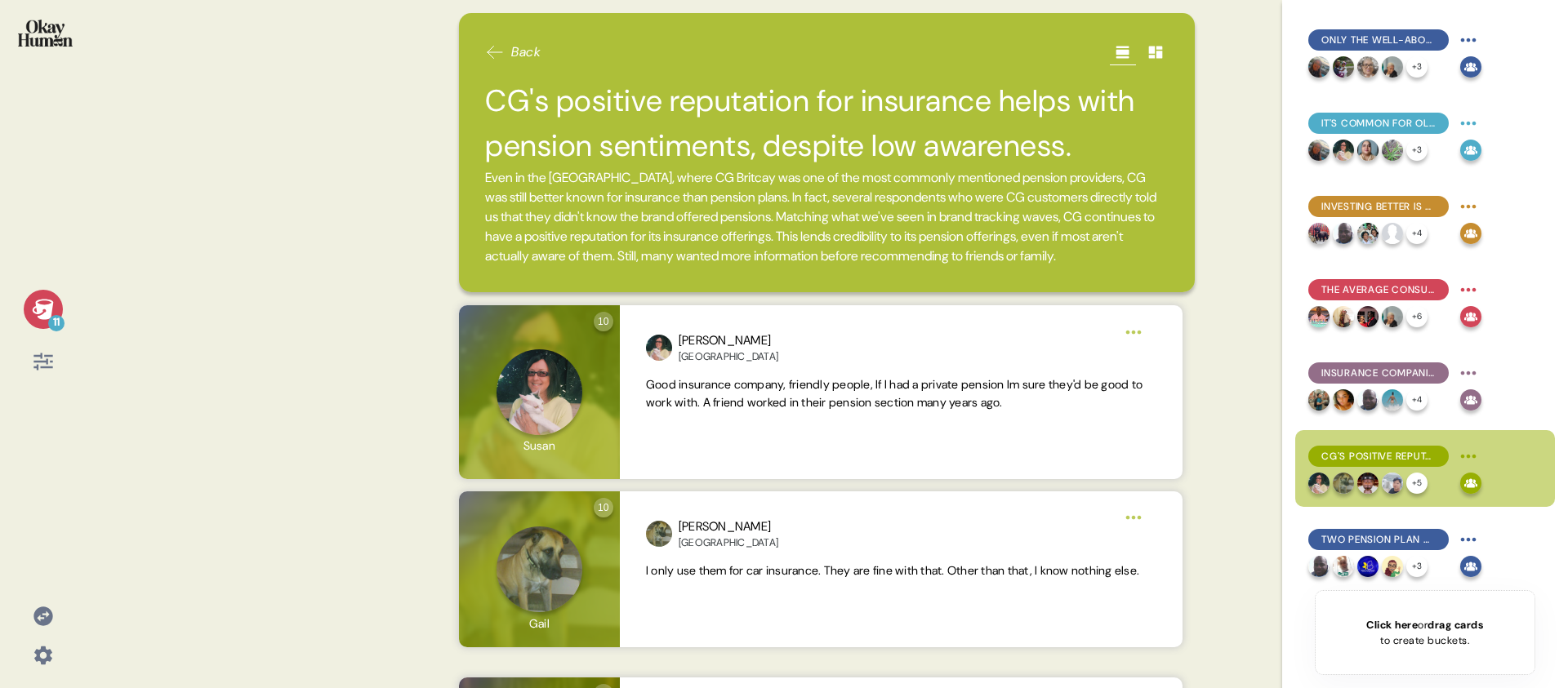
click at [84, 309] on div "11" at bounding box center [43, 344] width 86 height 688
click at [43, 303] on icon at bounding box center [44, 310] width 23 height 23
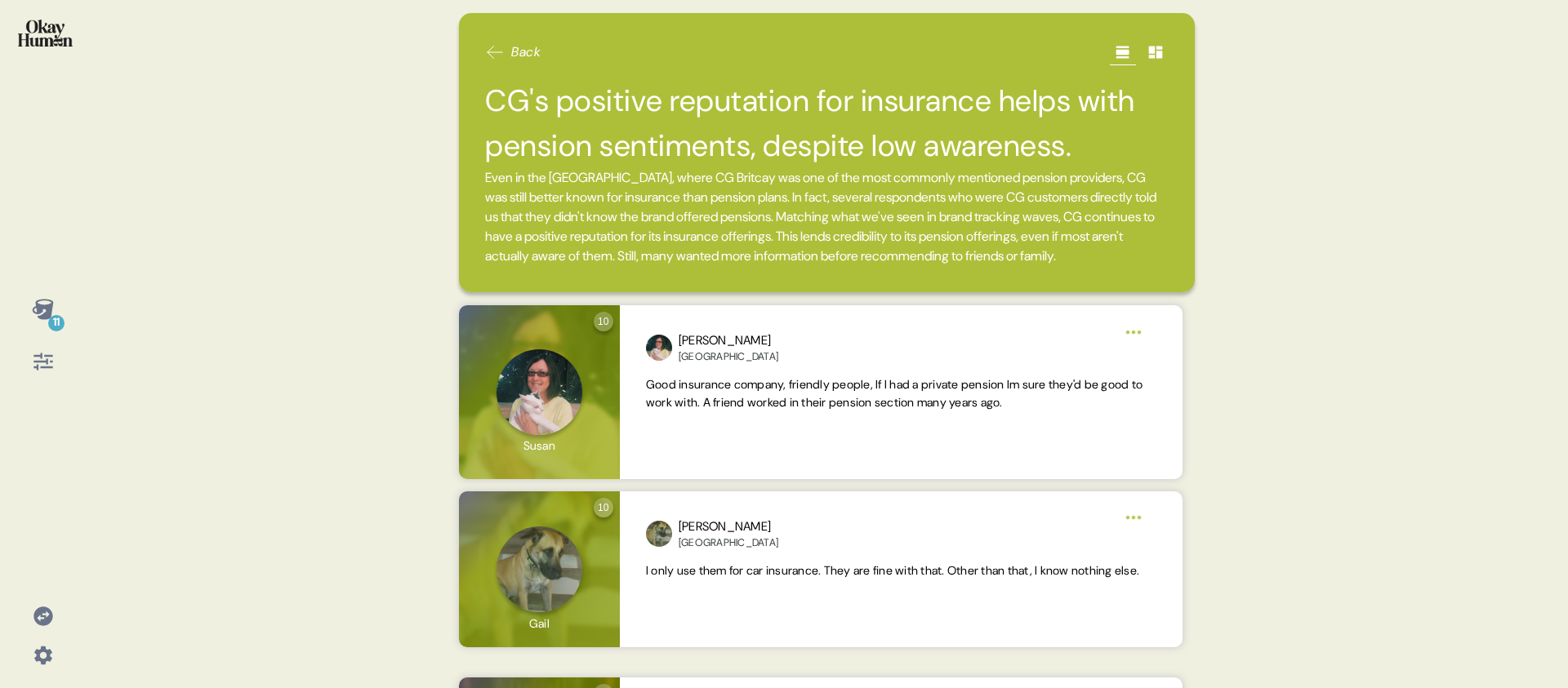
click at [830, 175] on span "Even in the [GEOGRAPHIC_DATA], where CG Britcay was one of the most commonly me…" at bounding box center [827, 217] width 684 height 98
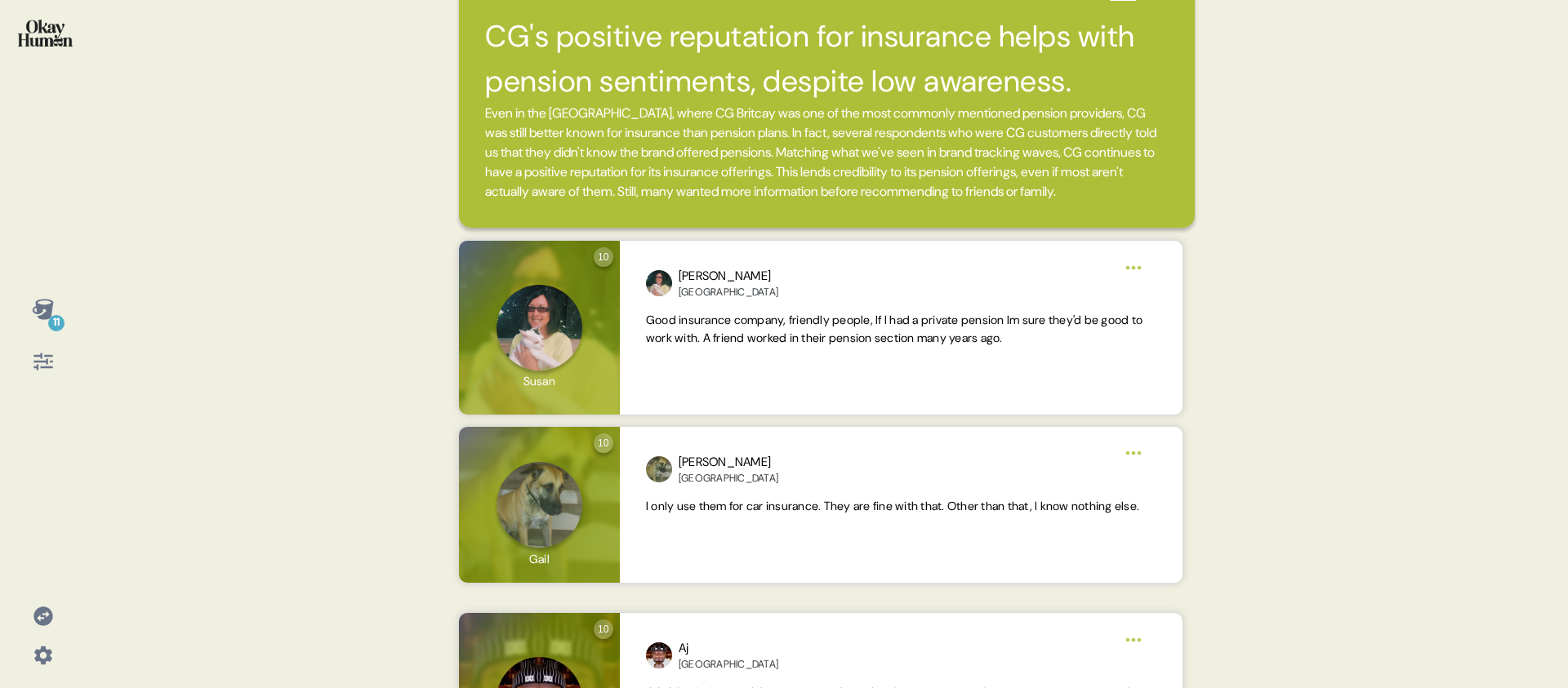
scroll to position [0, 0]
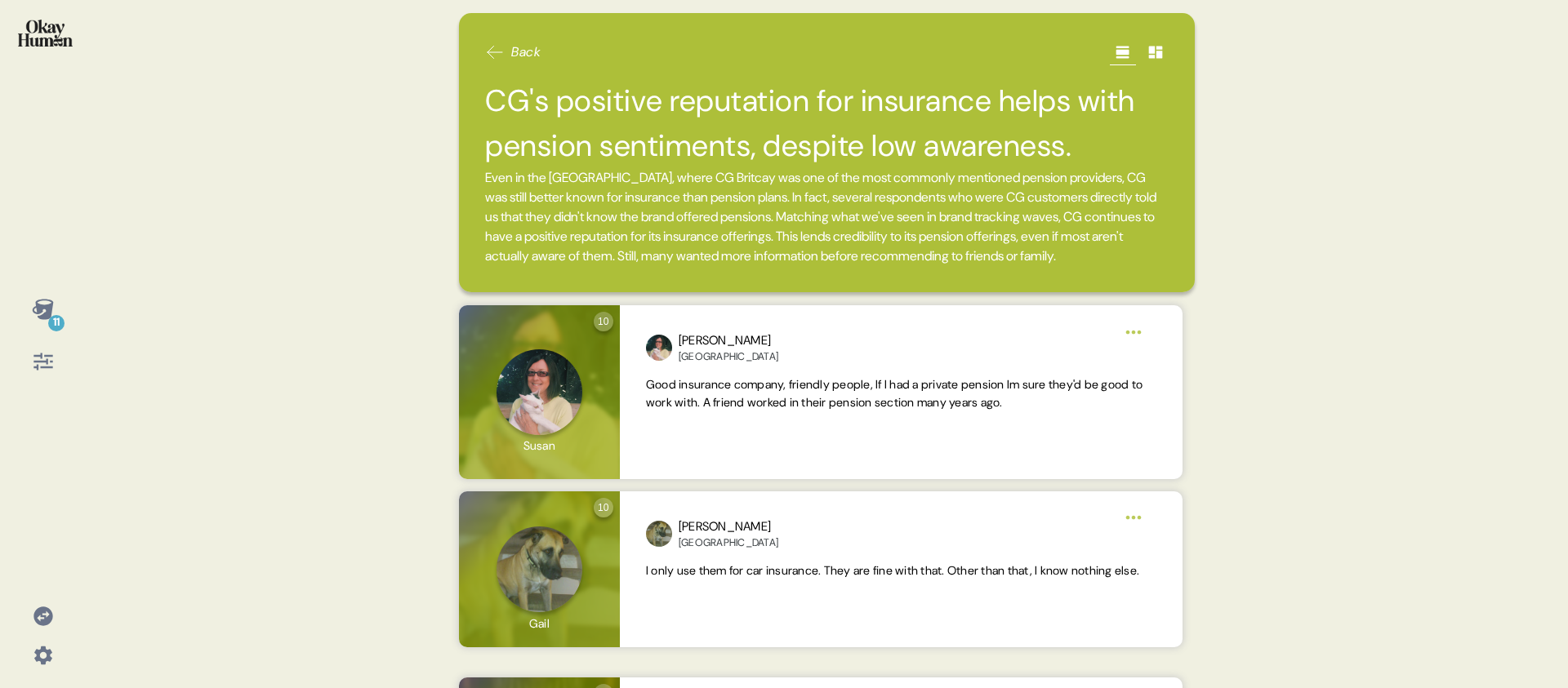
click at [48, 309] on icon at bounding box center [43, 308] width 21 height 20
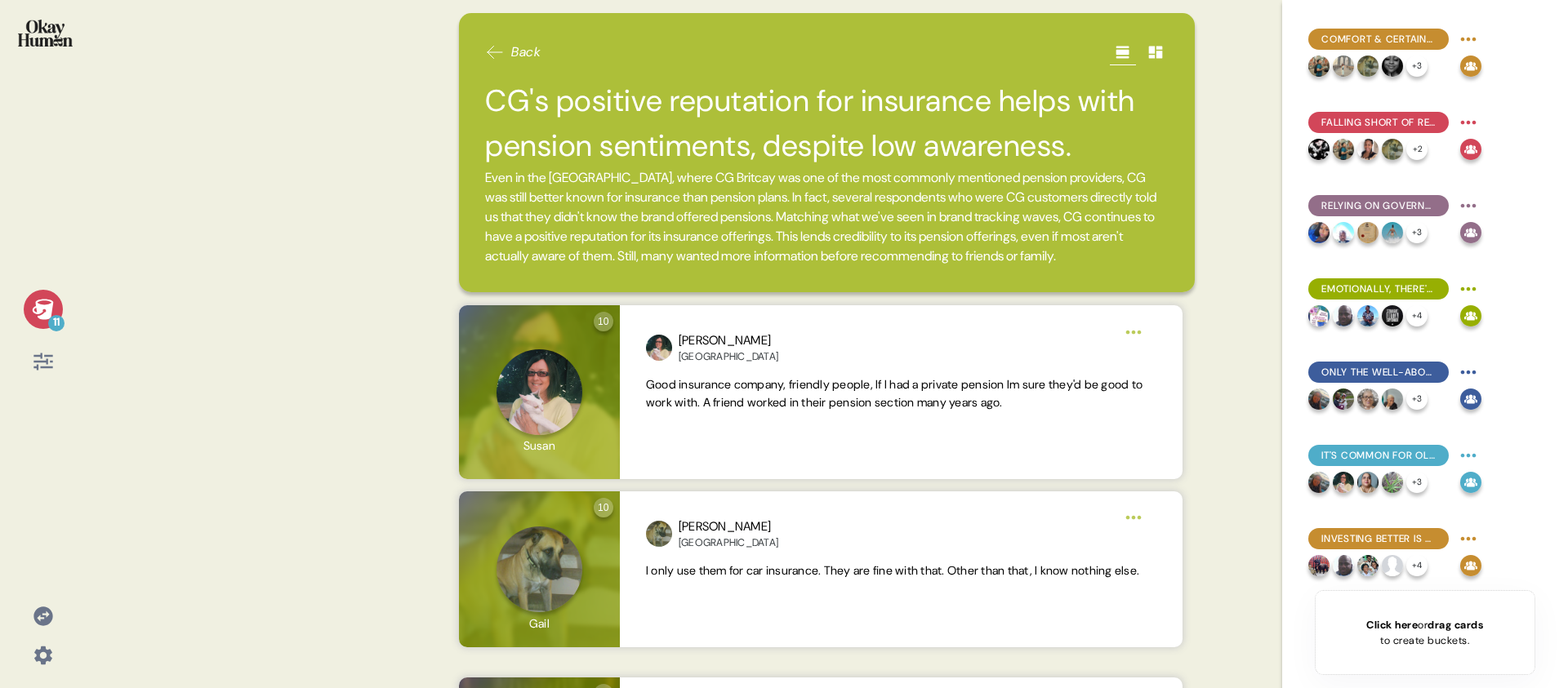
click at [52, 312] on icon at bounding box center [43, 308] width 21 height 20
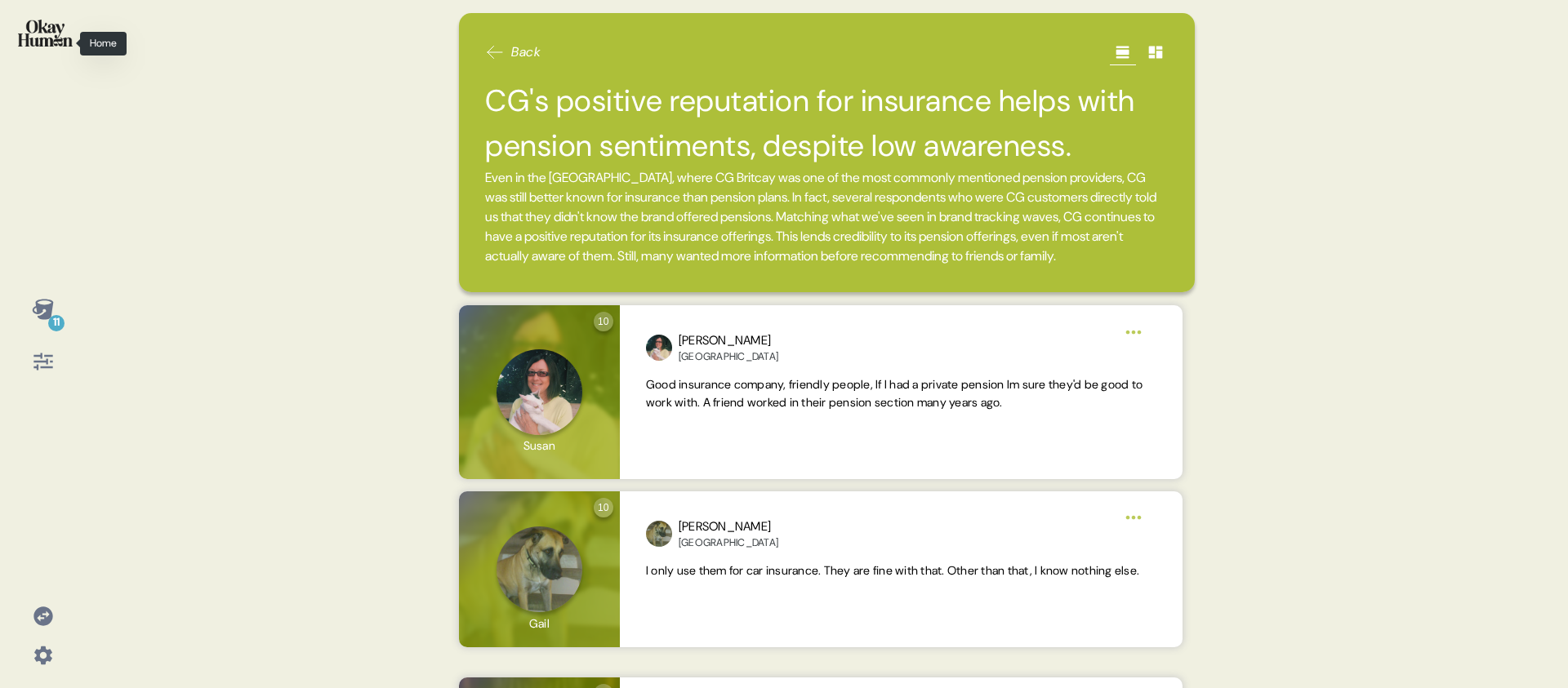
click at [34, 26] on img at bounding box center [45, 33] width 55 height 27
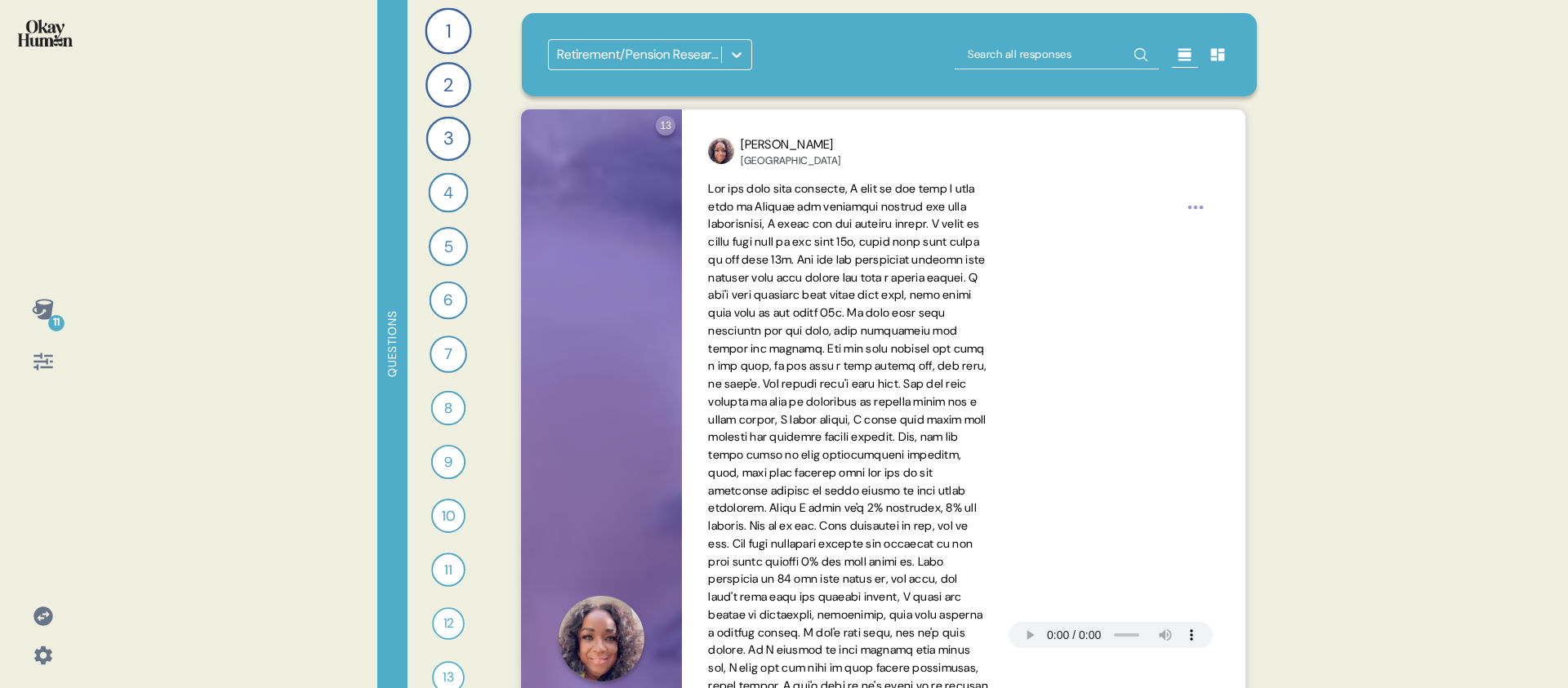
click at [895, 67] on div "Retirement/Pension Research ([DATE])" at bounding box center [890, 54] width 684 height 31
click at [36, 368] on icon at bounding box center [43, 361] width 19 height 17
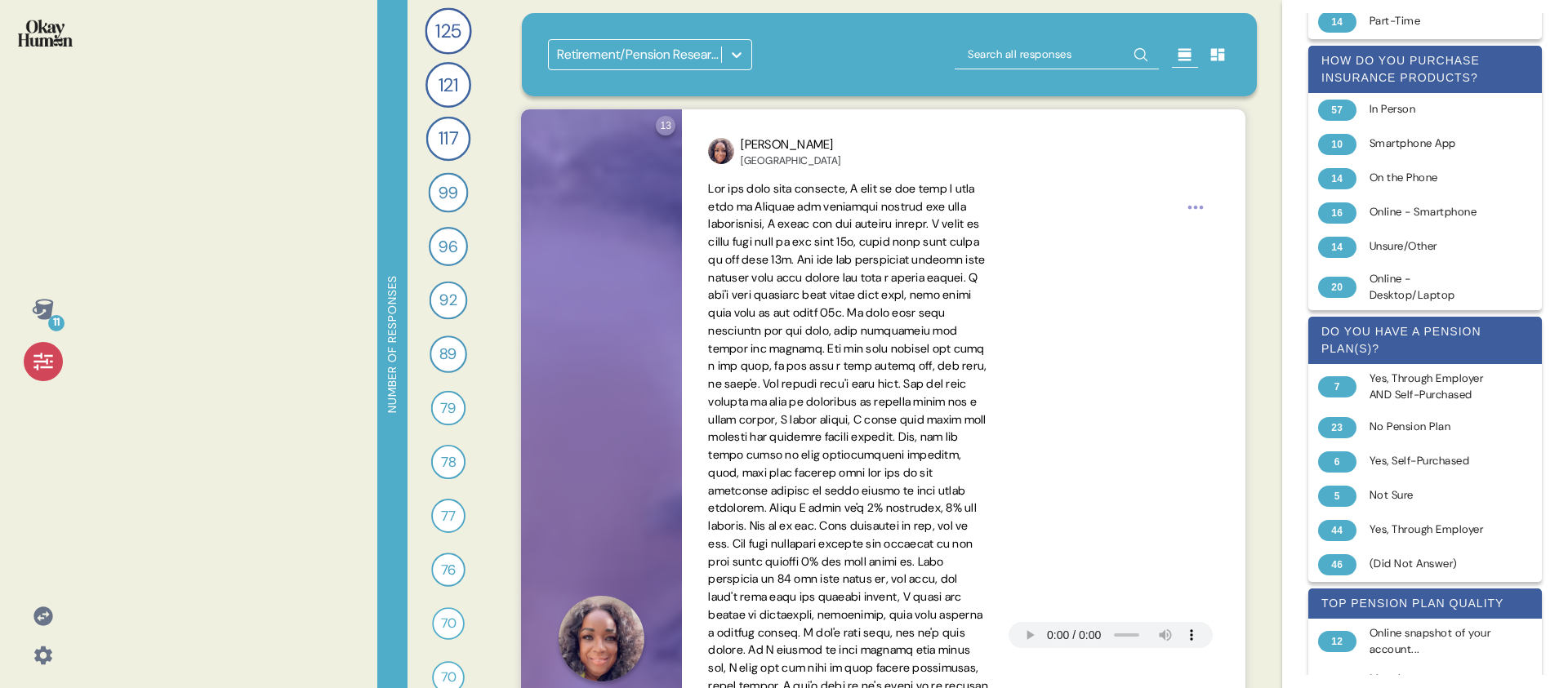
scroll to position [771, 0]
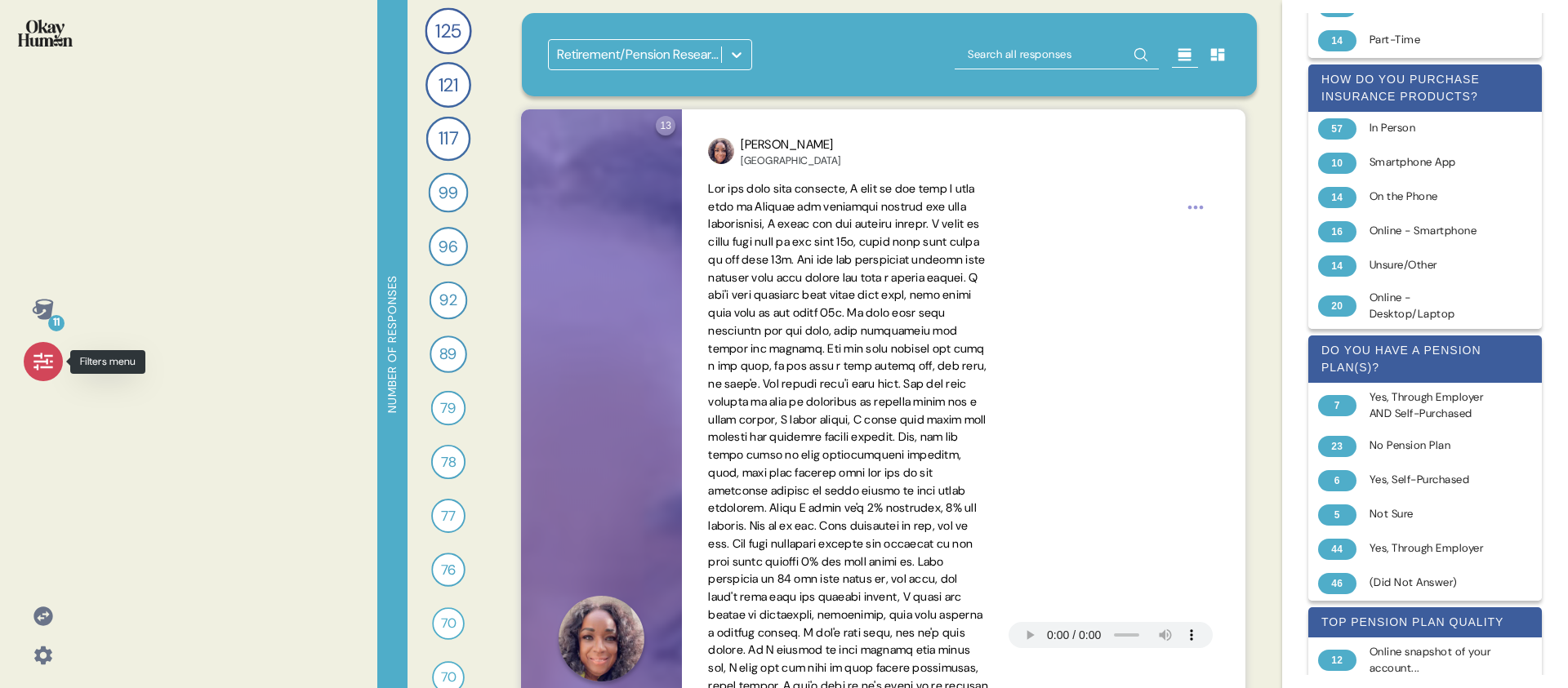
click at [33, 358] on icon at bounding box center [44, 361] width 23 height 23
